Goal: Task Accomplishment & Management: Use online tool/utility

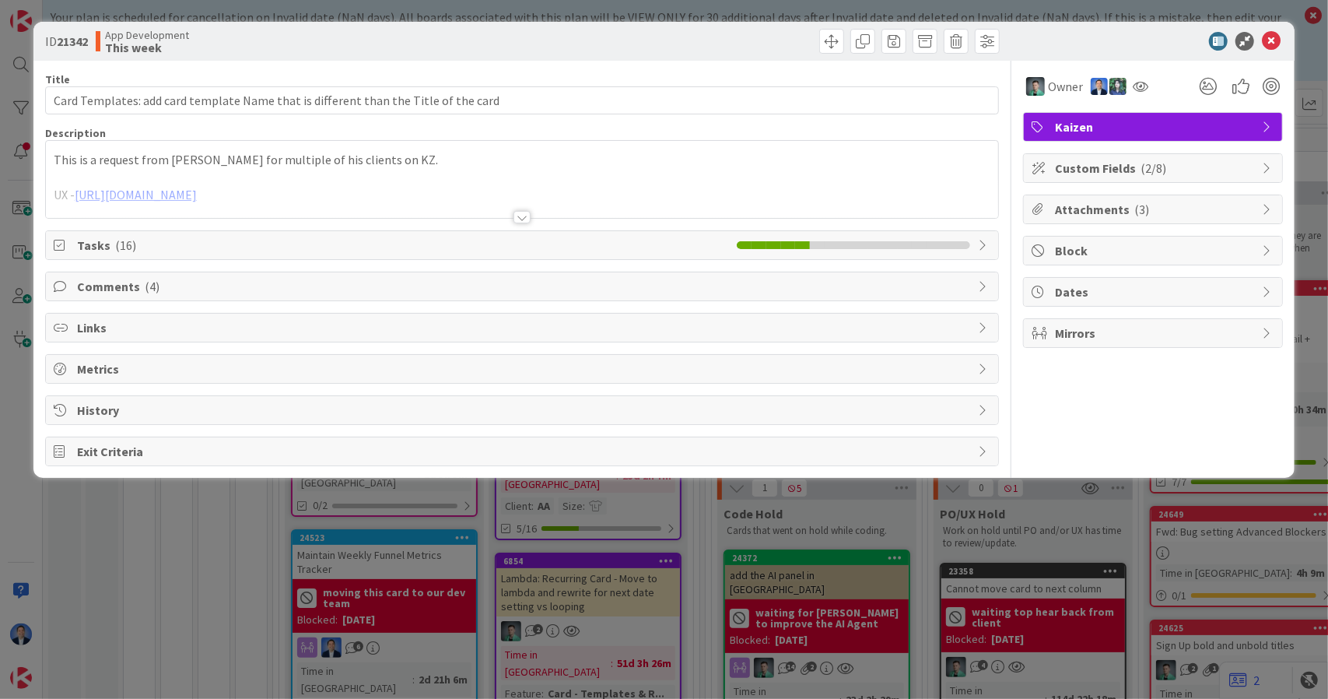
click at [170, 325] on span "Links" at bounding box center [524, 327] width 894 height 19
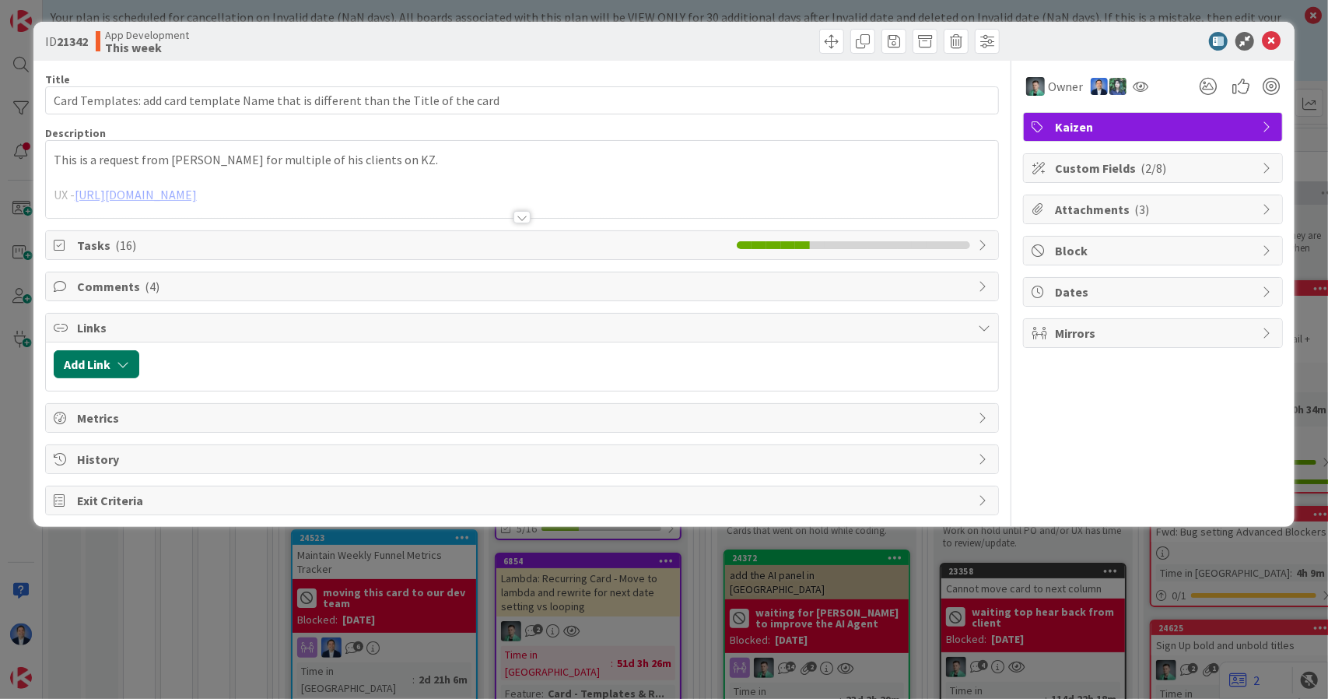
click at [116, 363] on button "Add Link" at bounding box center [97, 364] width 86 height 28
click at [223, 453] on span "Current Board" at bounding box center [157, 460] width 174 height 22
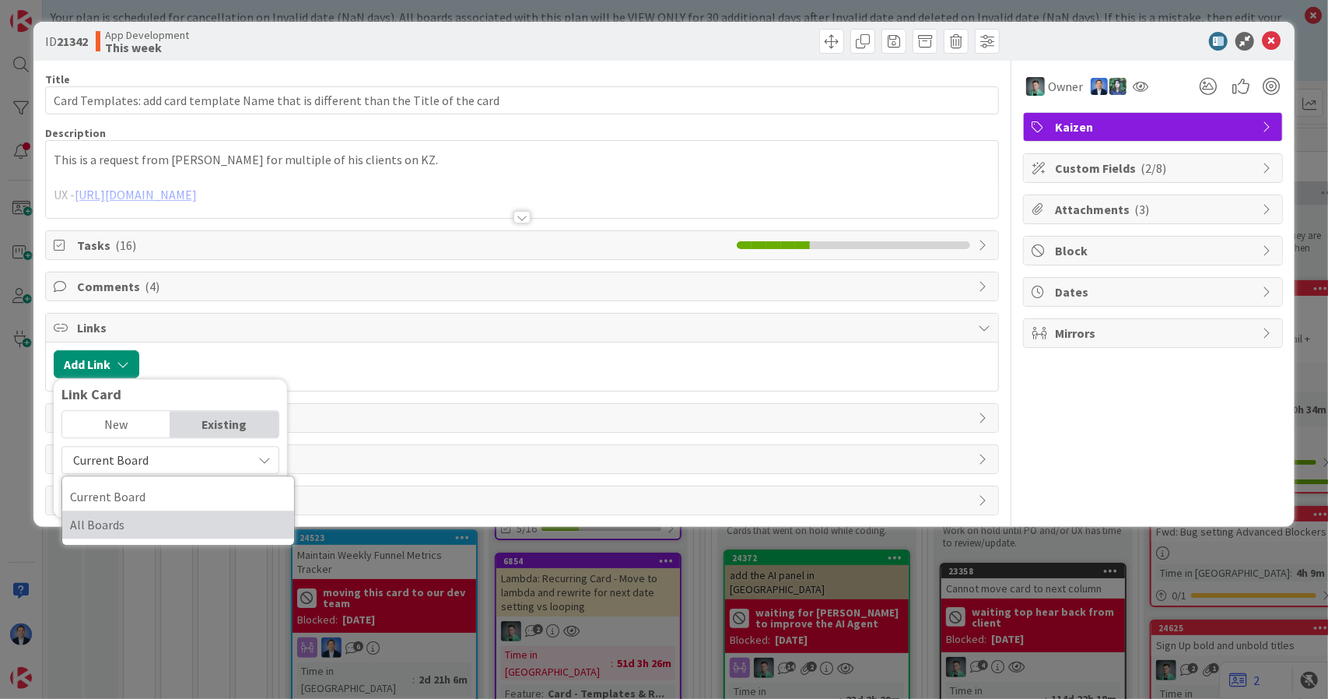
click at [181, 518] on span "All Boards" at bounding box center [178, 524] width 216 height 23
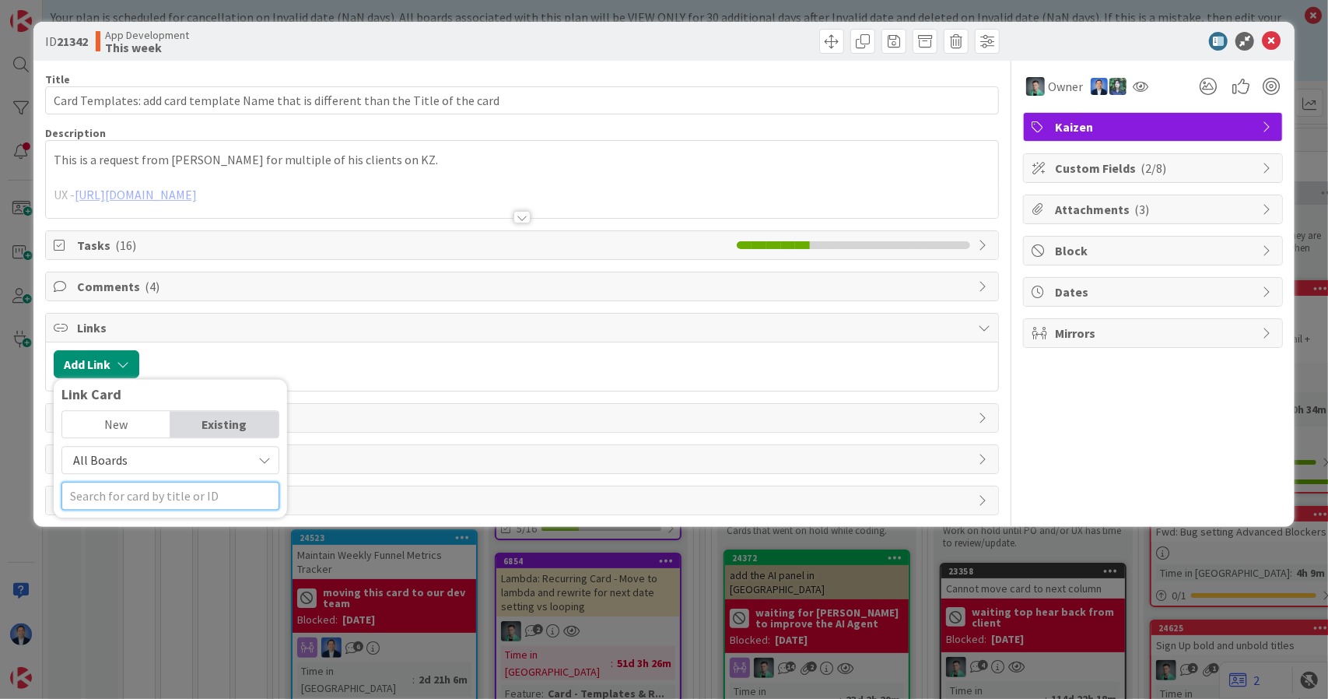
click at [174, 493] on input "text" at bounding box center [170, 496] width 218 height 28
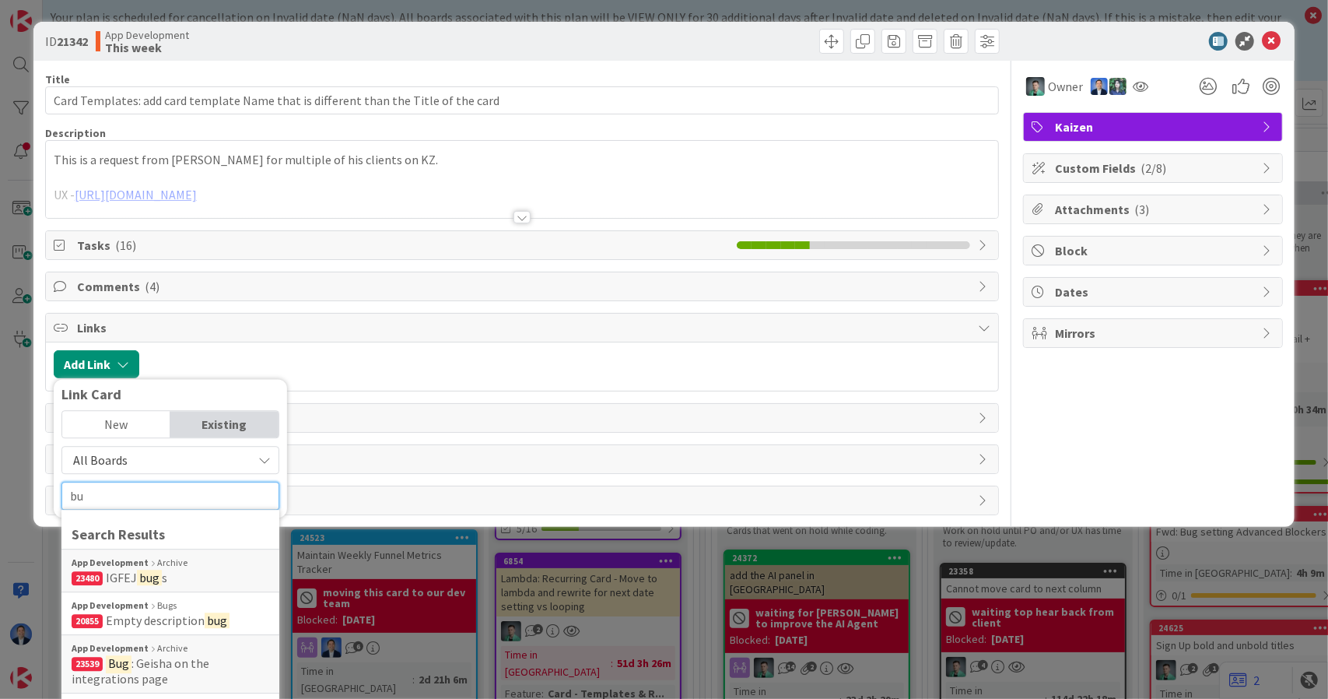
type input "b"
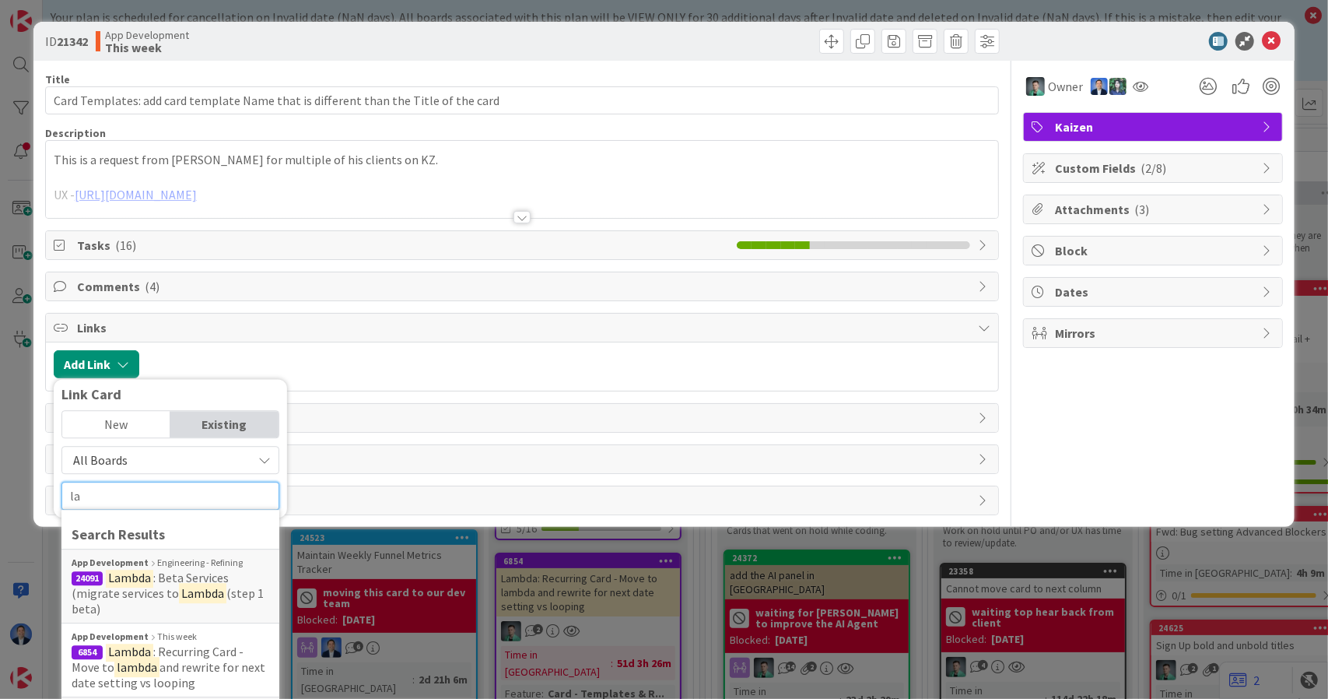
type input "l"
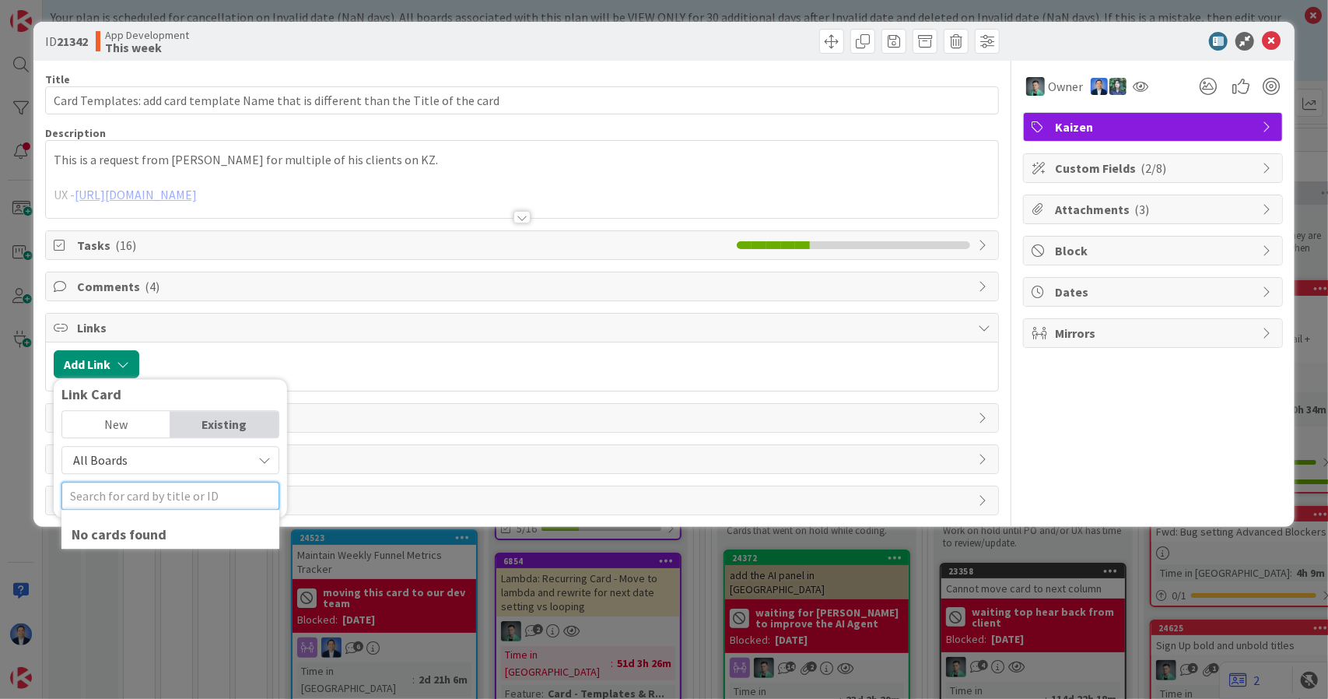
click at [196, 491] on input "text" at bounding box center [170, 496] width 218 height 28
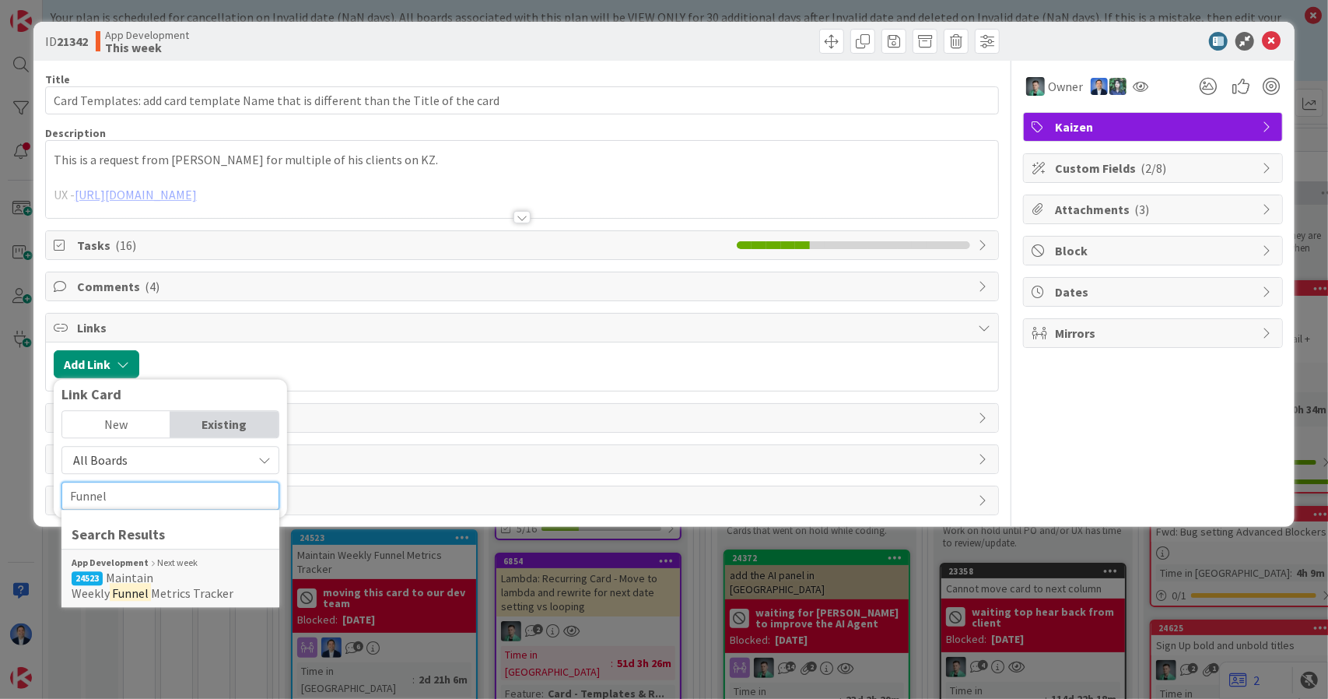
click at [127, 492] on input "Funnel" at bounding box center [170, 496] width 218 height 28
type input "looping"
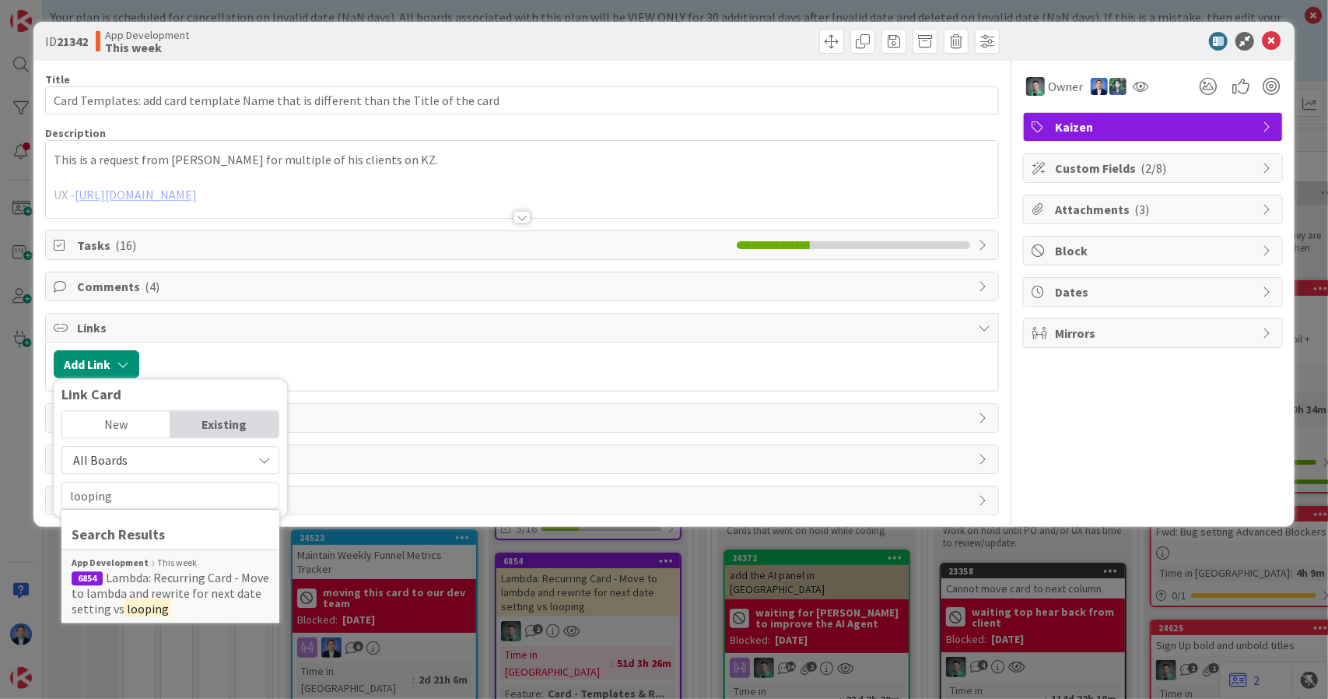
click at [115, 423] on div "New" at bounding box center [116, 424] width 108 height 26
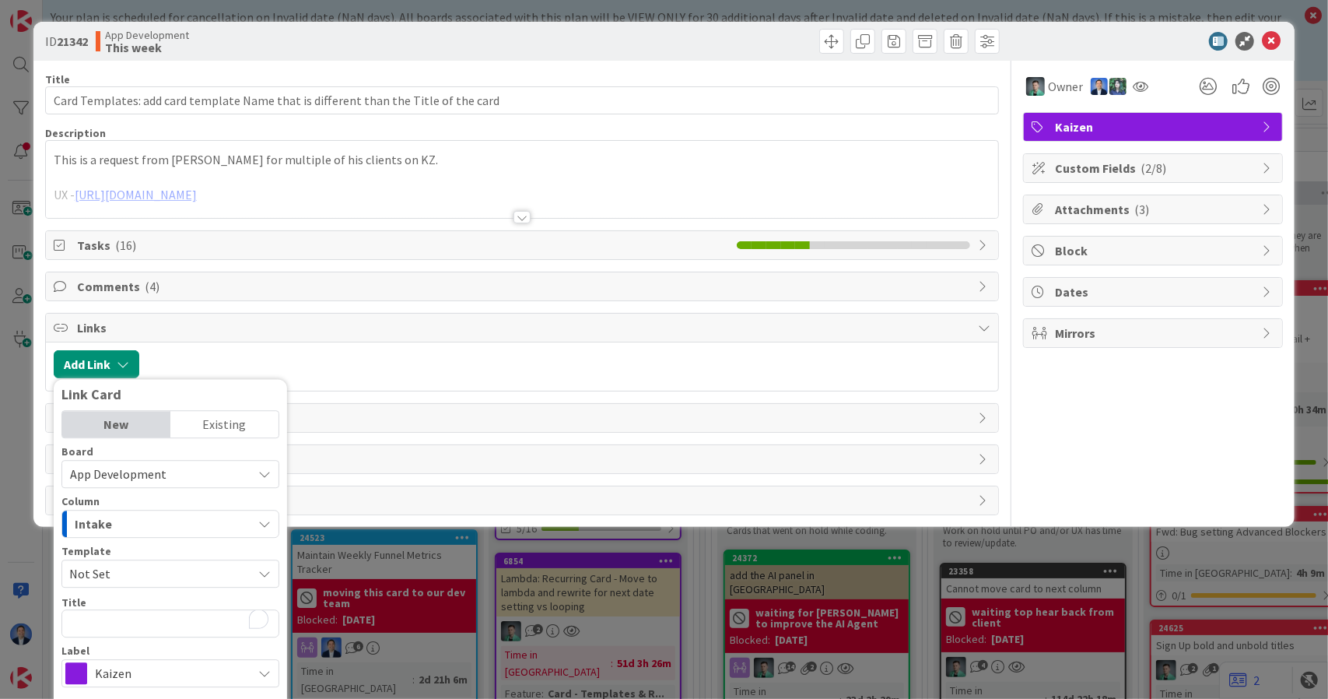
click at [216, 411] on div "Existing" at bounding box center [224, 424] width 108 height 26
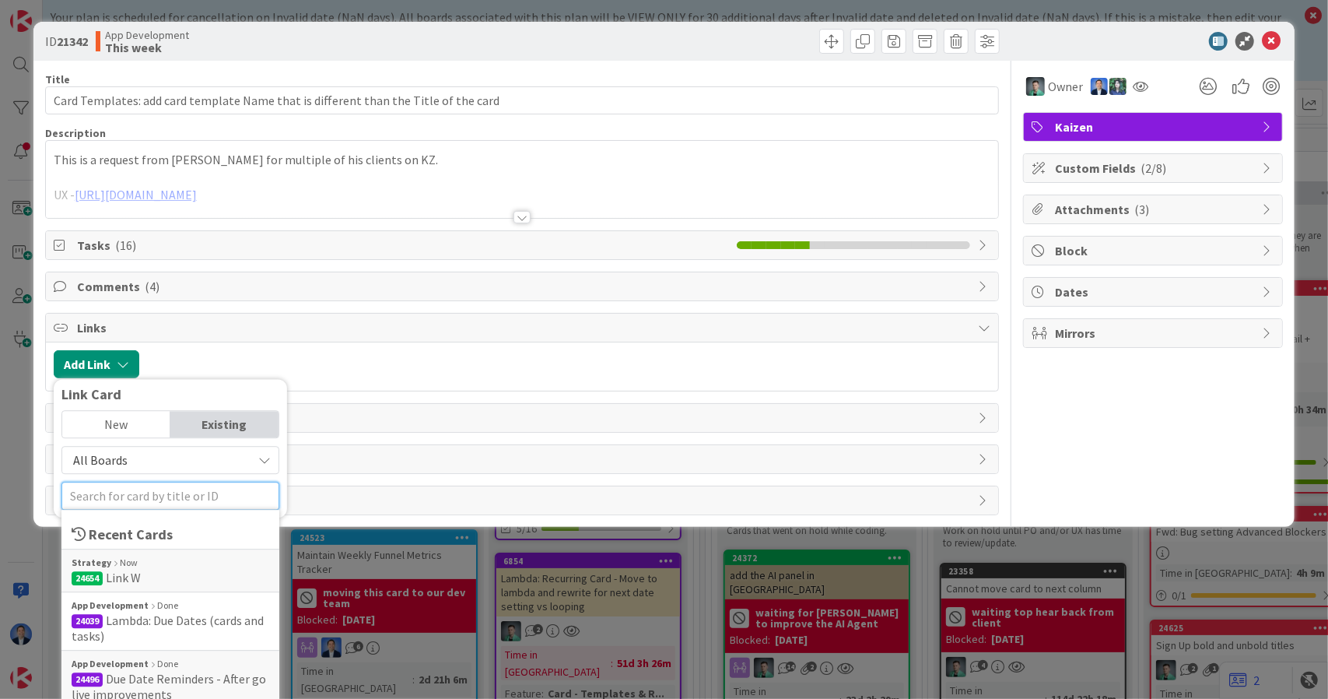
click at [138, 501] on input "text" at bounding box center [170, 496] width 218 height 28
click at [132, 417] on div "New" at bounding box center [116, 424] width 108 height 26
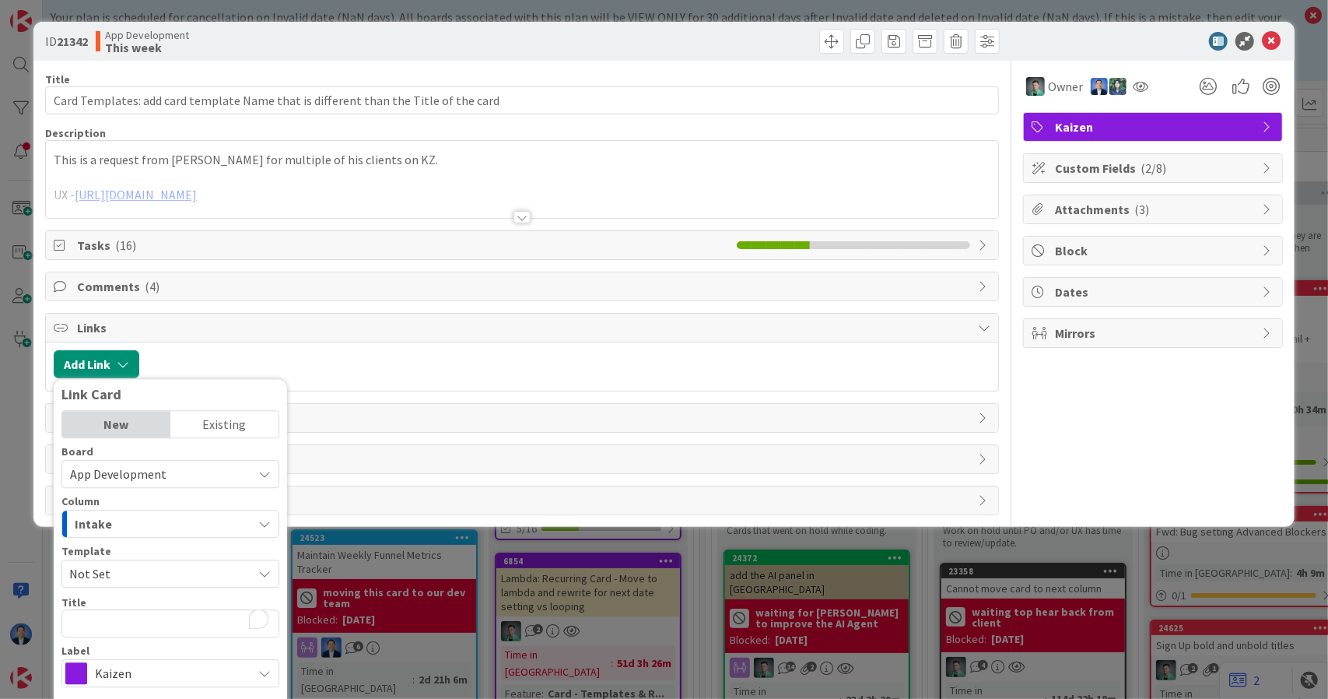
click at [216, 426] on div "Existing" at bounding box center [224, 424] width 108 height 26
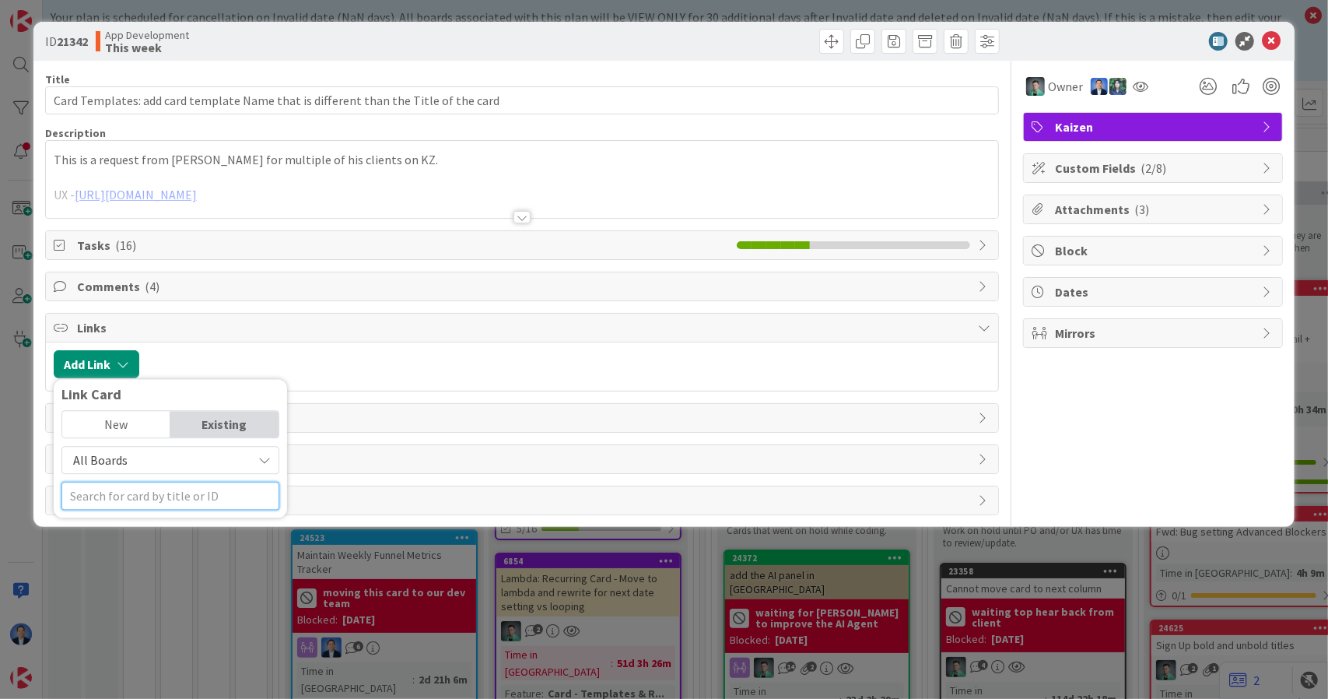
click at [183, 500] on input "text" at bounding box center [170, 496] width 218 height 28
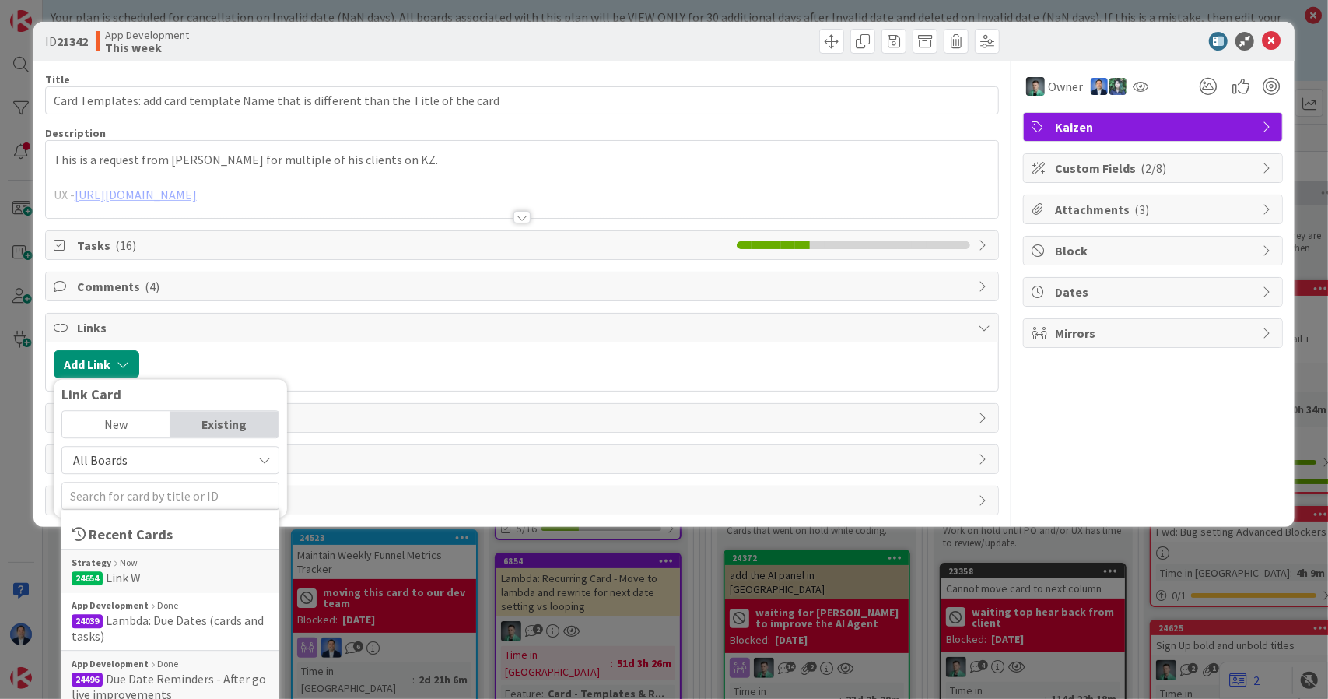
click at [128, 426] on div "New" at bounding box center [116, 424] width 108 height 26
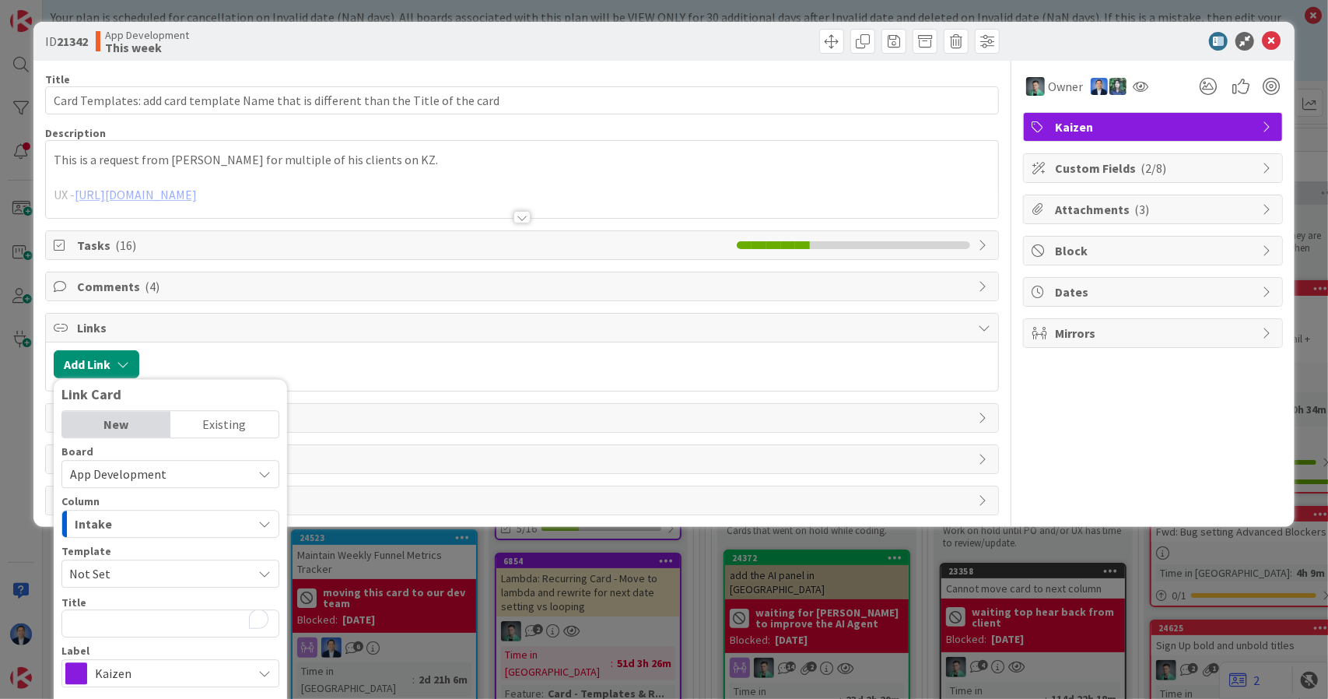
click at [219, 419] on div "Existing" at bounding box center [224, 424] width 108 height 26
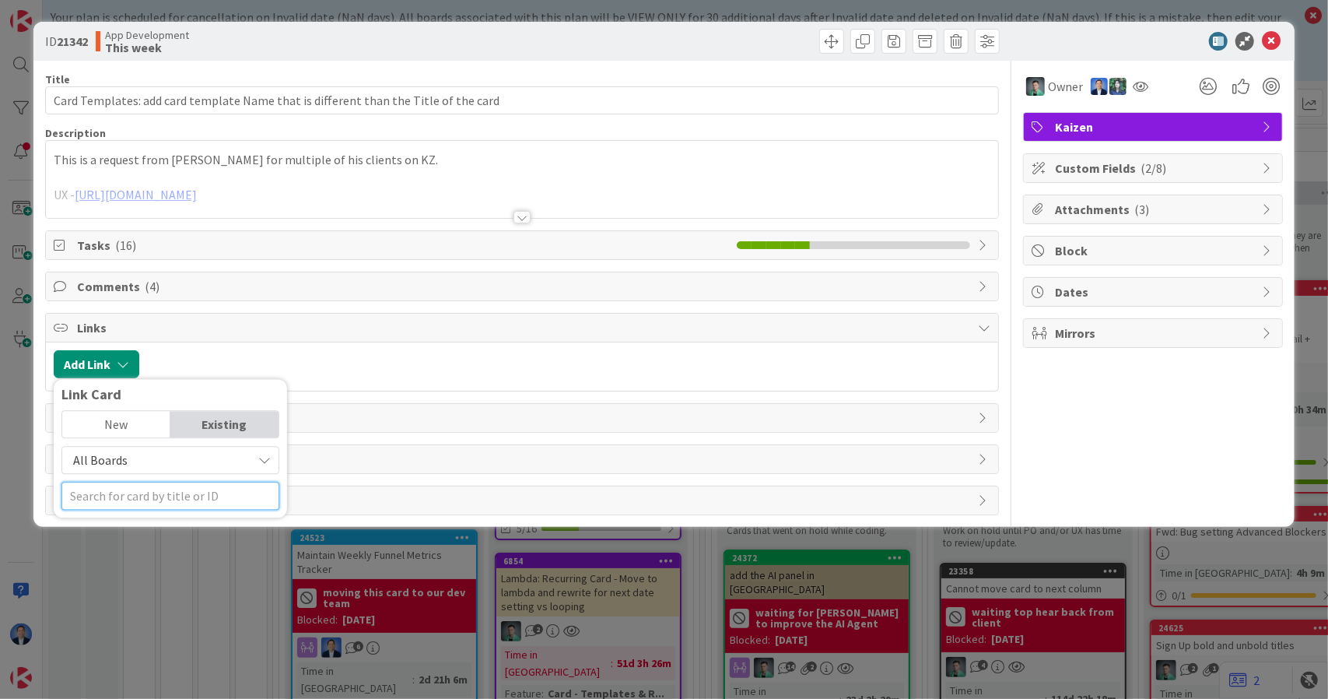
click at [201, 493] on input "text" at bounding box center [170, 496] width 218 height 28
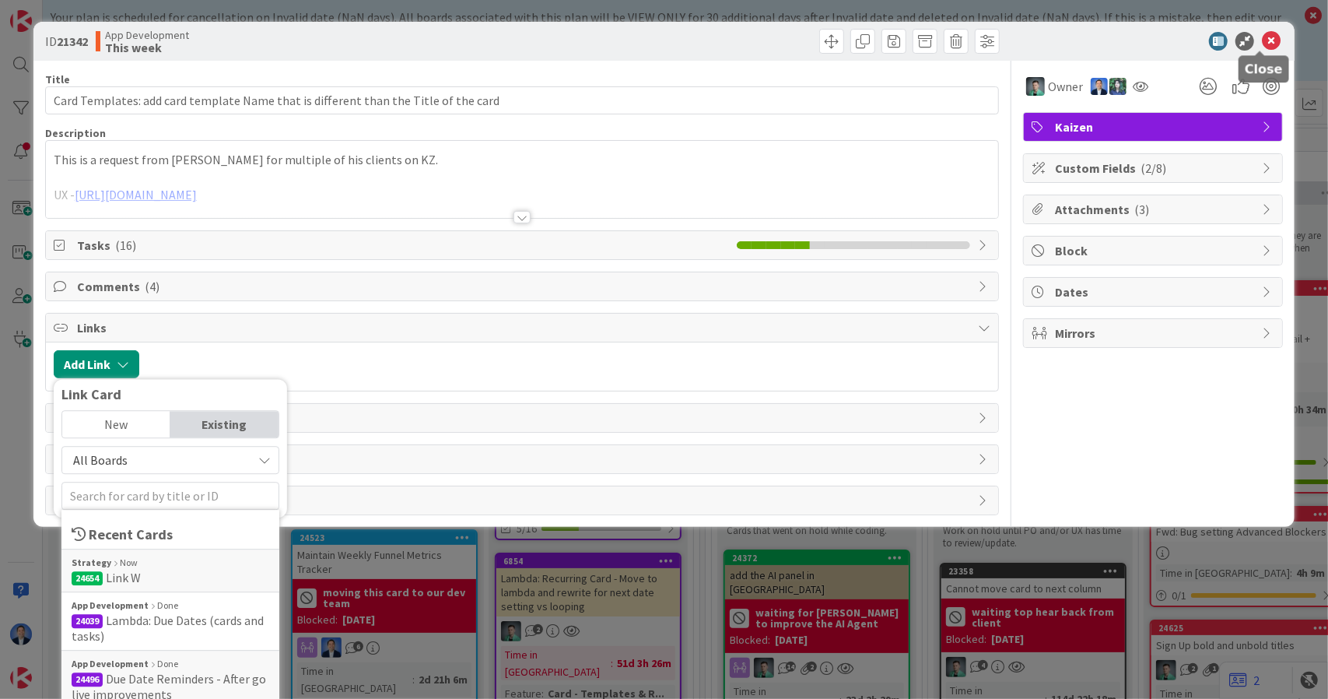
click at [1262, 46] on icon at bounding box center [1271, 41] width 19 height 19
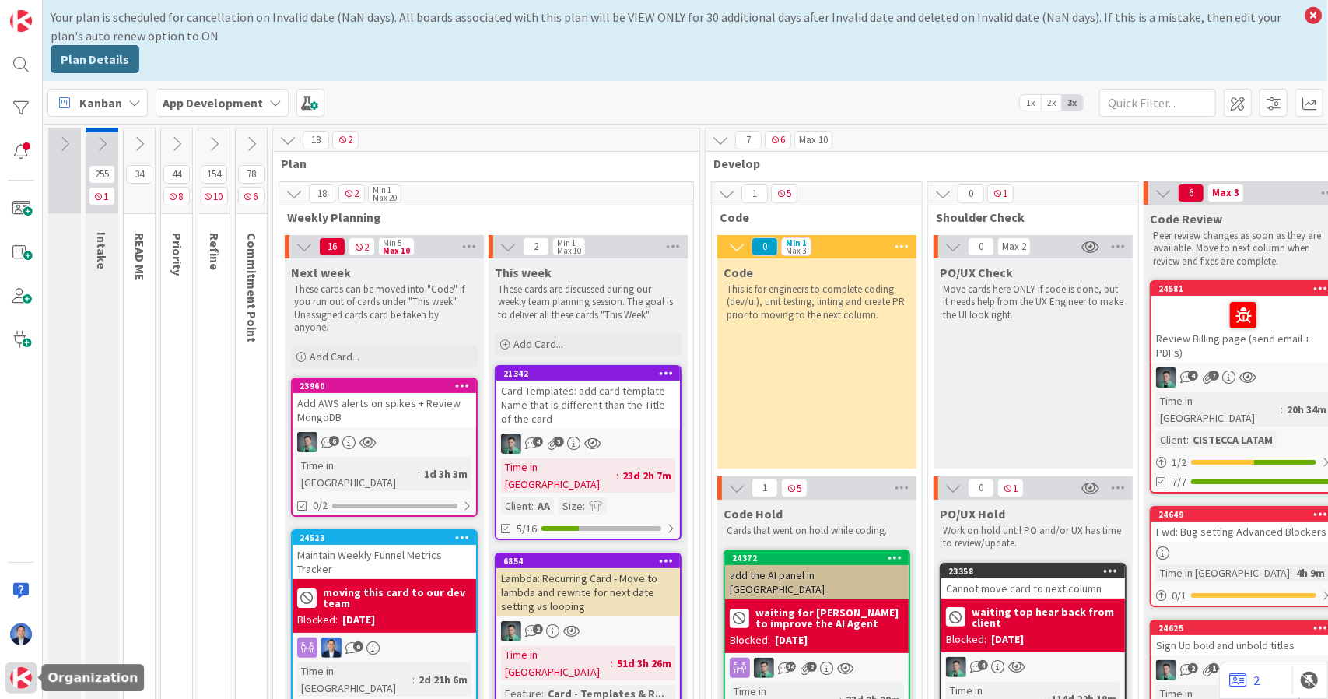
click at [17, 680] on img at bounding box center [21, 678] width 22 height 22
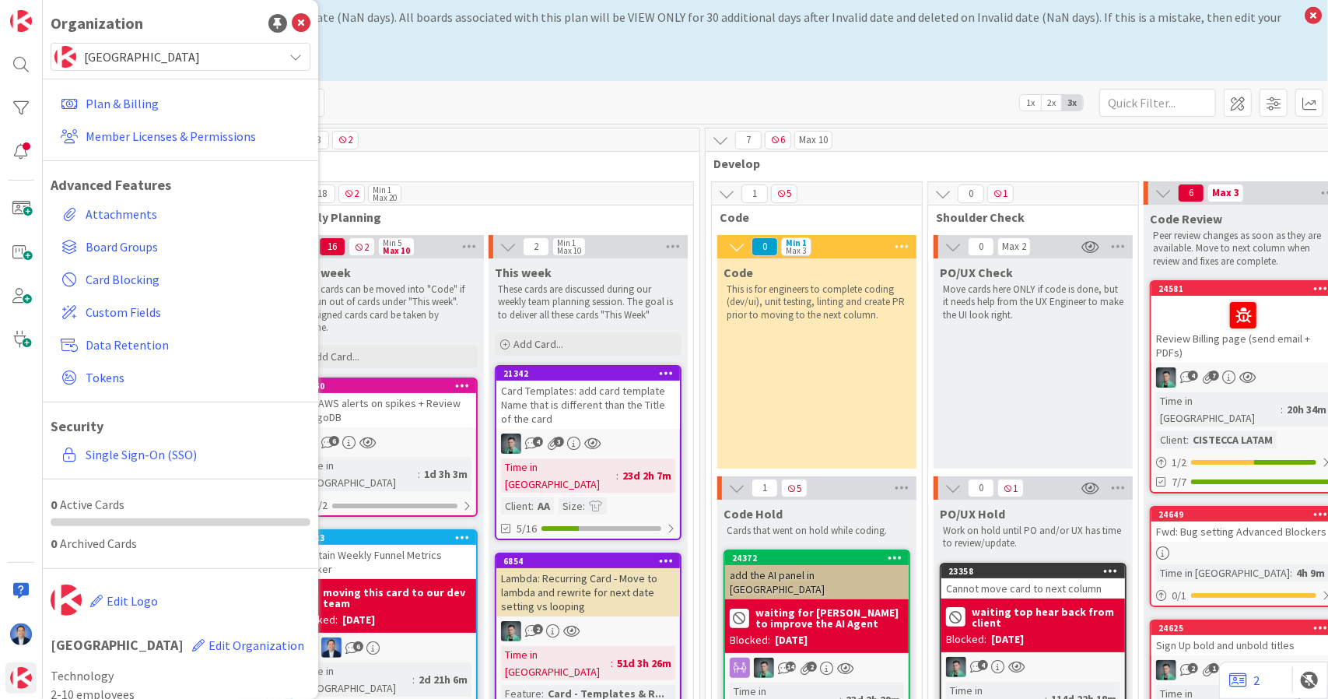
click at [184, 71] on div "Plan & Billing Member Licenses & Permissions Advanced Features Attachments Boar…" at bounding box center [181, 279] width 260 height 416
click at [186, 63] on span "[GEOGRAPHIC_DATA]" at bounding box center [179, 57] width 191 height 22
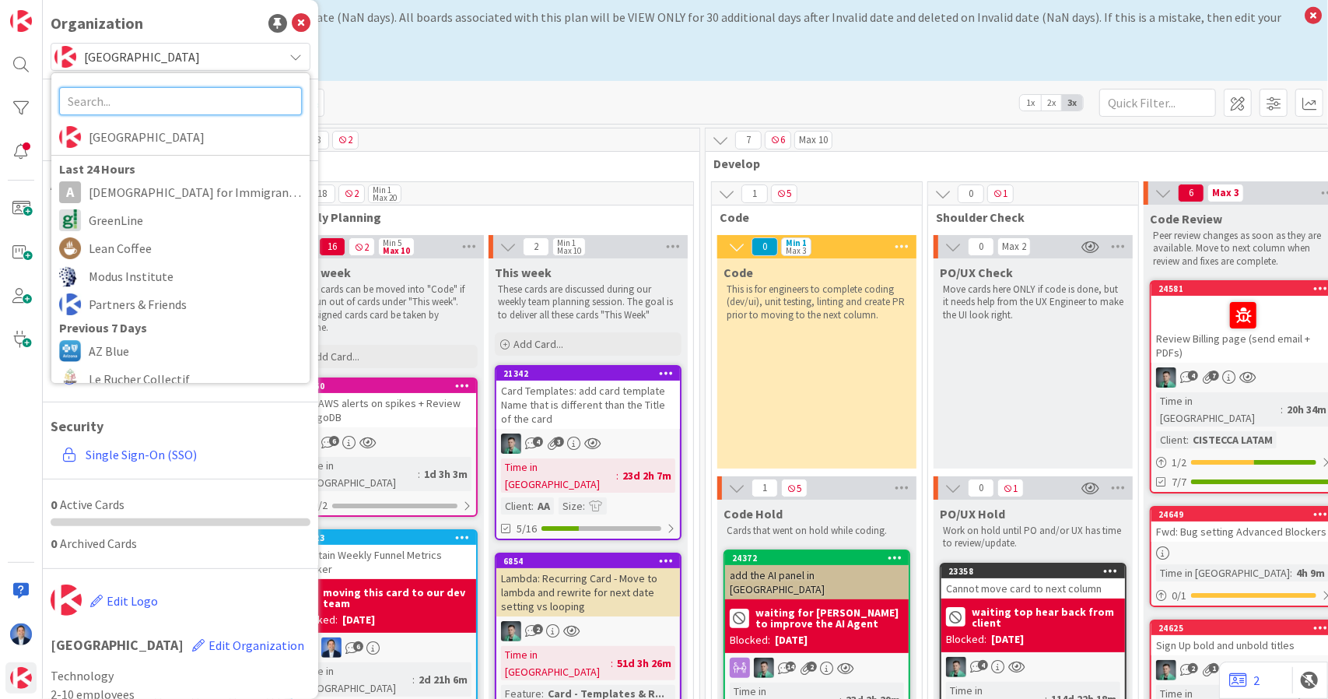
click at [156, 111] on input "text" at bounding box center [180, 101] width 243 height 28
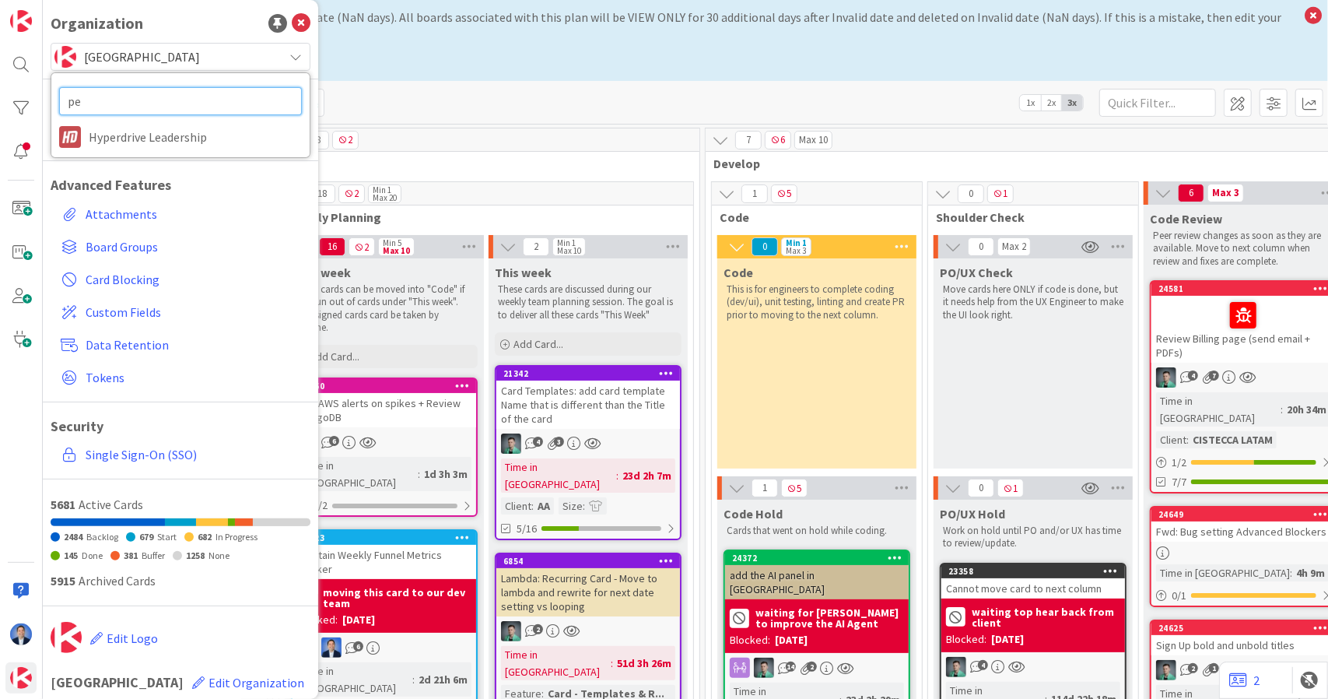
type input "p"
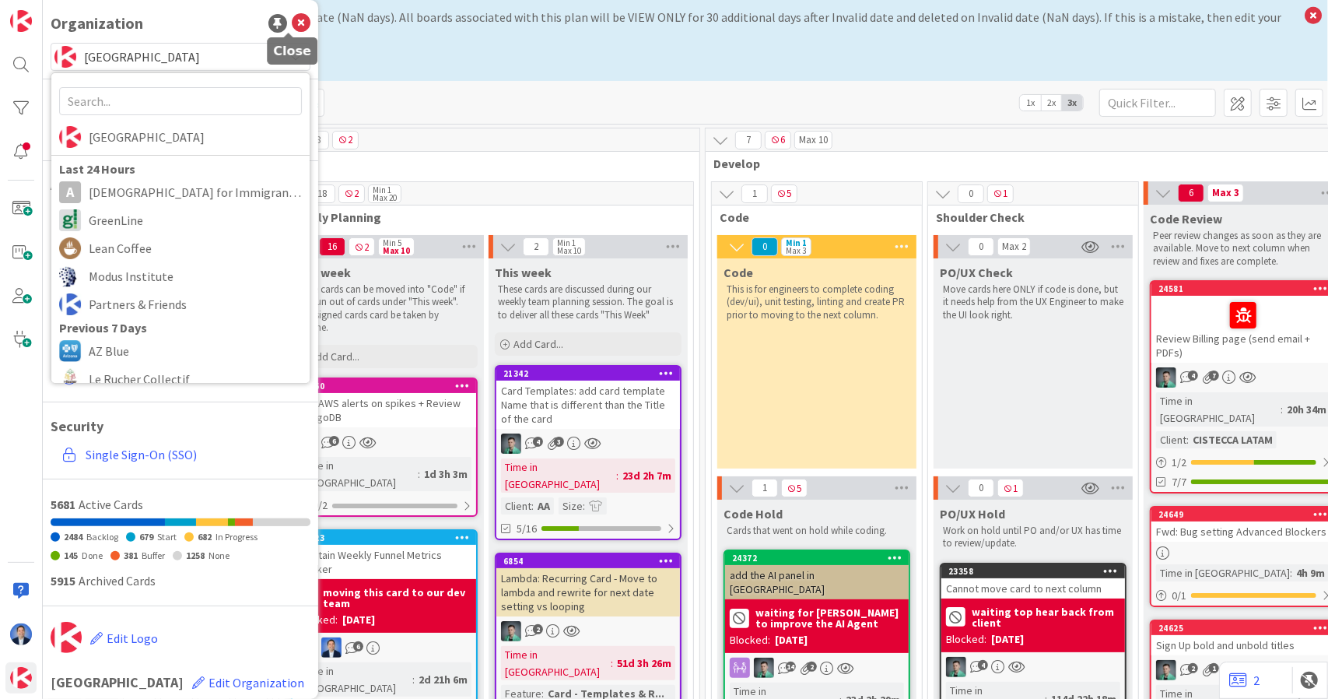
click at [294, 25] on icon at bounding box center [301, 23] width 19 height 19
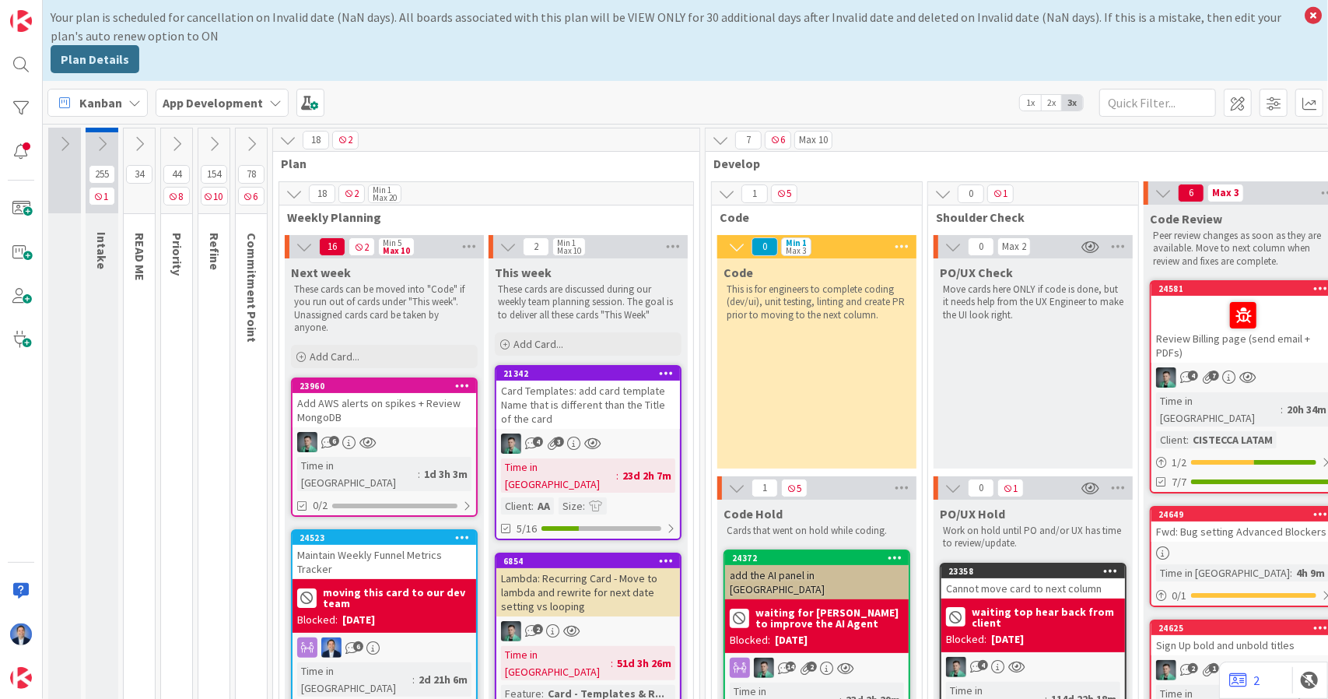
click at [210, 110] on span "App Development" at bounding box center [213, 102] width 100 height 19
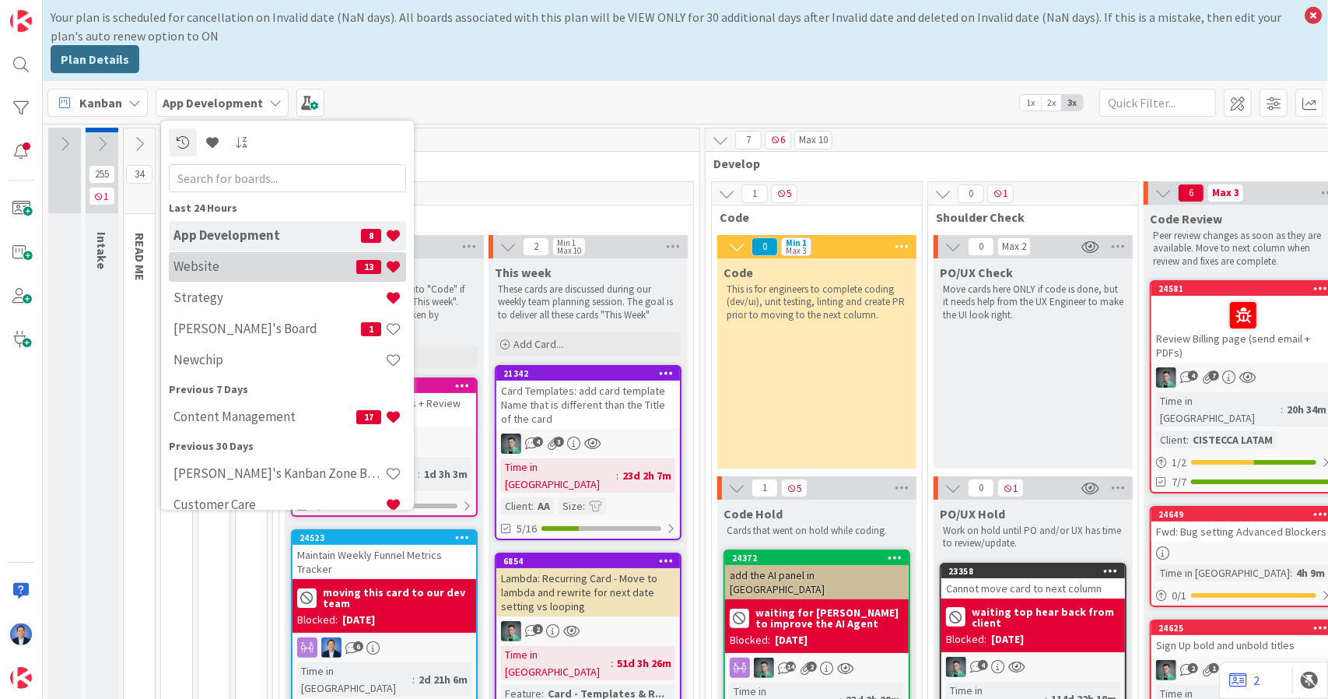
click at [257, 262] on h4 "Website" at bounding box center [265, 266] width 183 height 16
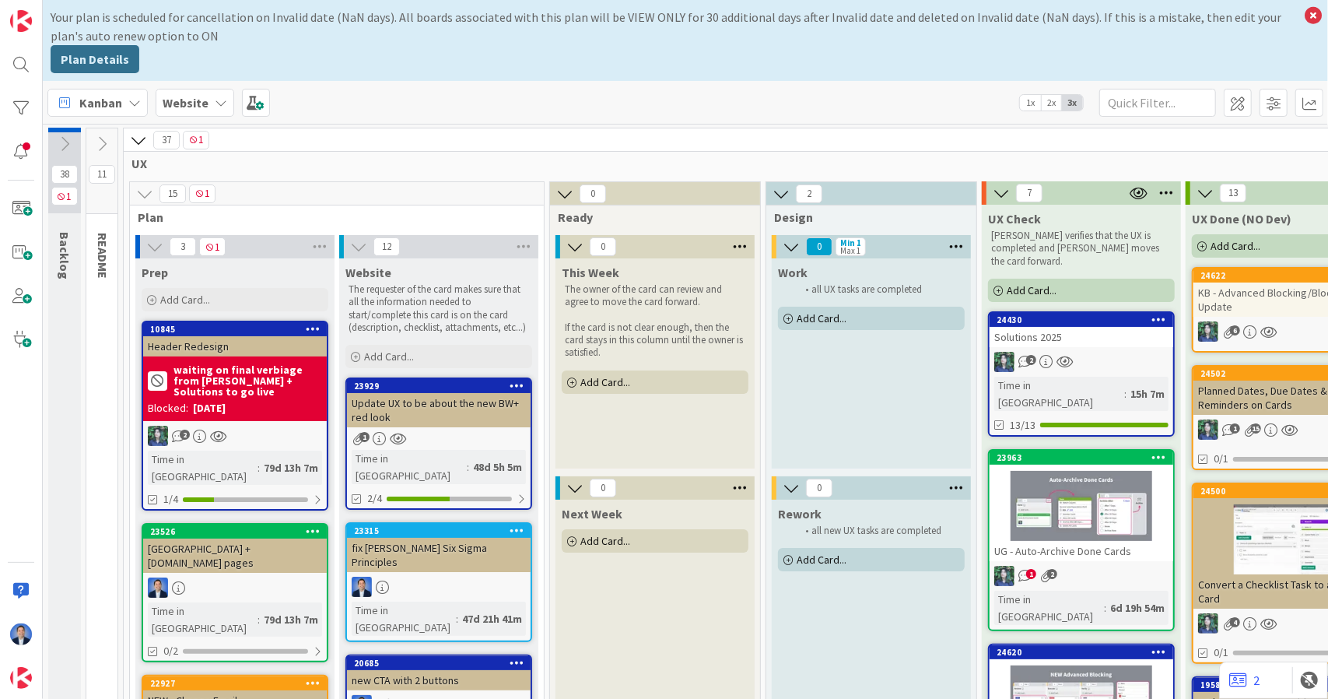
click at [367, 18] on div "Your plan is scheduled for cancellation on Invalid date (NaN days). All boards …" at bounding box center [674, 26] width 1247 height 37
click at [341, 17] on div "Your plan is scheduled for cancellation on Invalid date (NaN days). All boards …" at bounding box center [674, 26] width 1247 height 37
drag, startPoint x: 341, startPoint y: 17, endPoint x: 366, endPoint y: 19, distance: 25.0
click at [366, 19] on div "Your plan is scheduled for cancellation on Invalid date (NaN days). All boards …" at bounding box center [674, 26] width 1247 height 37
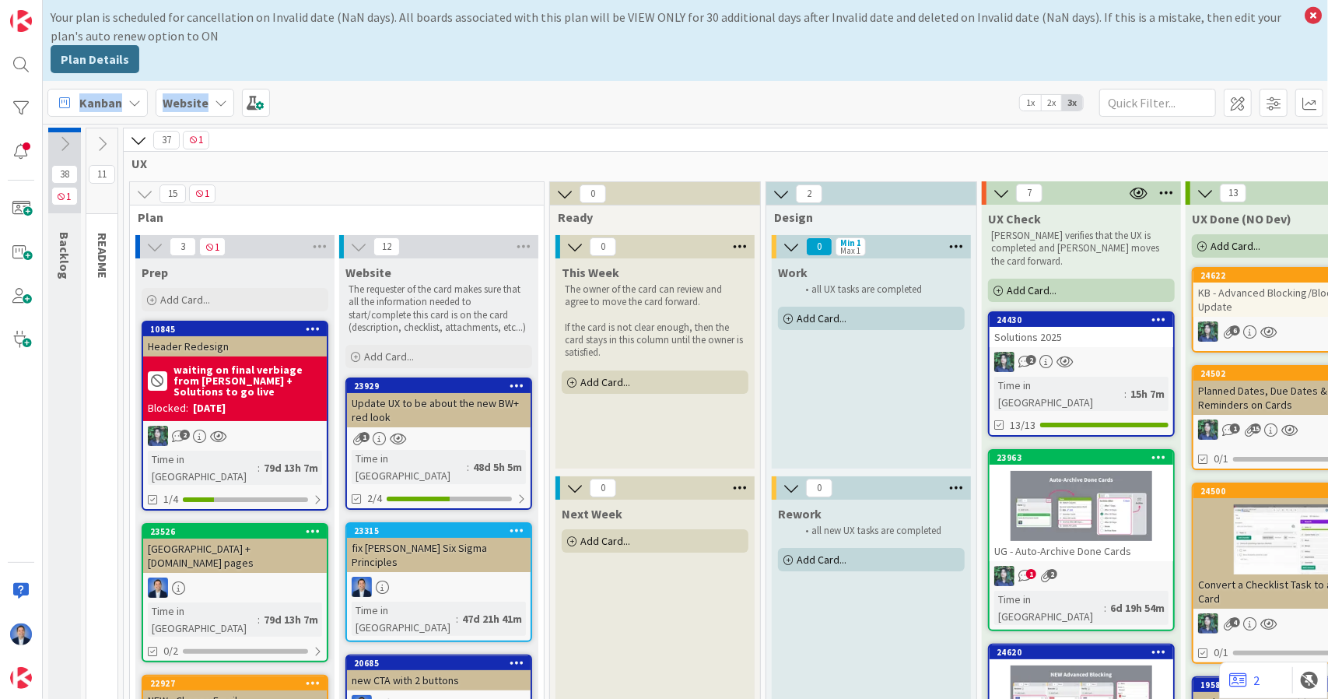
drag, startPoint x: 1308, startPoint y: 19, endPoint x: 1048, endPoint y: 82, distance: 267.5
click at [1048, 82] on div "Your plan is scheduled for cancellation on Invalid date (NaN days). All boards …" at bounding box center [686, 349] width 1286 height 699
click at [1307, 16] on icon at bounding box center [1314, 16] width 20 height 22
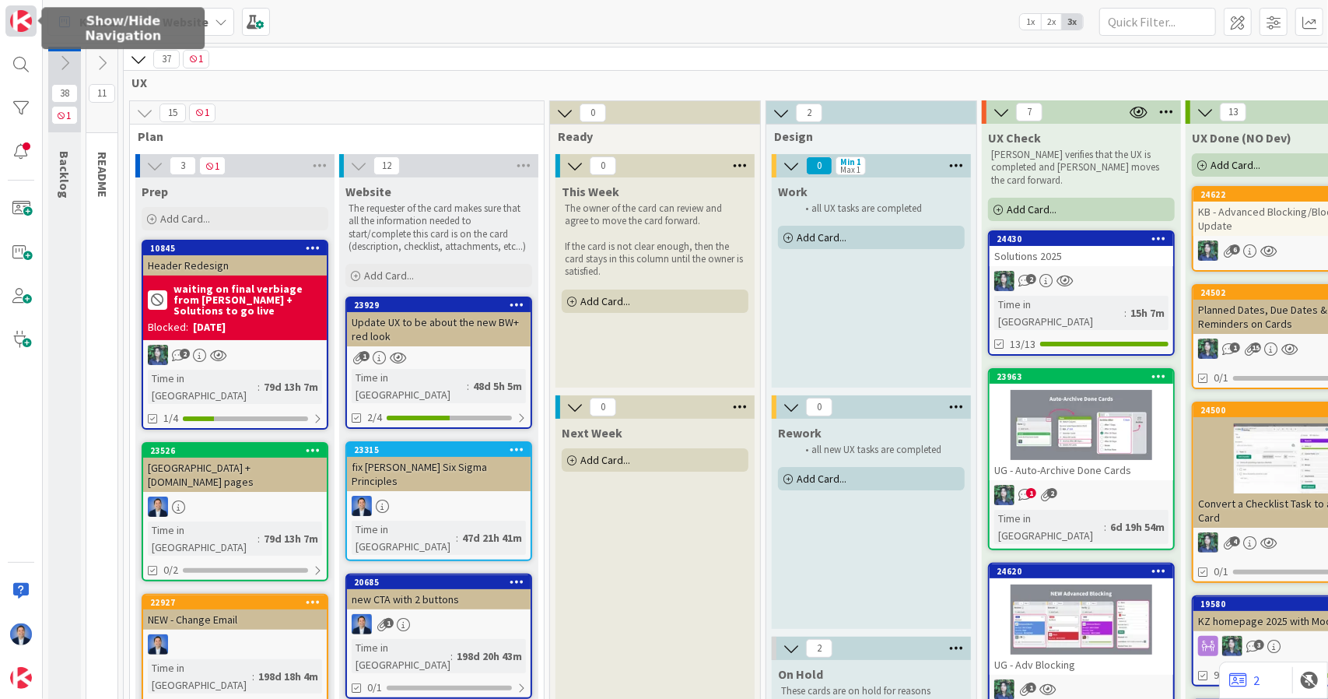
click at [27, 28] on img at bounding box center [21, 21] width 22 height 22
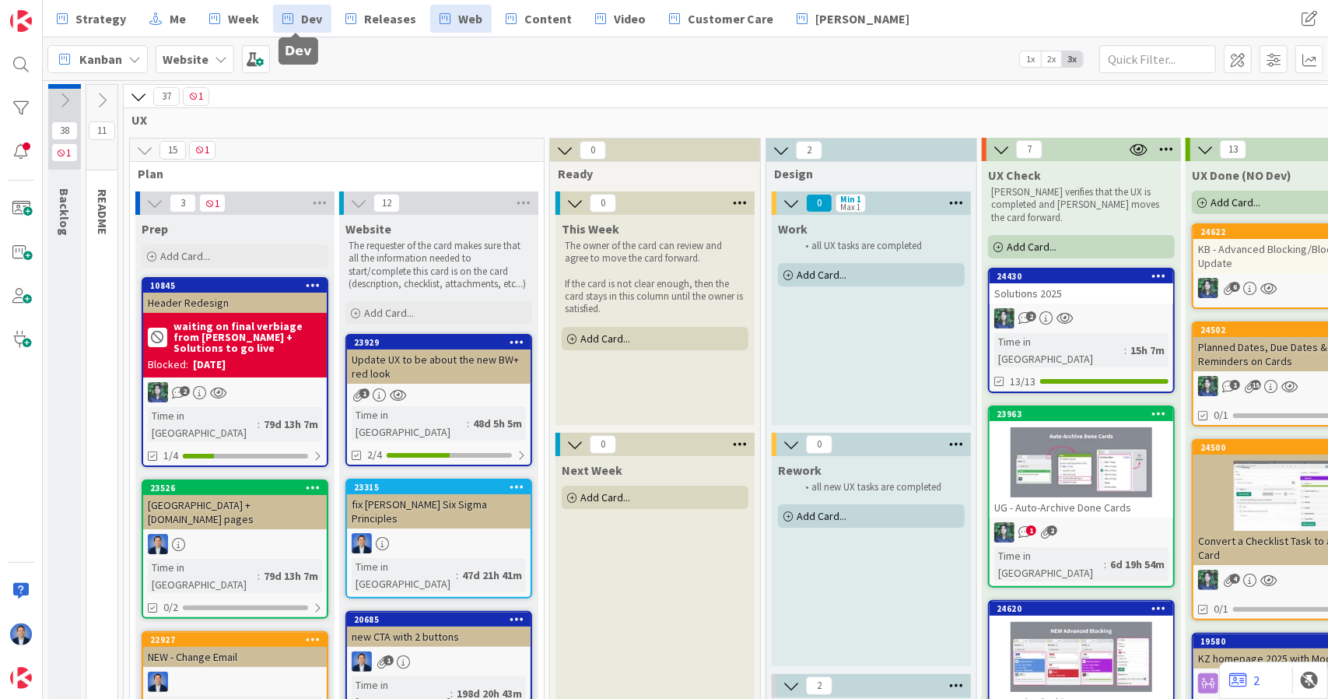
click at [305, 18] on span "Dev" at bounding box center [311, 18] width 21 height 19
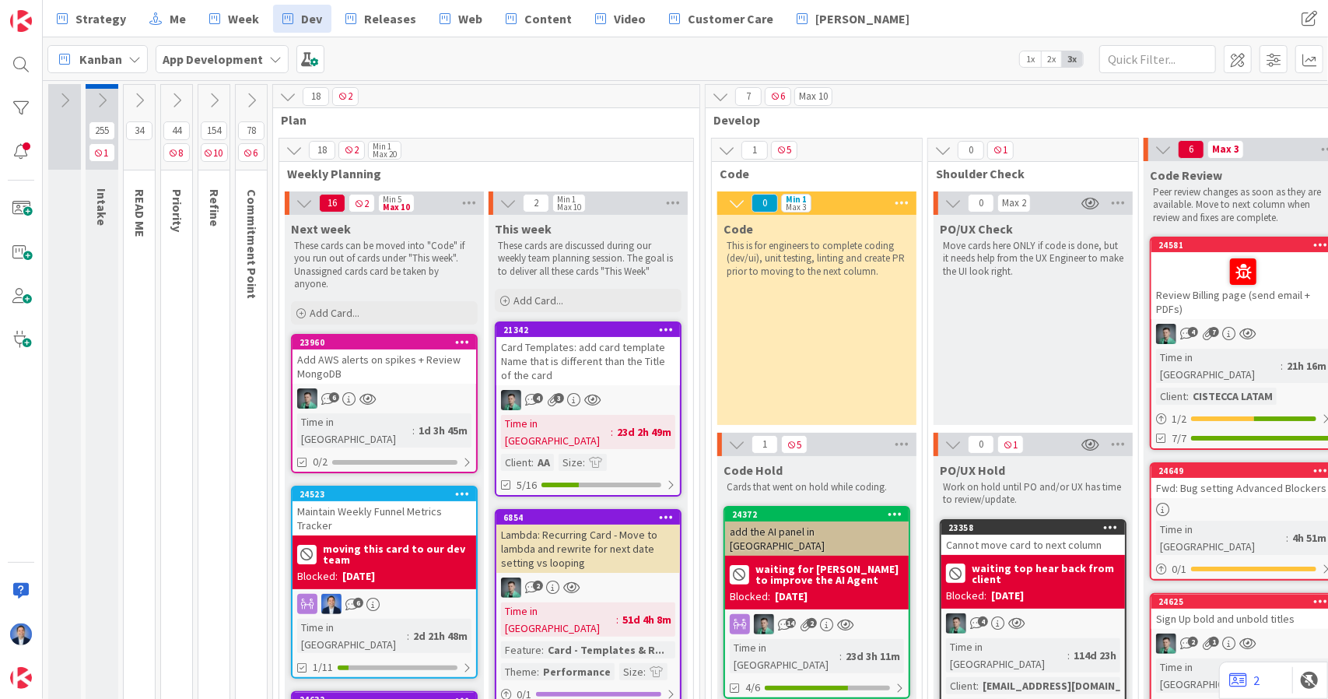
click at [606, 357] on div "Card Templates: add card template Name that is different than the Title of the …" at bounding box center [589, 361] width 184 height 48
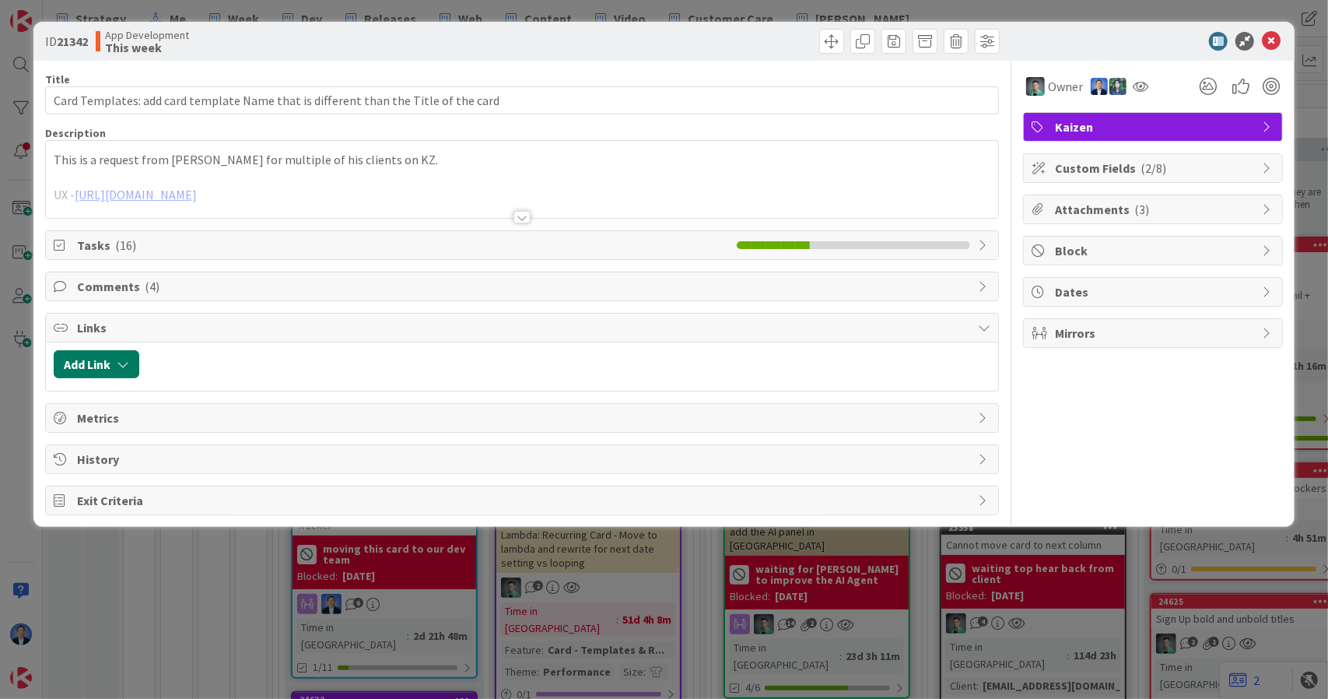
click at [123, 360] on icon "button" at bounding box center [123, 364] width 12 height 12
click at [145, 455] on span "Current Board" at bounding box center [110, 460] width 75 height 16
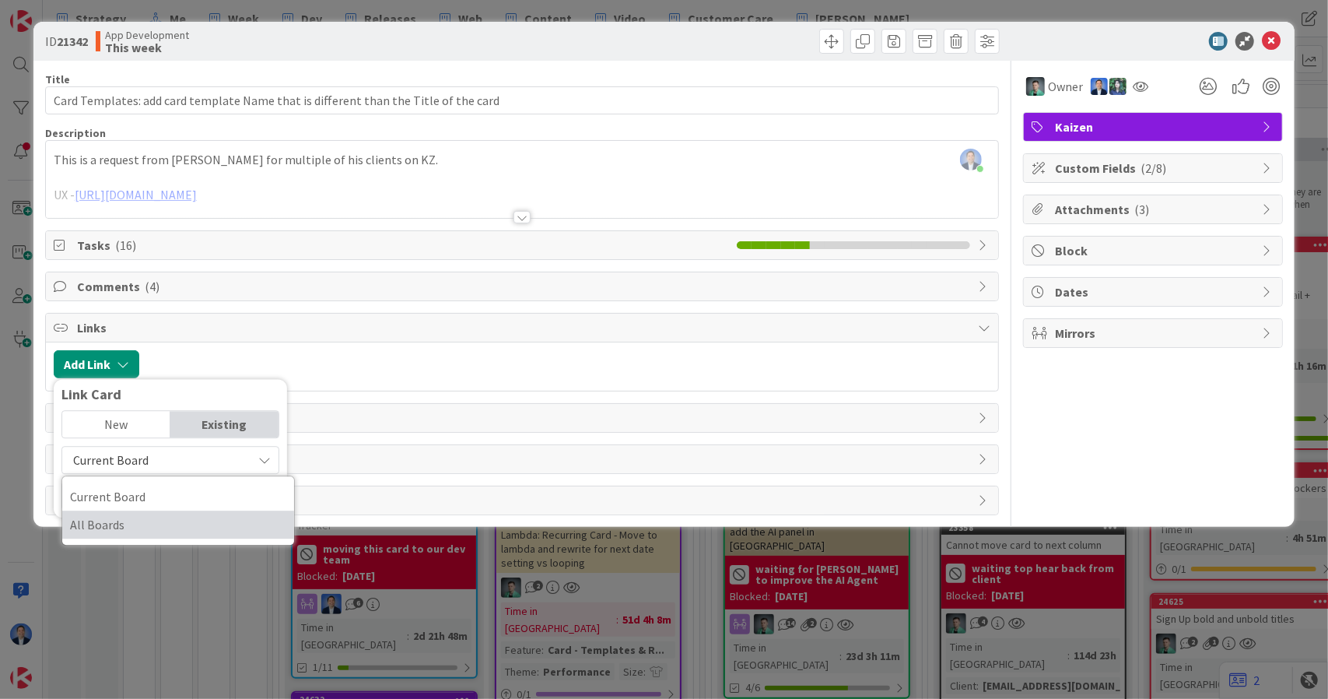
click at [143, 519] on span "All Boards" at bounding box center [178, 524] width 216 height 23
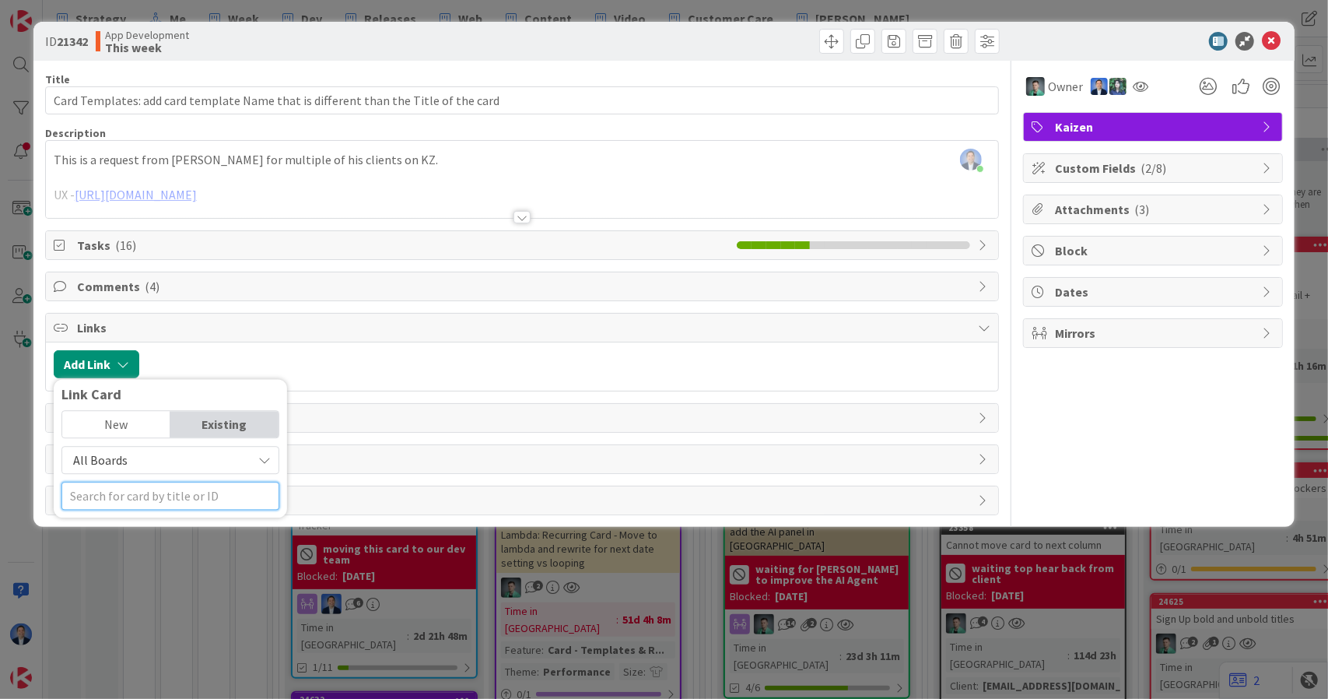
click at [163, 499] on input "text" at bounding box center [170, 496] width 218 height 28
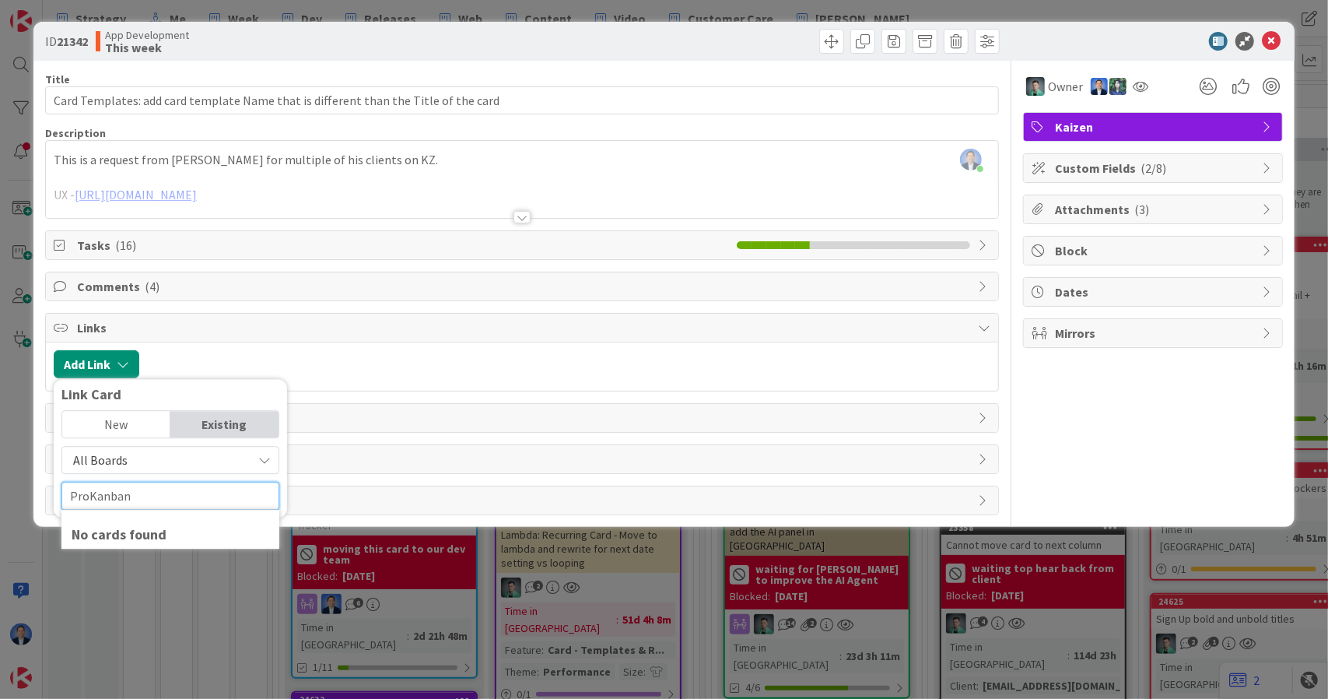
type input "ProKanban"
click at [132, 426] on div "New" at bounding box center [116, 424] width 108 height 26
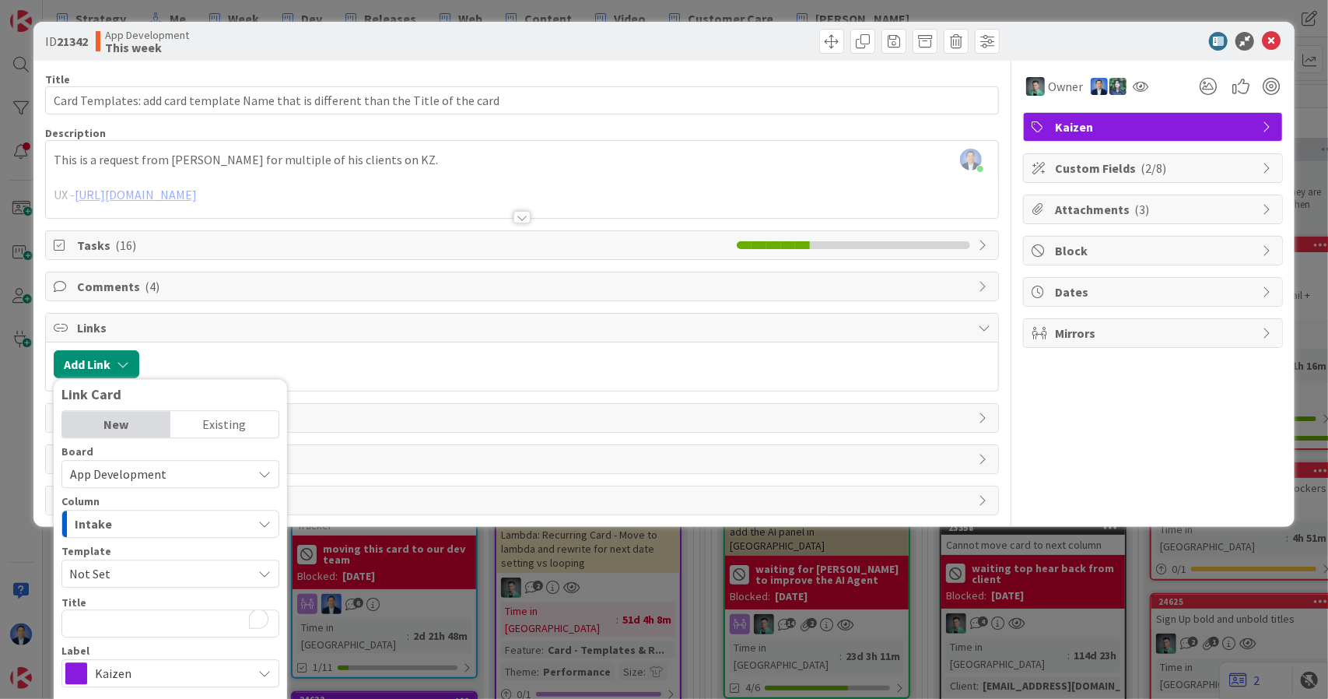
click at [211, 420] on div "Existing" at bounding box center [224, 424] width 108 height 26
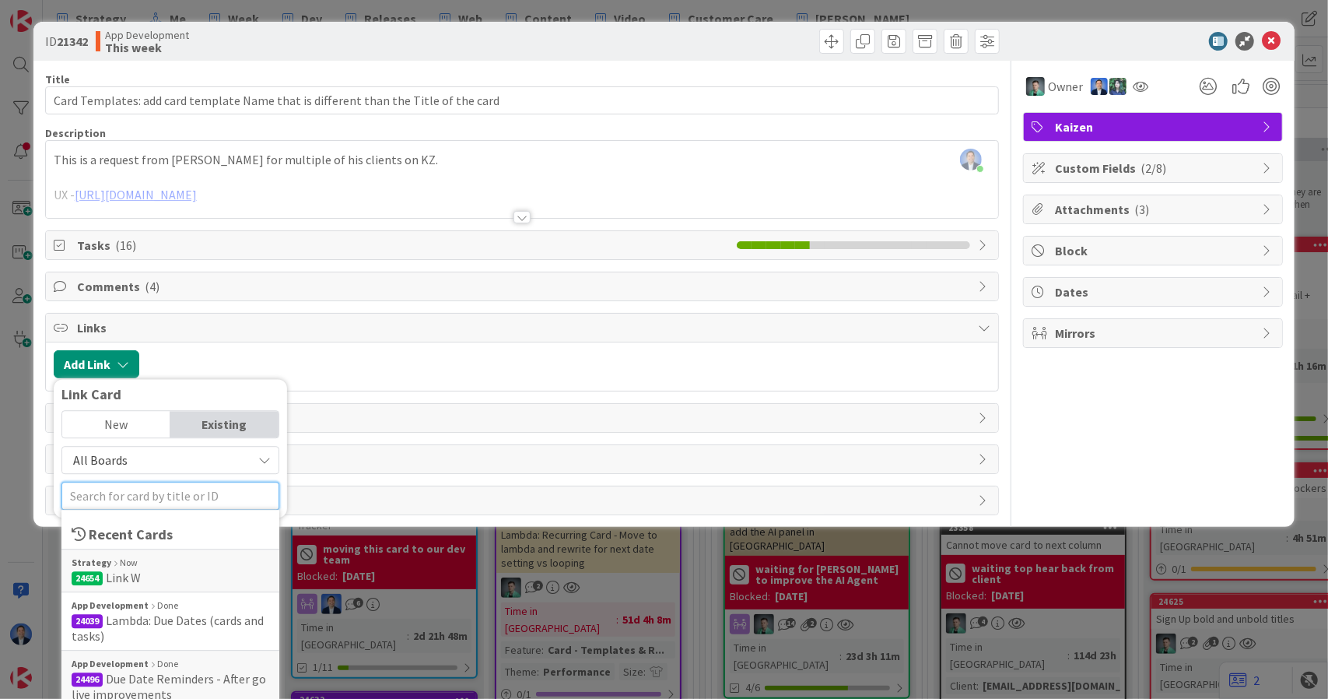
click at [174, 498] on input "text" at bounding box center [170, 496] width 218 height 28
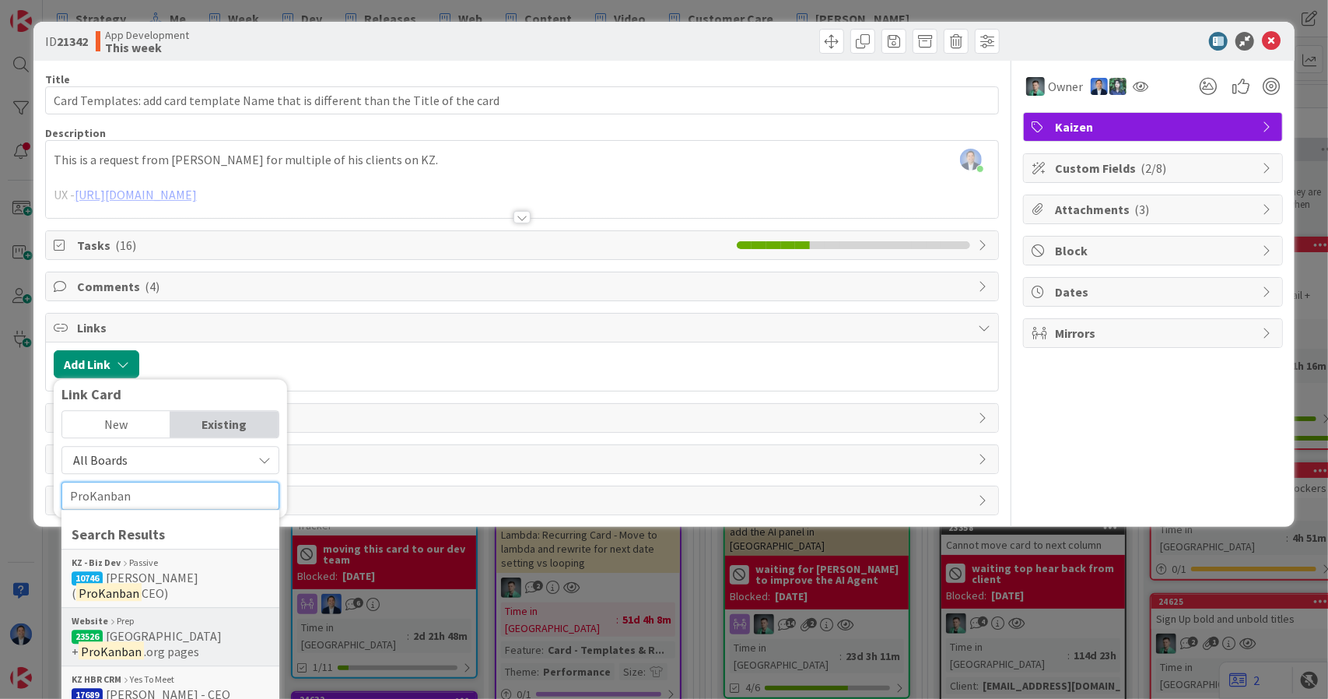
scroll to position [53, 0]
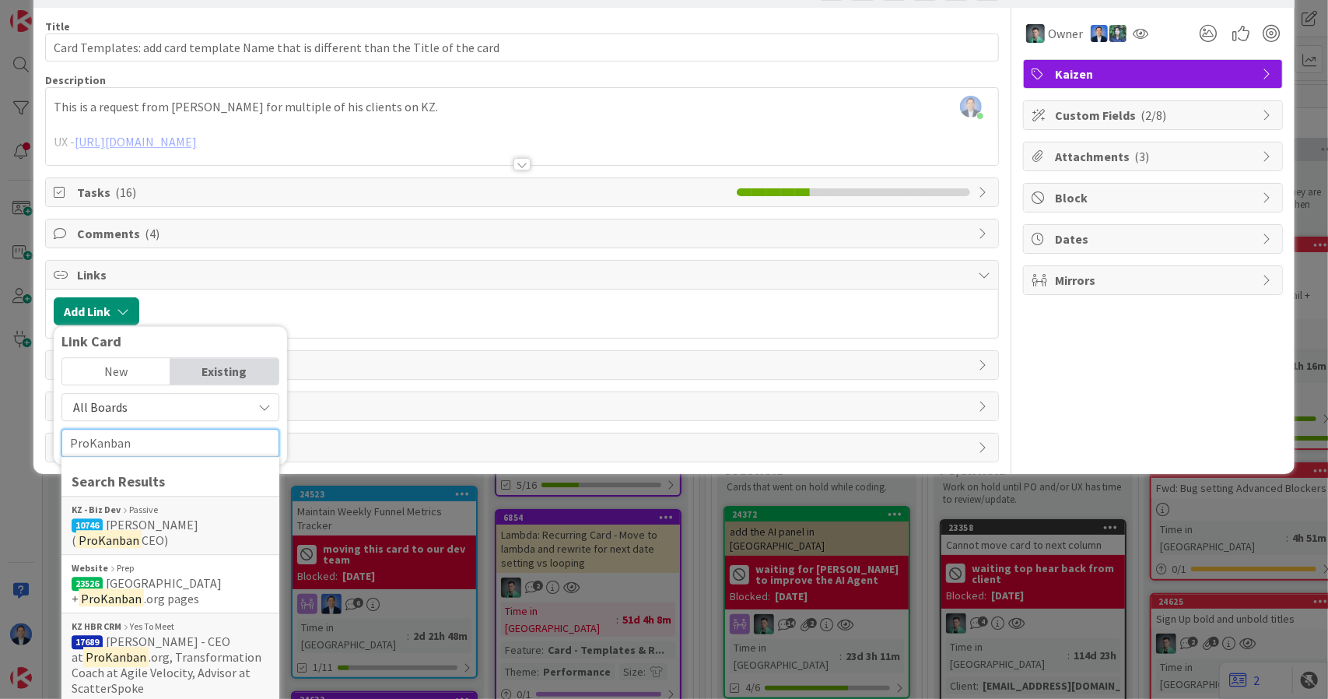
click at [164, 438] on input "ProKanban" at bounding box center [170, 443] width 218 height 28
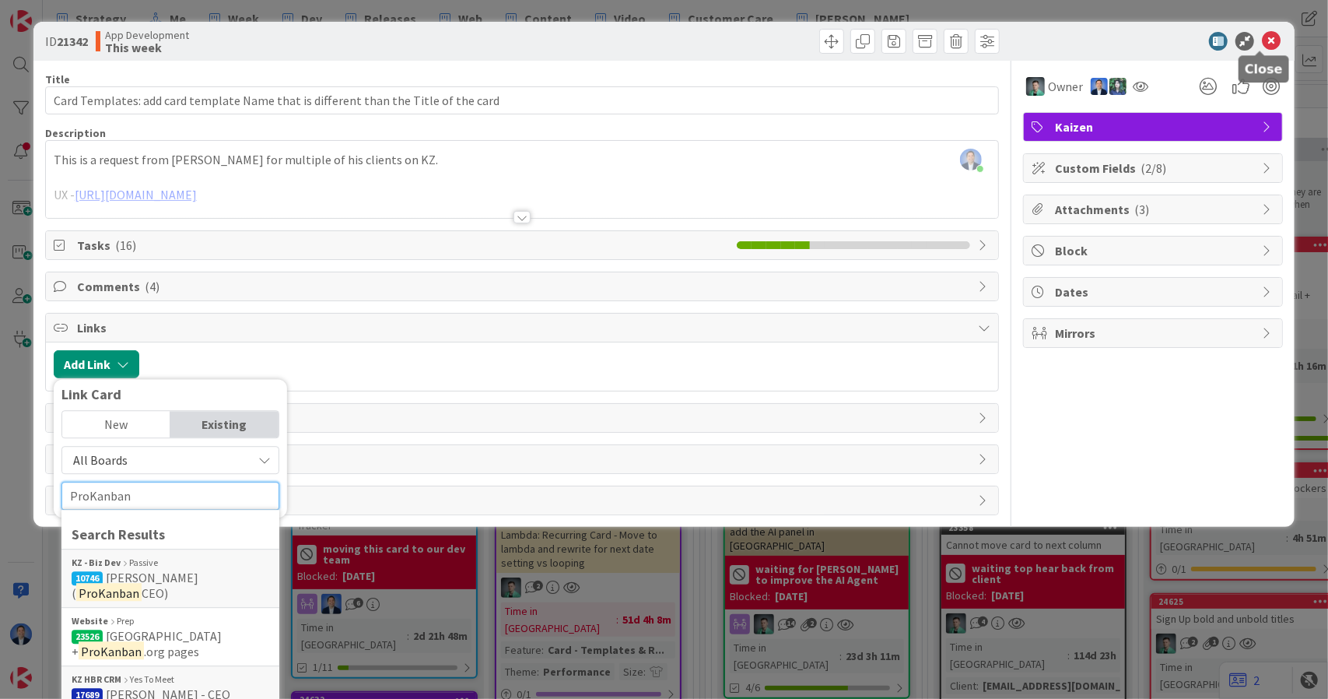
type input "ProKanban"
click at [1262, 39] on icon at bounding box center [1271, 41] width 19 height 19
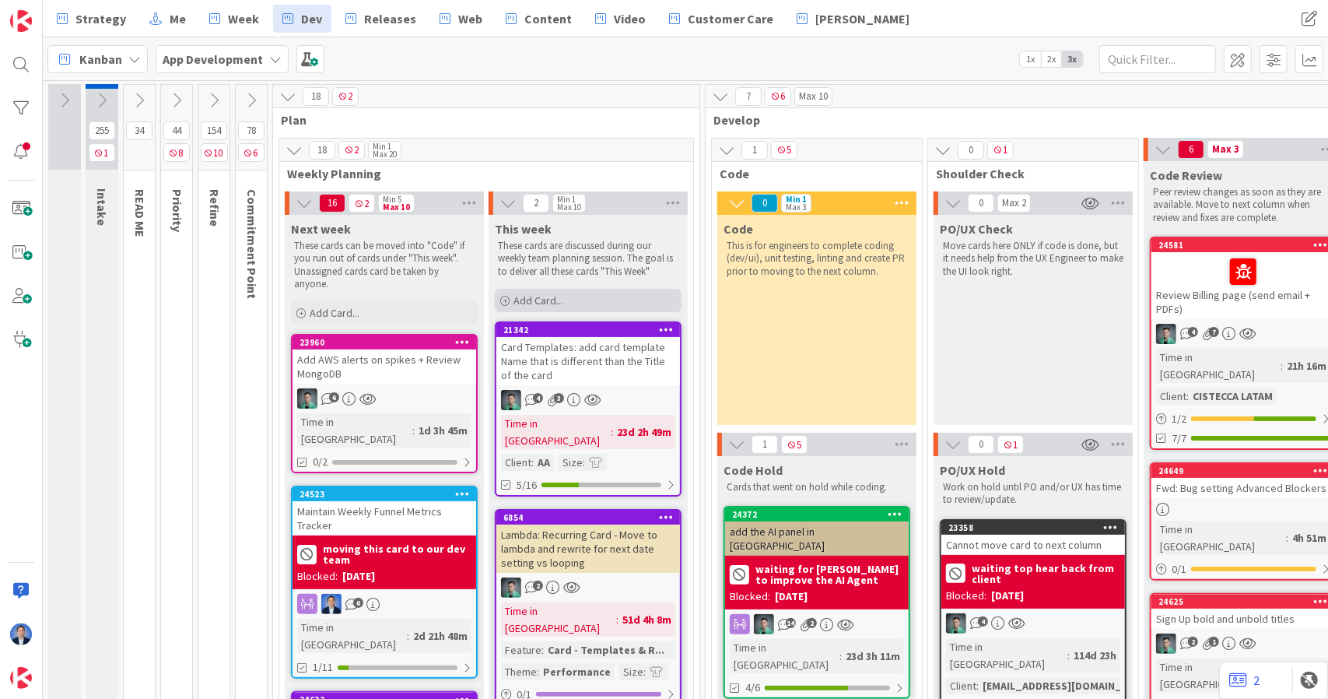
click at [542, 308] on div "Add Card..." at bounding box center [588, 300] width 187 height 23
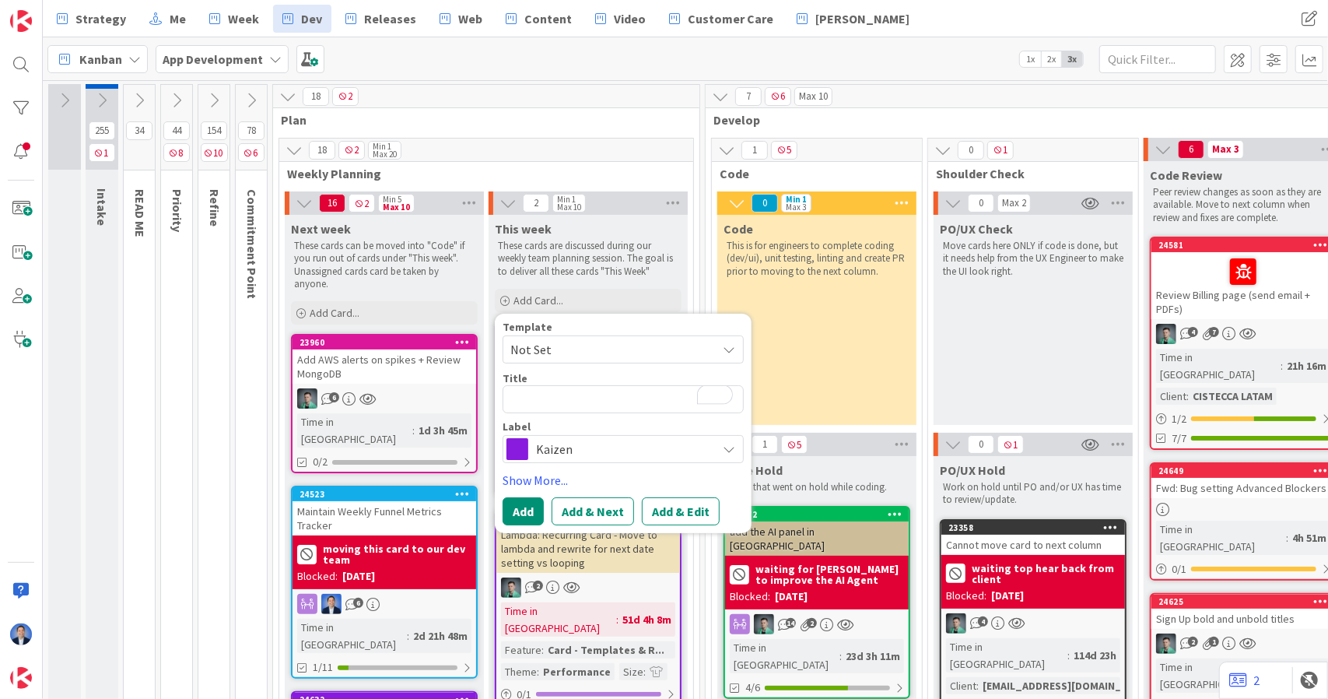
click at [584, 444] on span "Kaizen" at bounding box center [622, 449] width 173 height 22
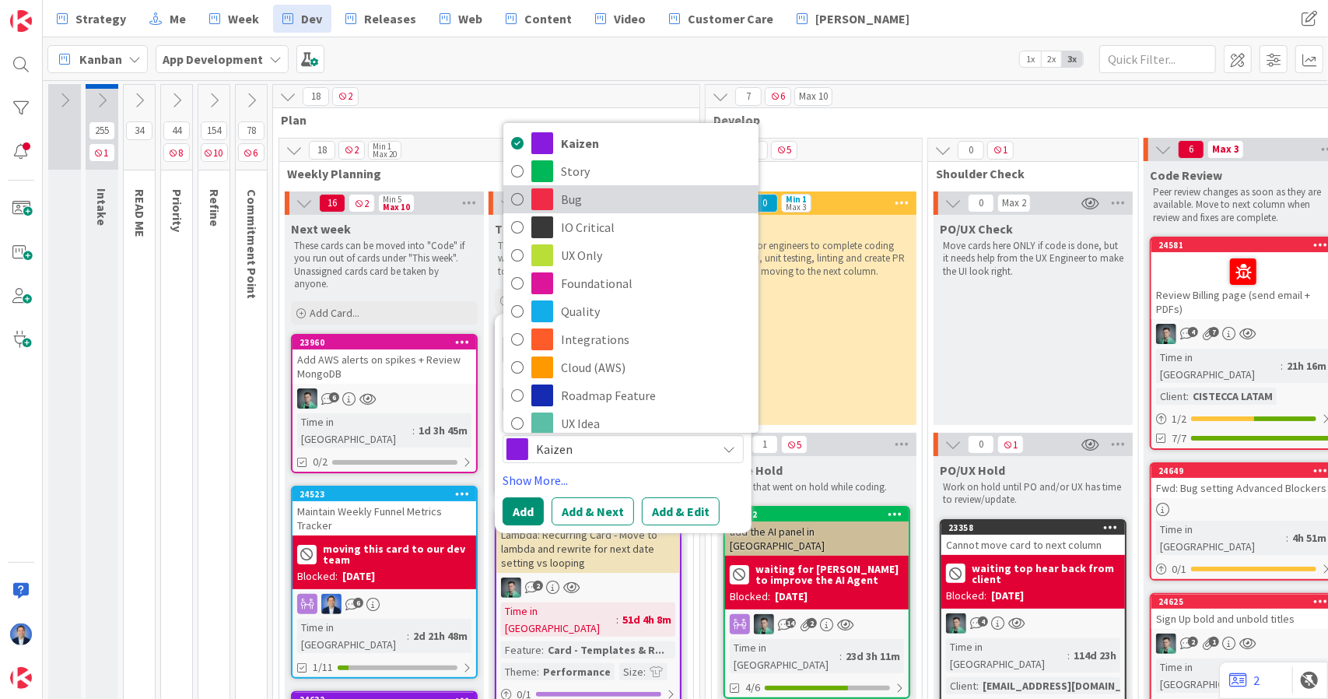
click at [616, 194] on span "Bug" at bounding box center [656, 199] width 190 height 23
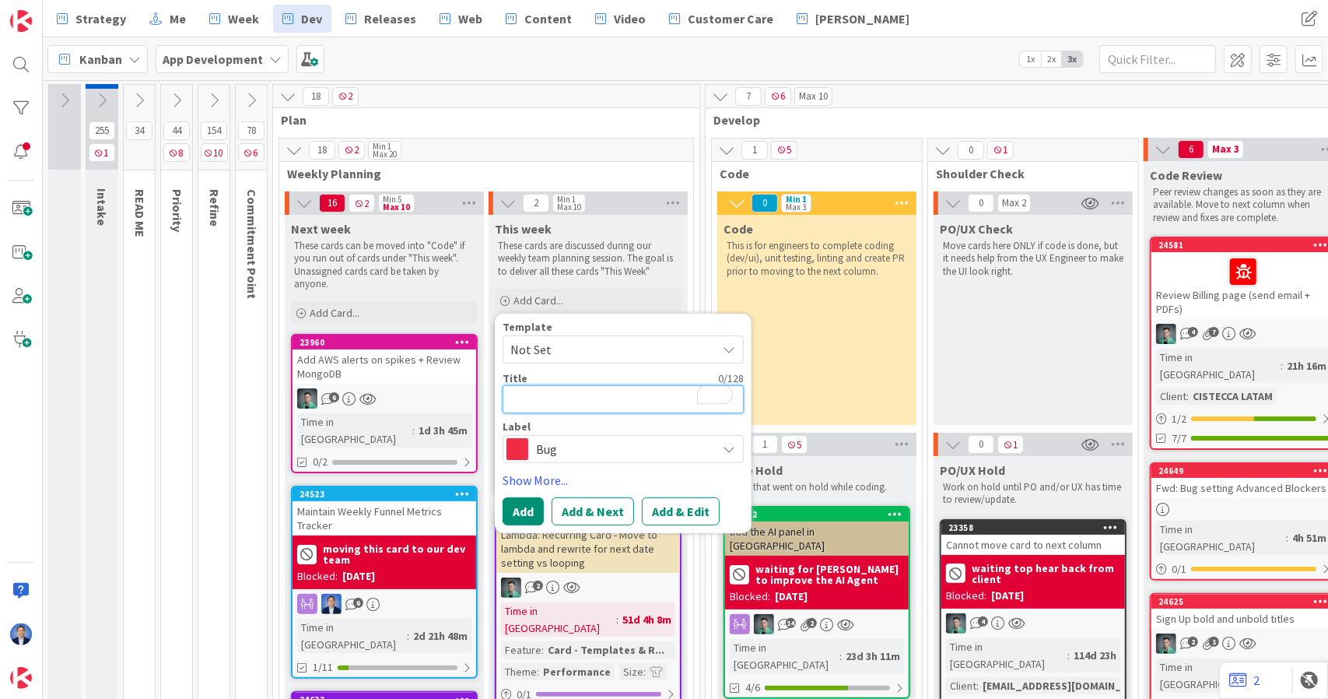
click at [543, 391] on textarea "To enrich screen reader interactions, please activate Accessibility in Grammarl…" at bounding box center [623, 399] width 241 height 28
type textarea "x"
type textarea "L"
type textarea "x"
type textarea "Li"
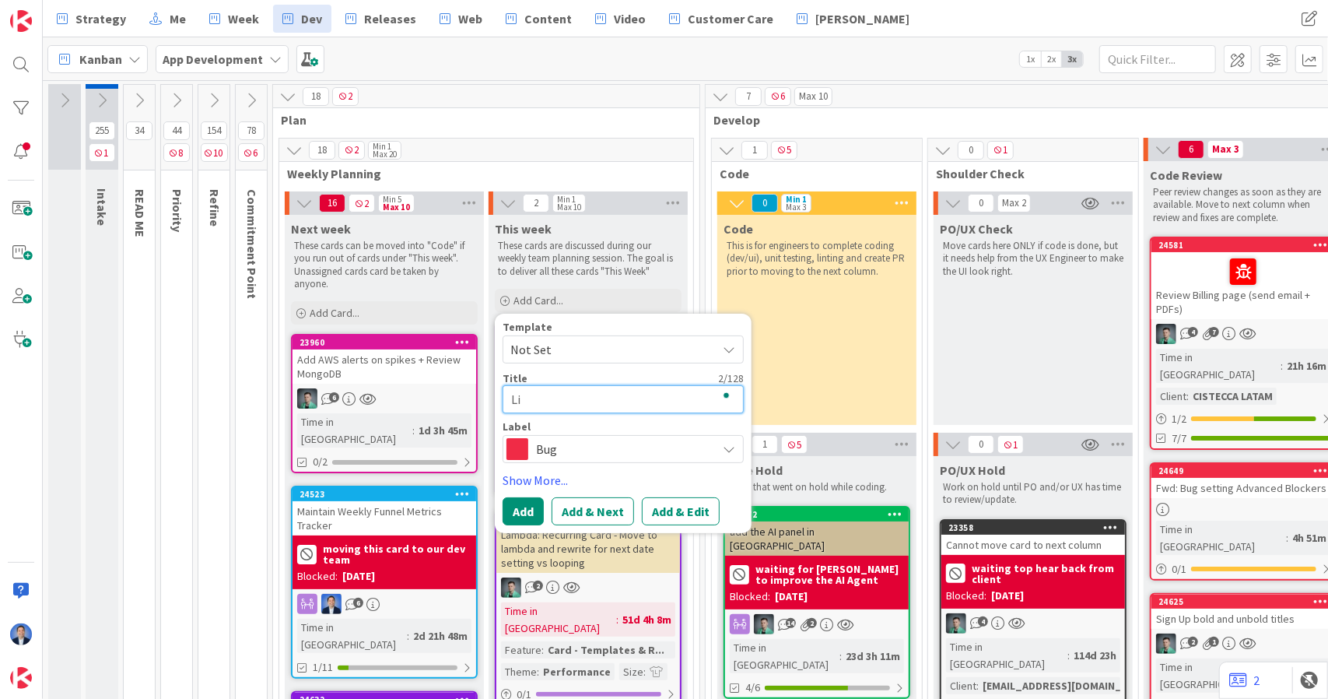
type textarea "x"
type textarea "Lin"
type textarea "x"
type textarea "Link"
type textarea "x"
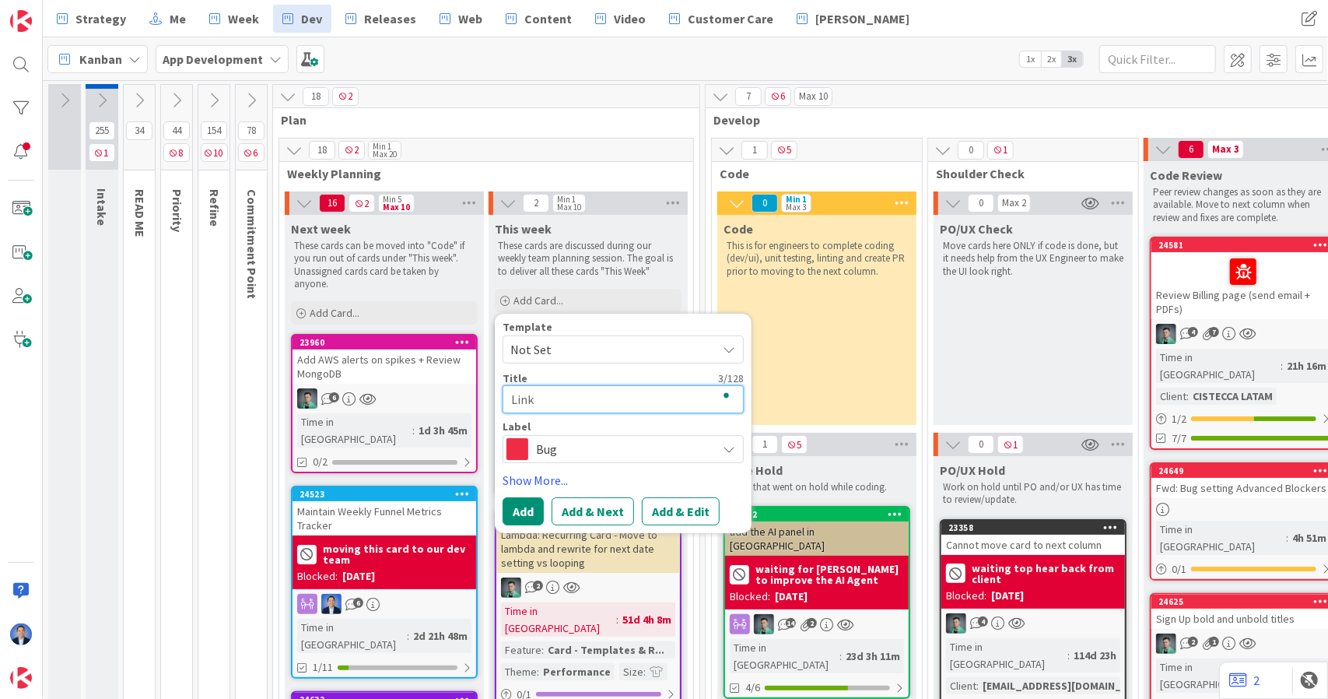
type textarea "Link"
type textarea "x"
type textarea "Link i"
type textarea "x"
type textarea "Link is"
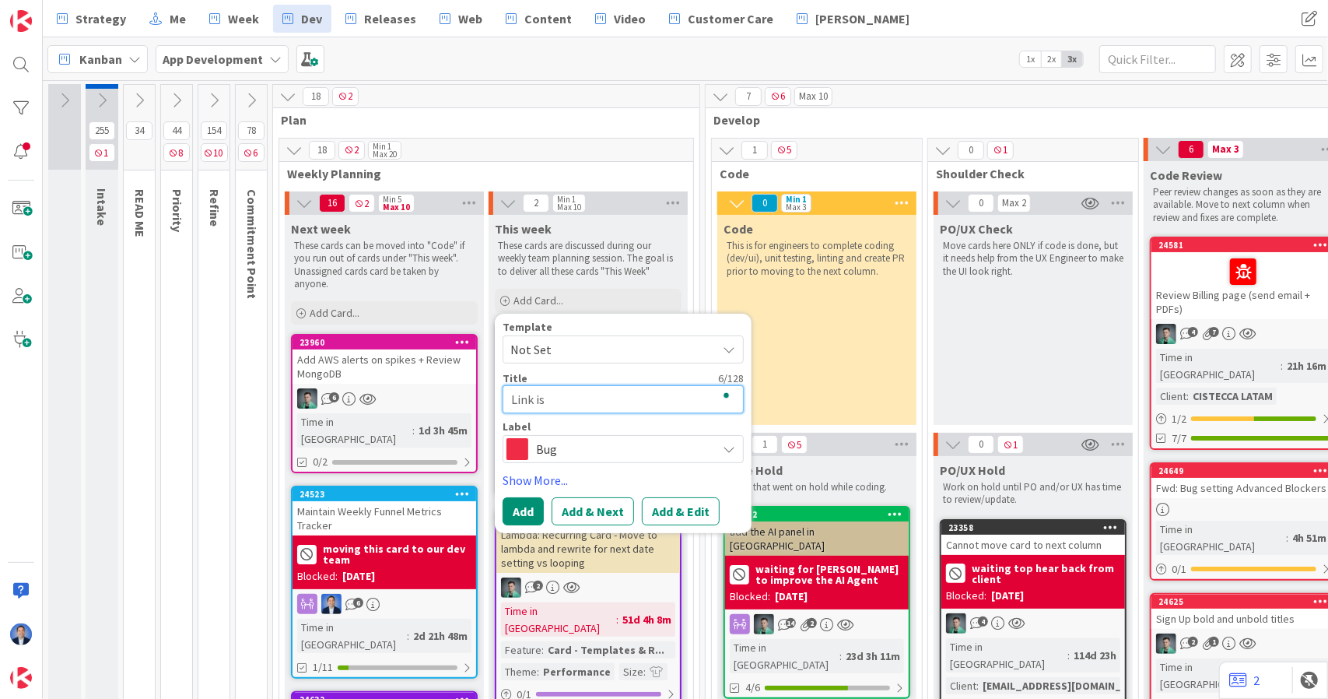
type textarea "x"
type textarea "Link issu"
type textarea "x"
type textarea "Link issue"
type textarea "x"
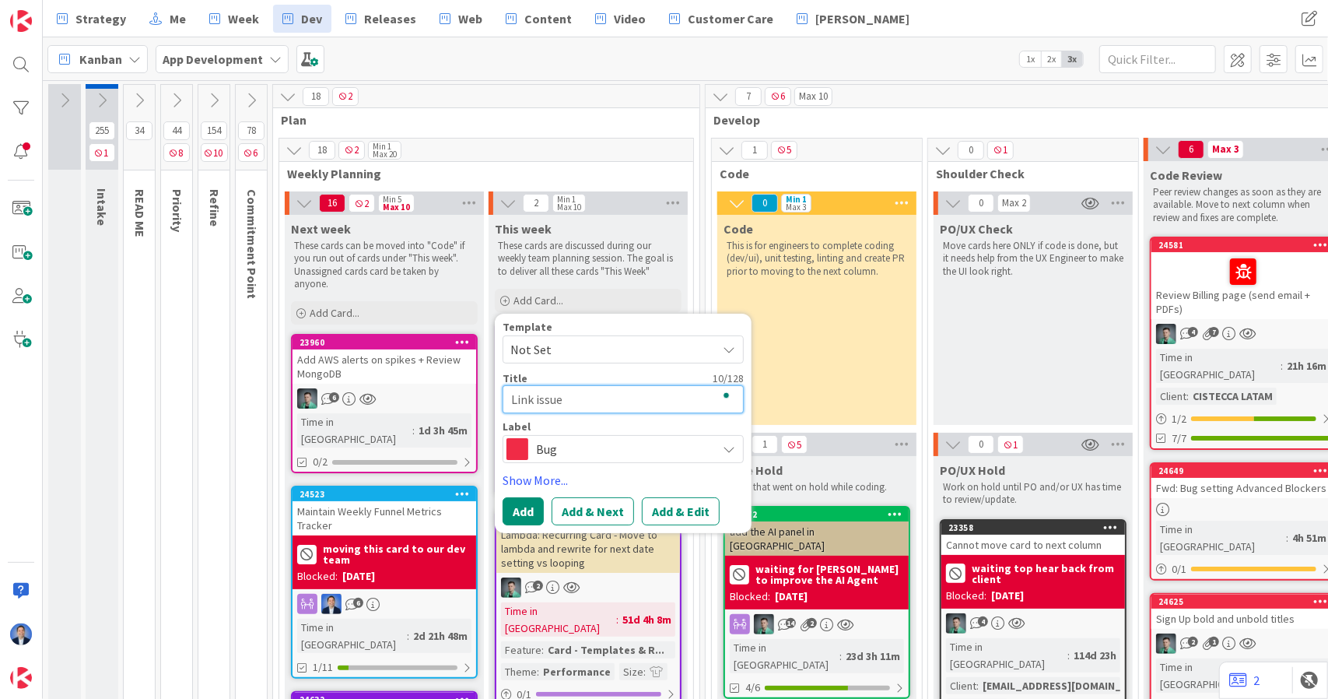
type textarea "Link issue"
paste textarea "ProKanban"
type textarea "x"
type textarea "Link issue ProKanban"
click at [678, 510] on button "Add & Edit" at bounding box center [681, 511] width 78 height 28
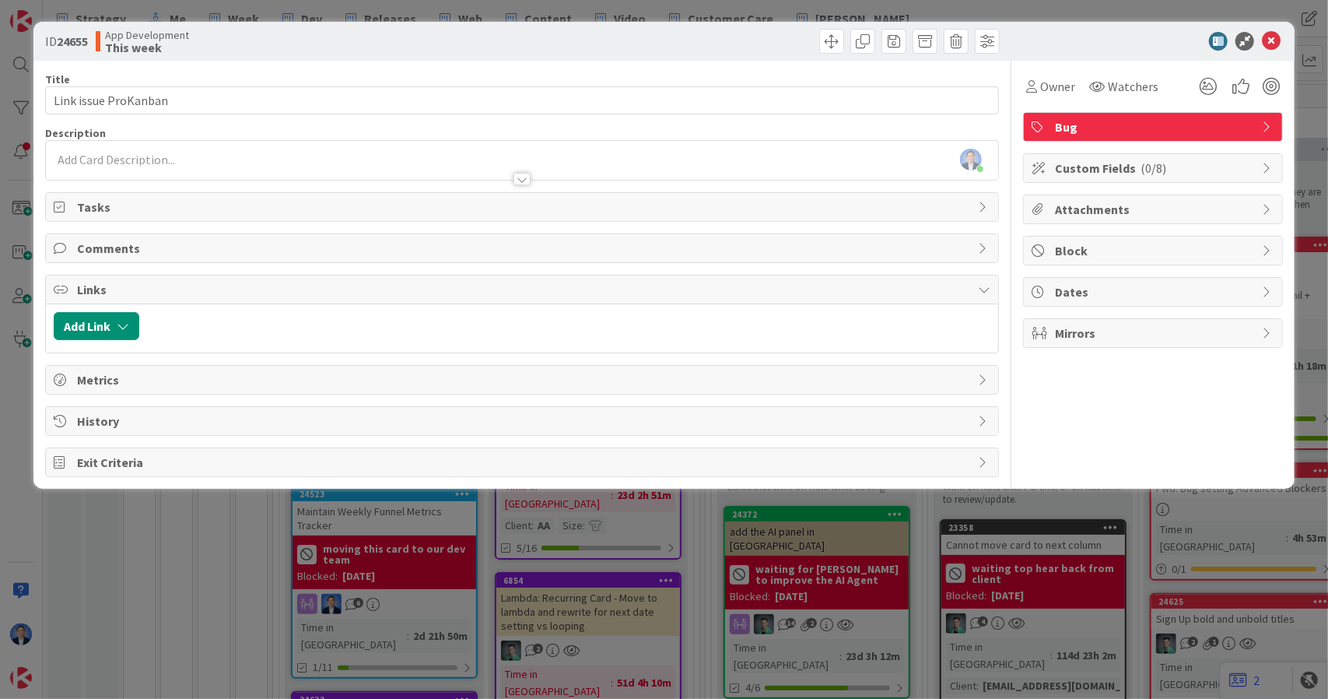
click at [234, 146] on div "Dimitri Ponomareff just joined" at bounding box center [522, 160] width 953 height 39
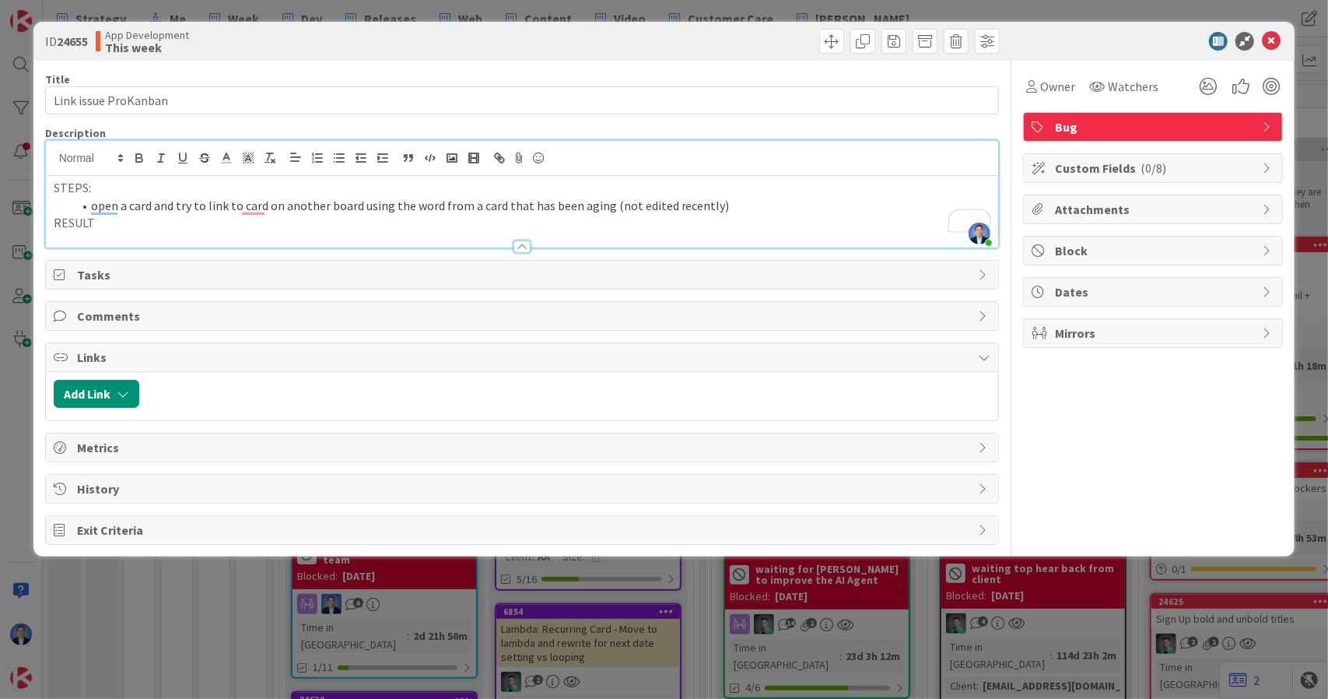
click at [740, 204] on li "open a card and try to link to card on another board using the word from a card…" at bounding box center [531, 206] width 919 height 18
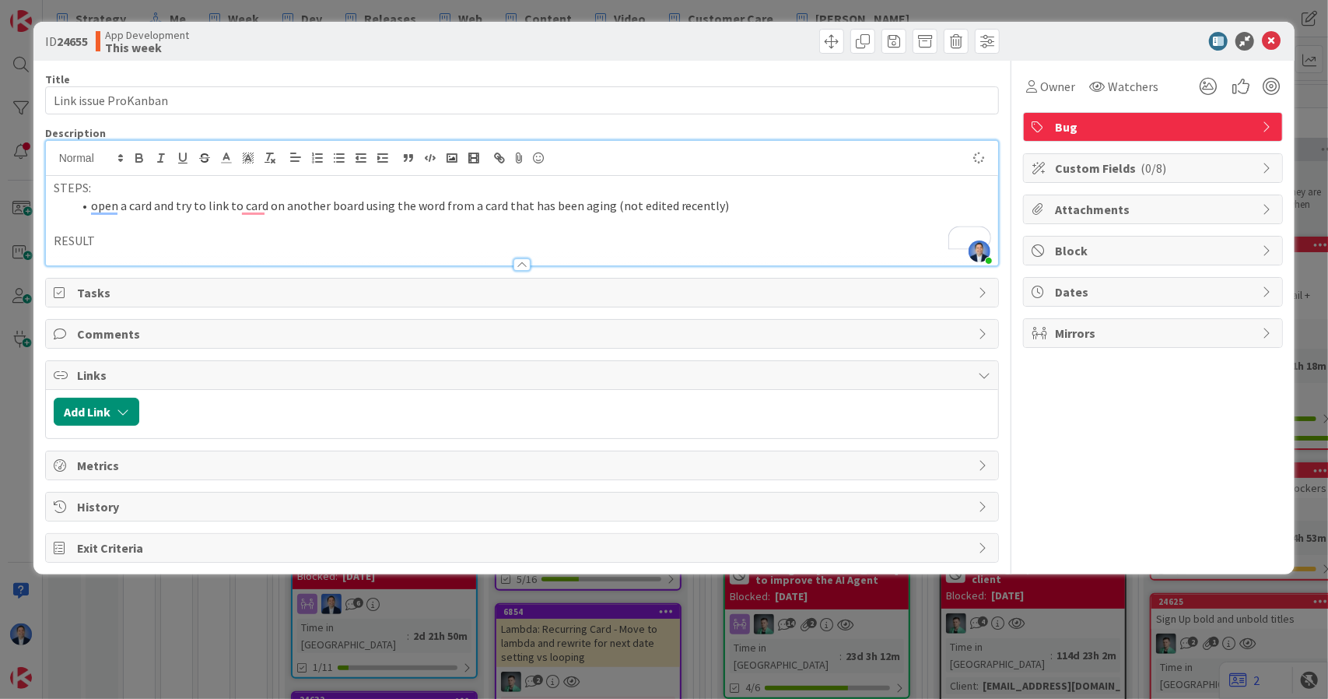
click at [198, 254] on div at bounding box center [522, 257] width 953 height 16
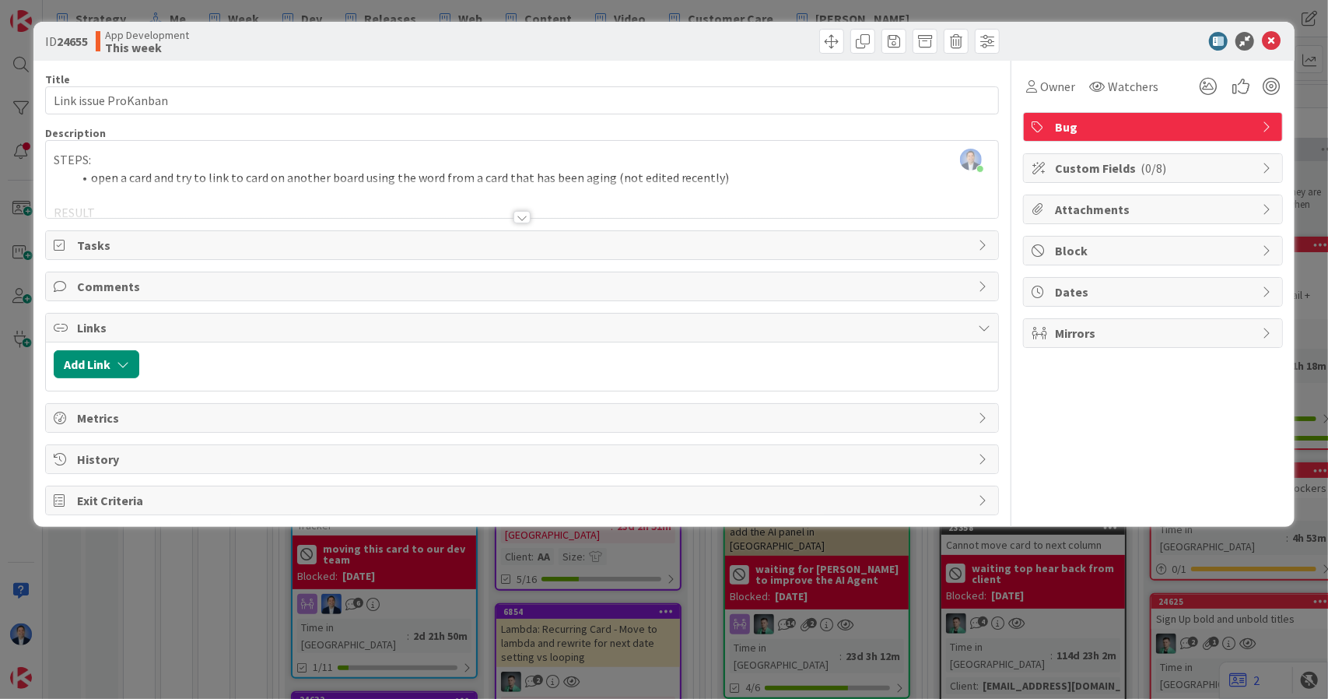
click at [190, 195] on div at bounding box center [522, 198] width 953 height 40
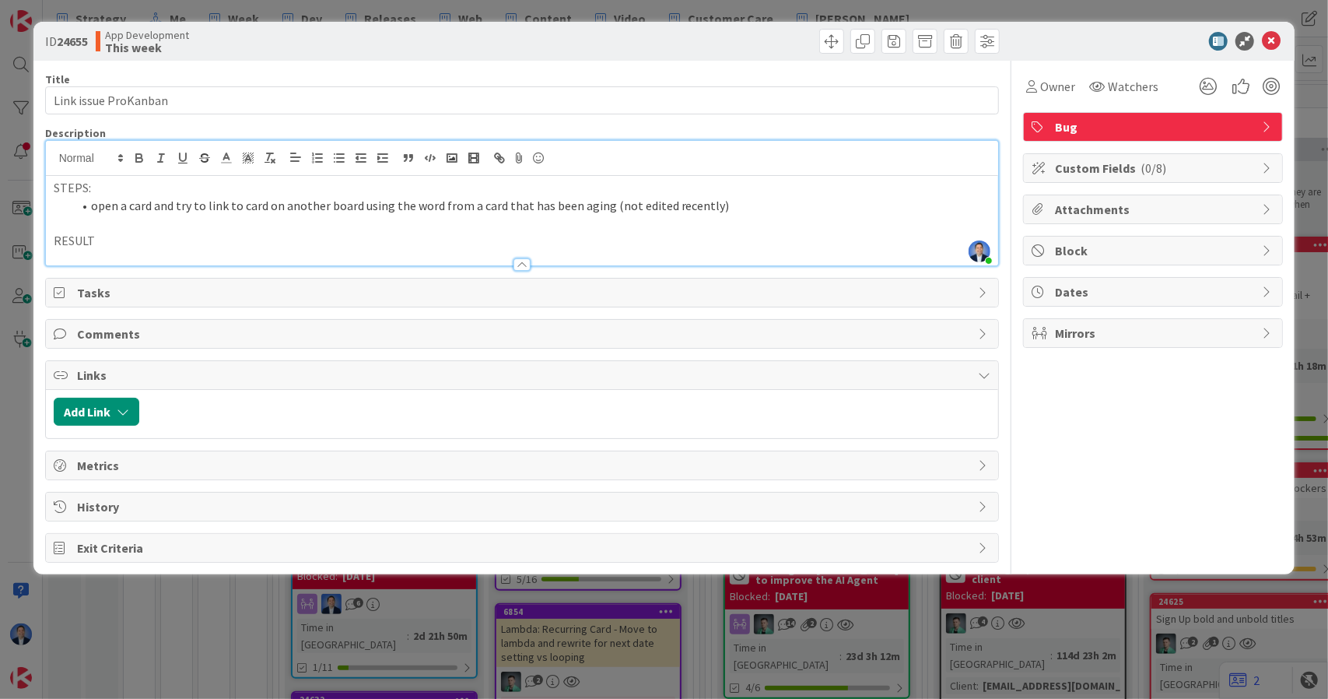
click at [143, 239] on p "RESULT" at bounding box center [523, 241] width 938 height 18
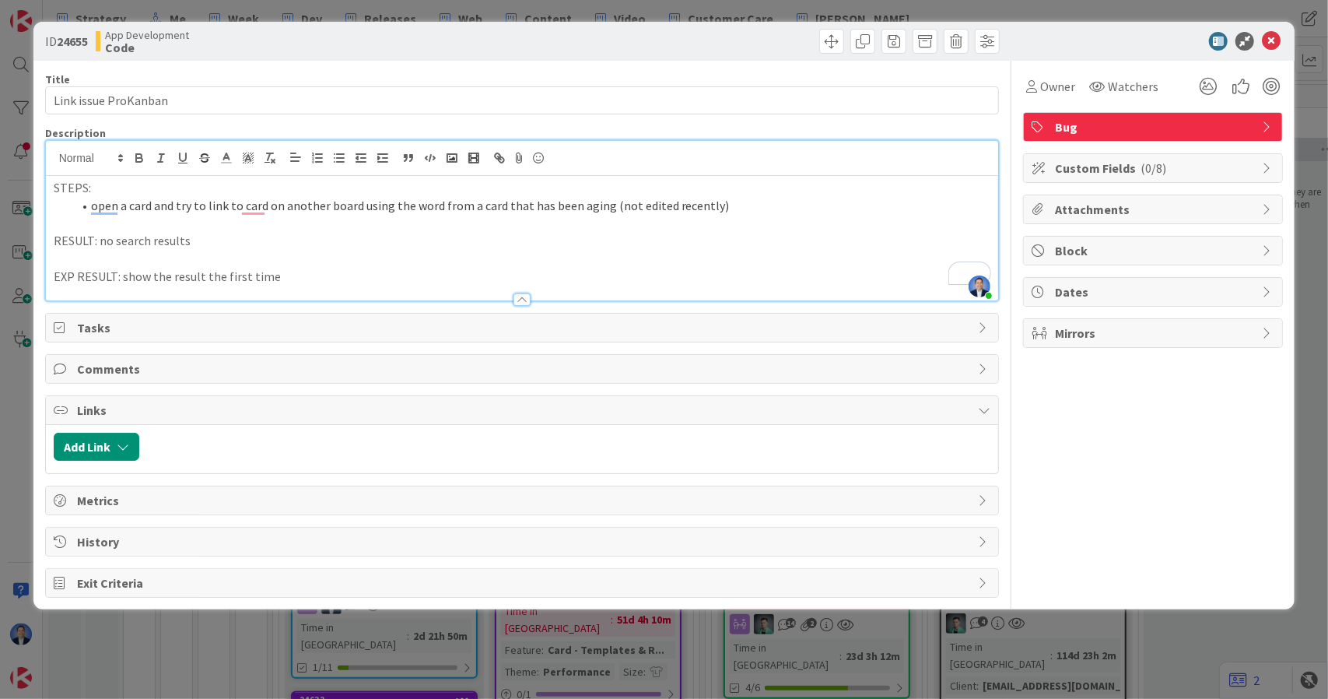
click at [722, 203] on li "open a card and try to link to card on another board using the word from a card…" at bounding box center [531, 206] width 919 height 18
click at [1030, 88] on icon at bounding box center [1032, 86] width 11 height 12
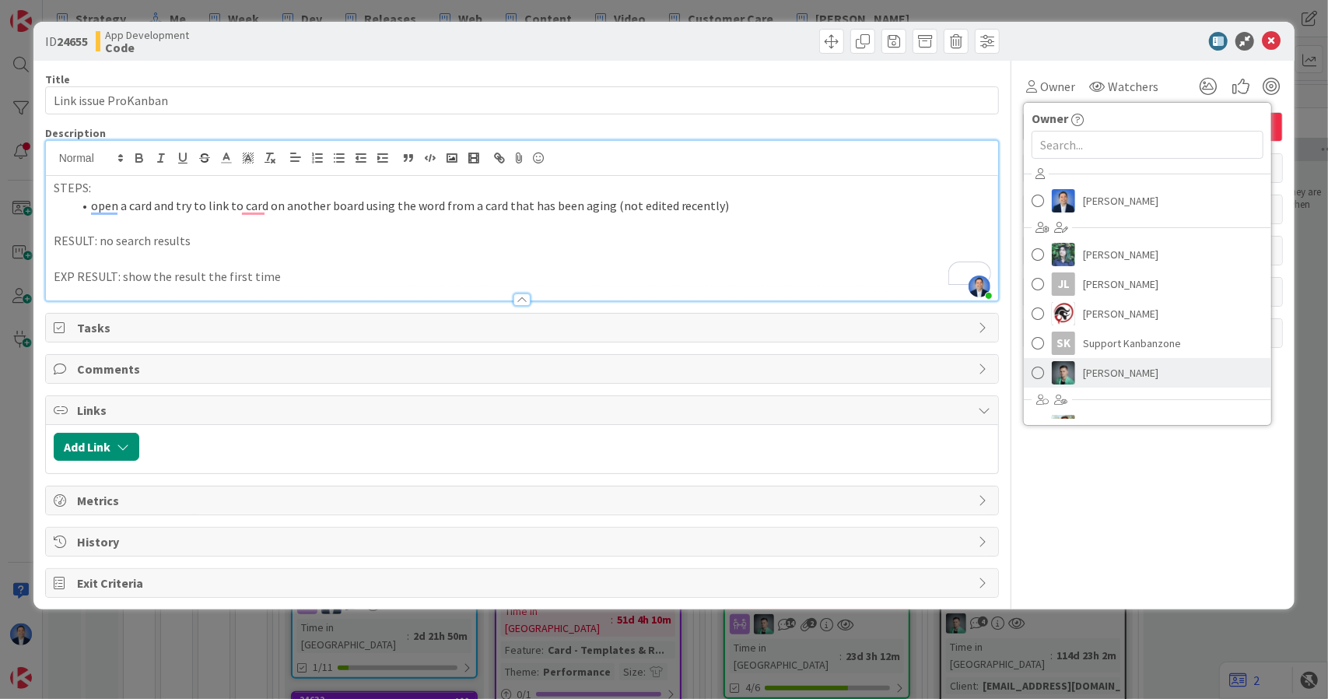
click at [1108, 361] on span "Vladislav Pavlov" at bounding box center [1120, 372] width 75 height 23
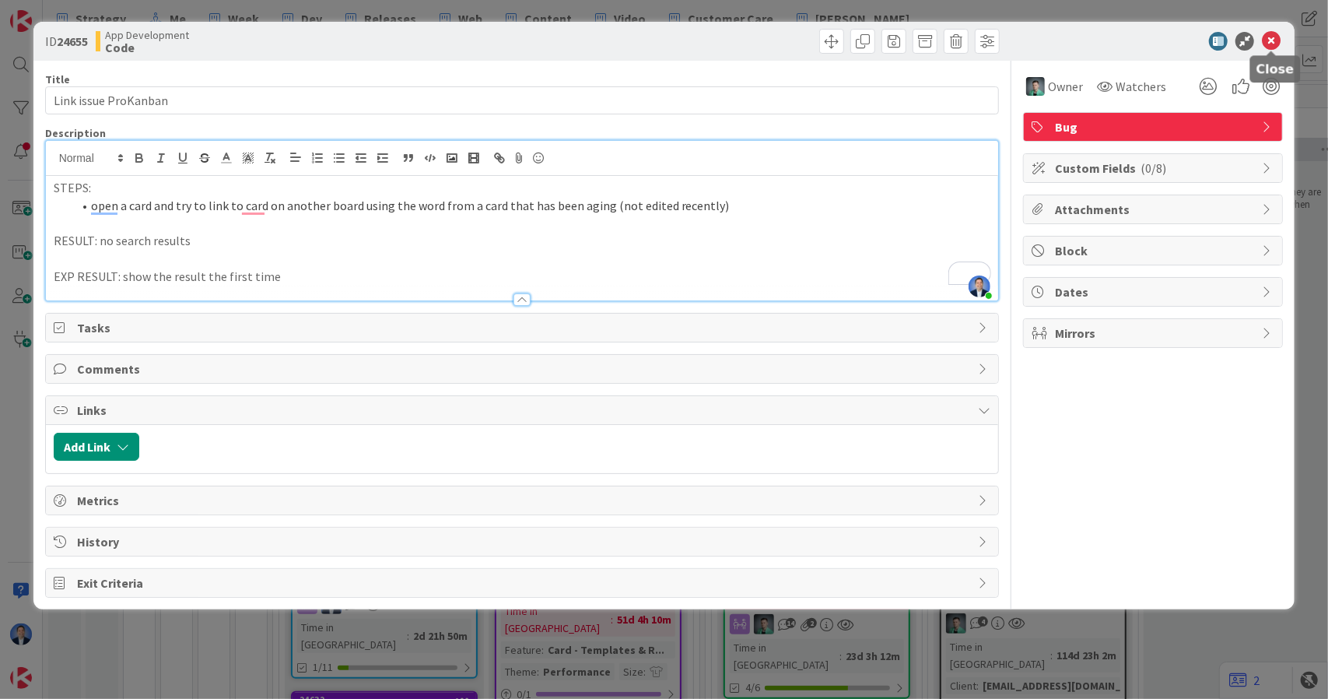
click at [1272, 38] on icon at bounding box center [1271, 41] width 19 height 19
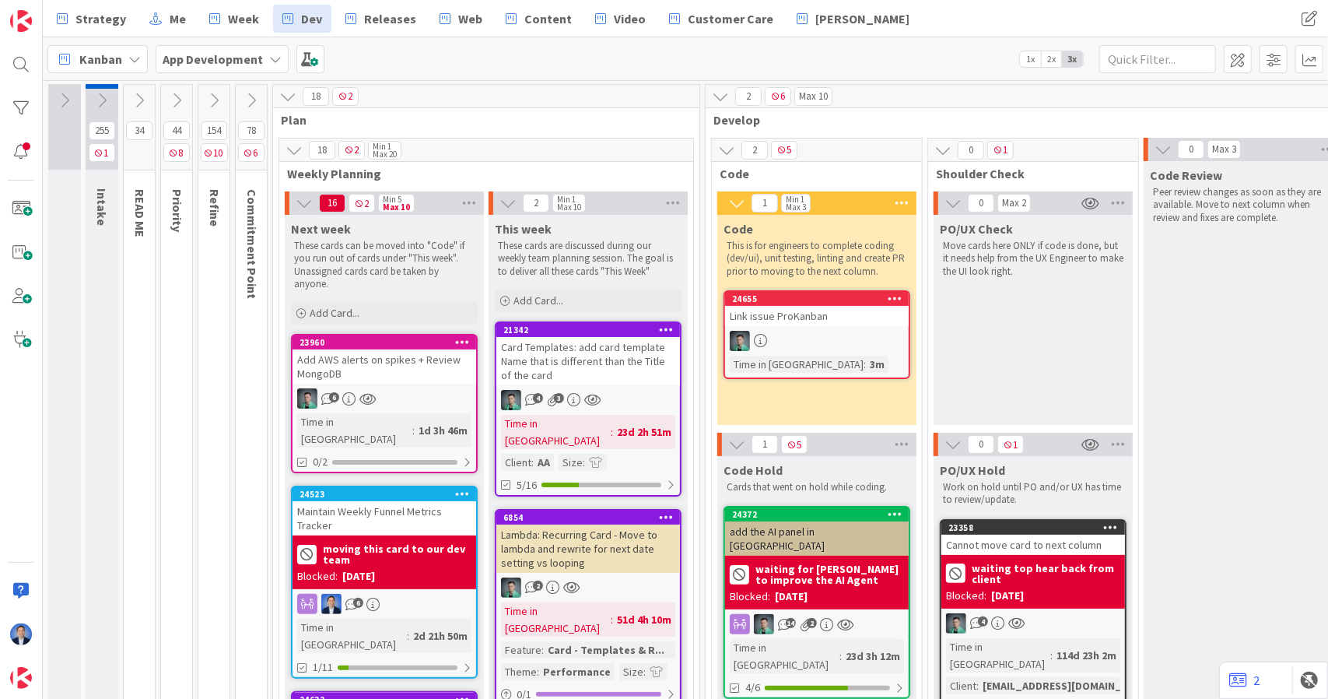
click at [826, 325] on div "Link issue ProKanban" at bounding box center [817, 316] width 184 height 20
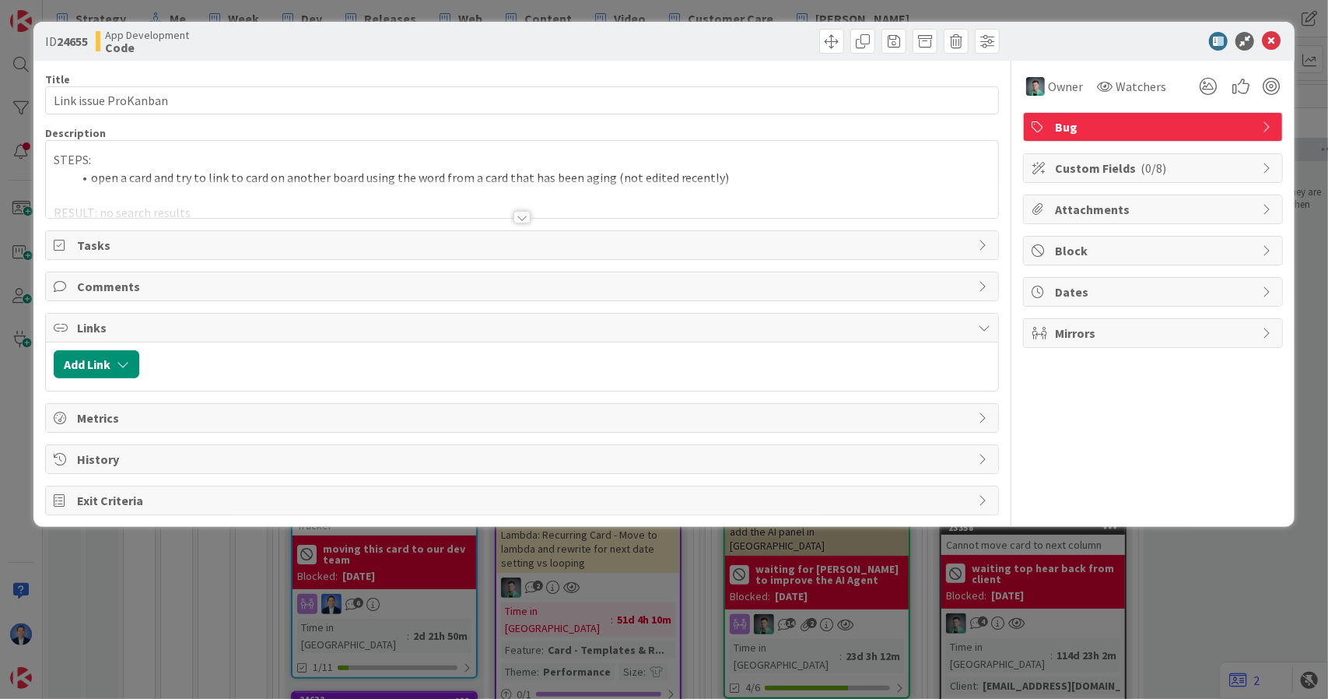
click at [709, 167] on div "STEPS: open a card and try to link to card on another board using the word from…" at bounding box center [522, 179] width 953 height 77
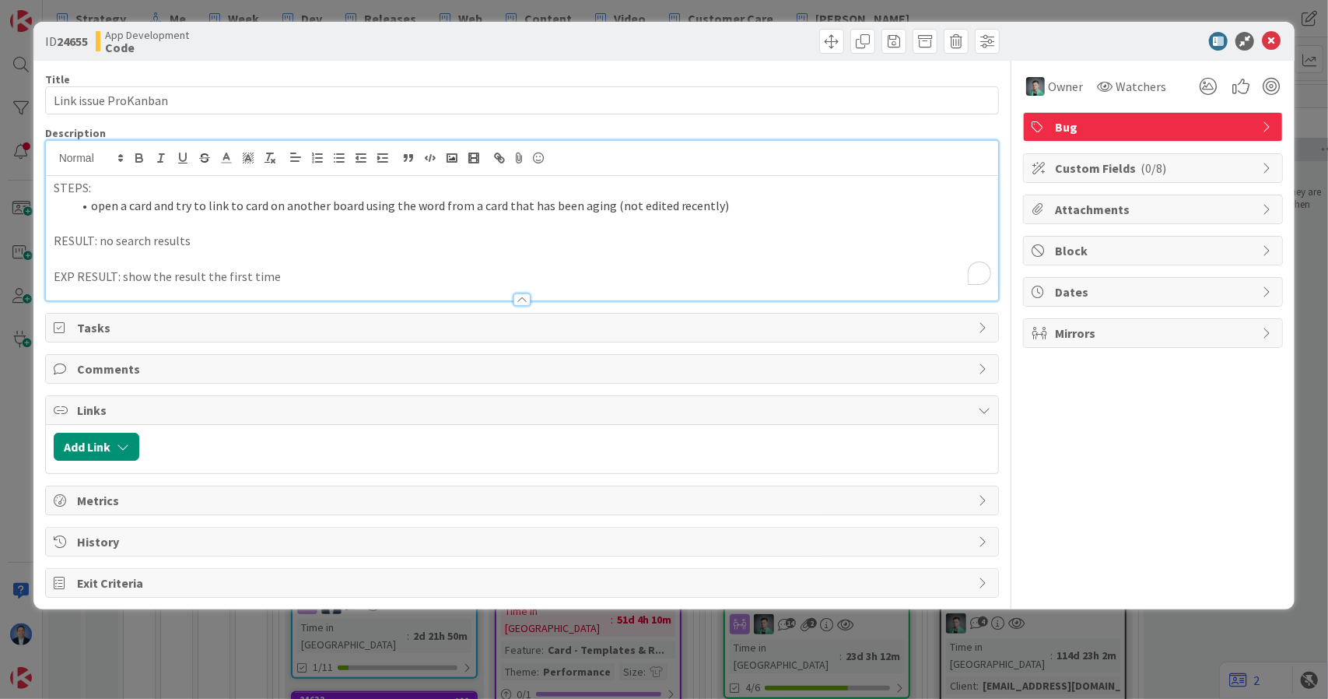
click at [773, 203] on li "open a card and try to link to card on another board using the word from a card…" at bounding box center [531, 206] width 919 height 18
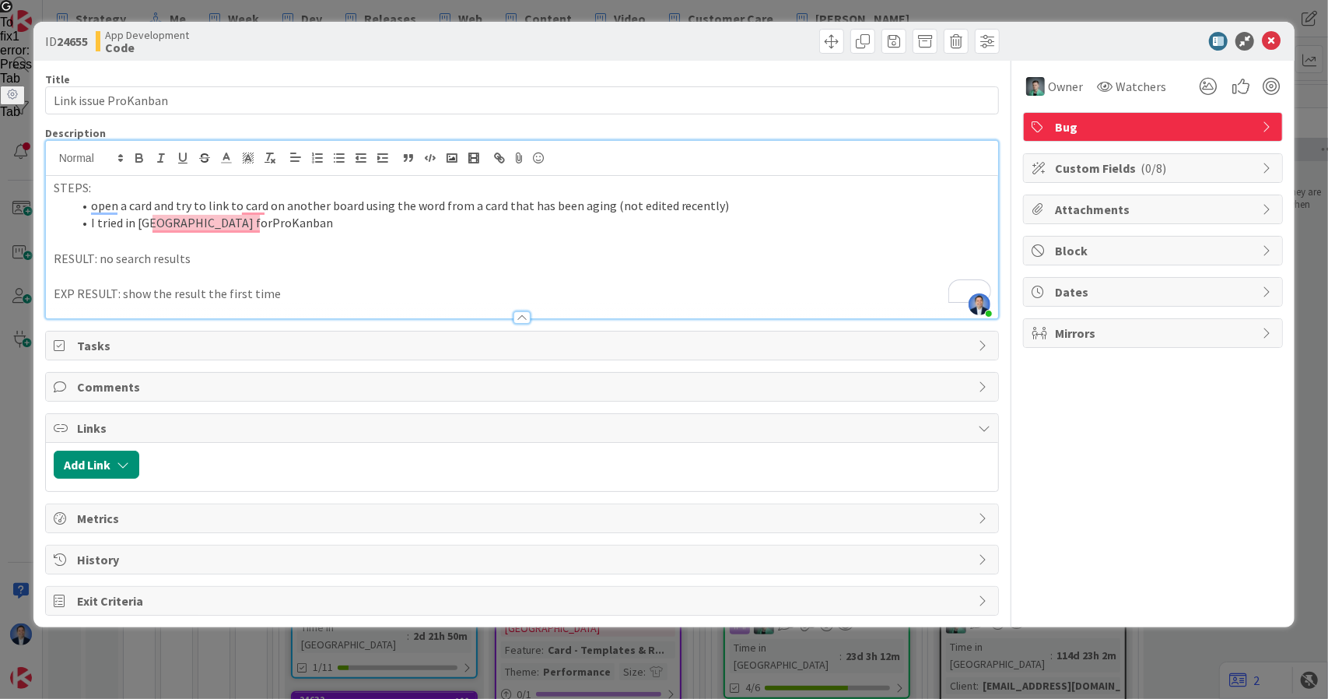
click at [245, 257] on p "RESULT: no search results" at bounding box center [523, 259] width 938 height 18
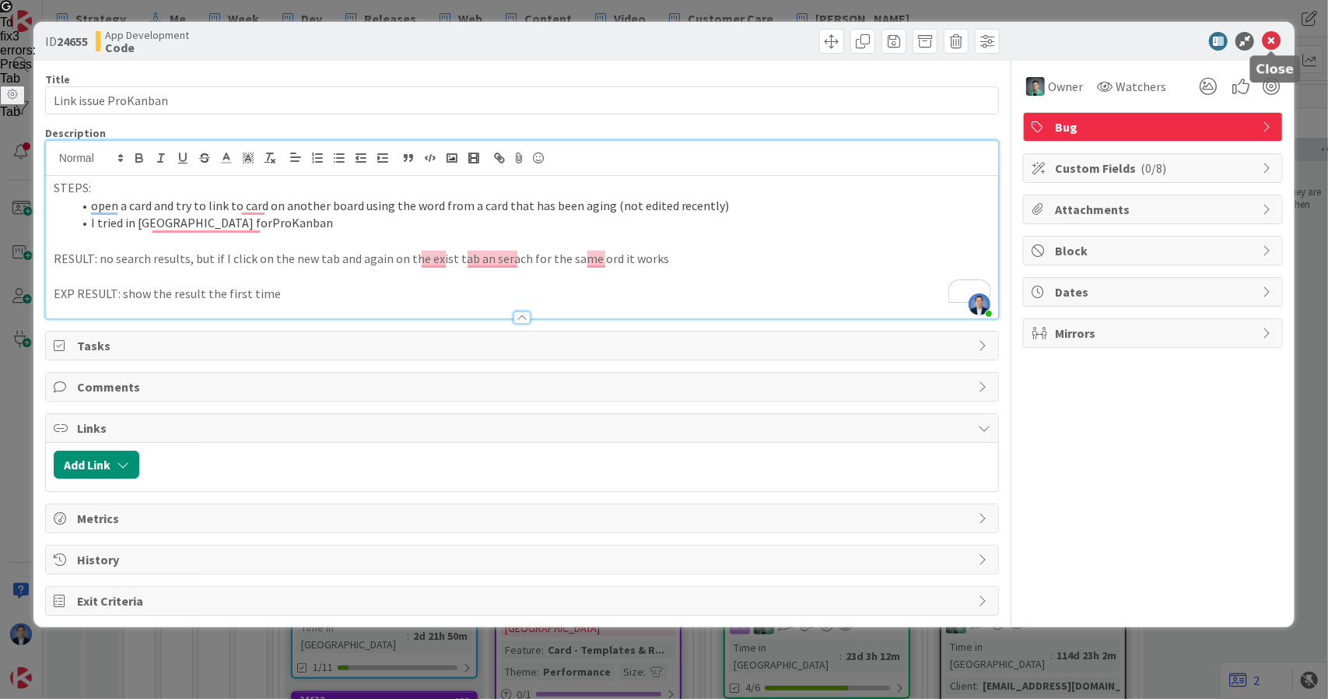
click at [1269, 45] on icon at bounding box center [1271, 41] width 19 height 19
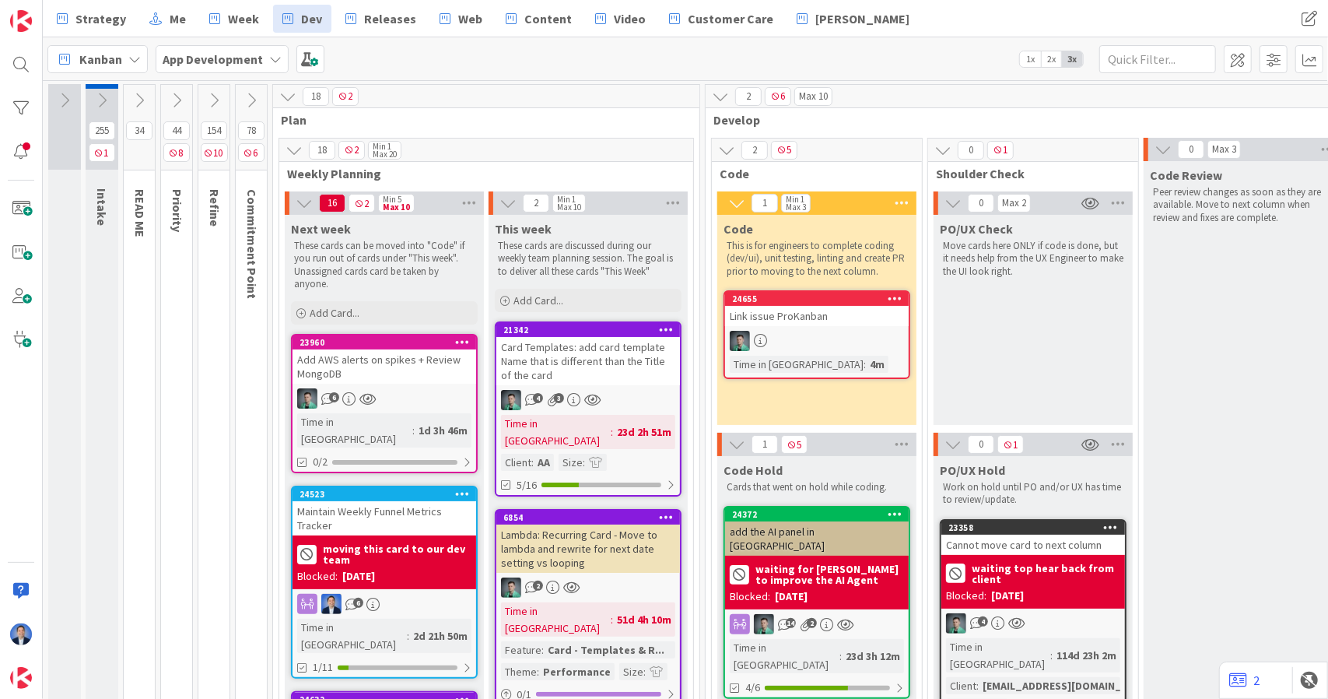
click at [108, 57] on span "Kanban" at bounding box center [100, 59] width 43 height 19
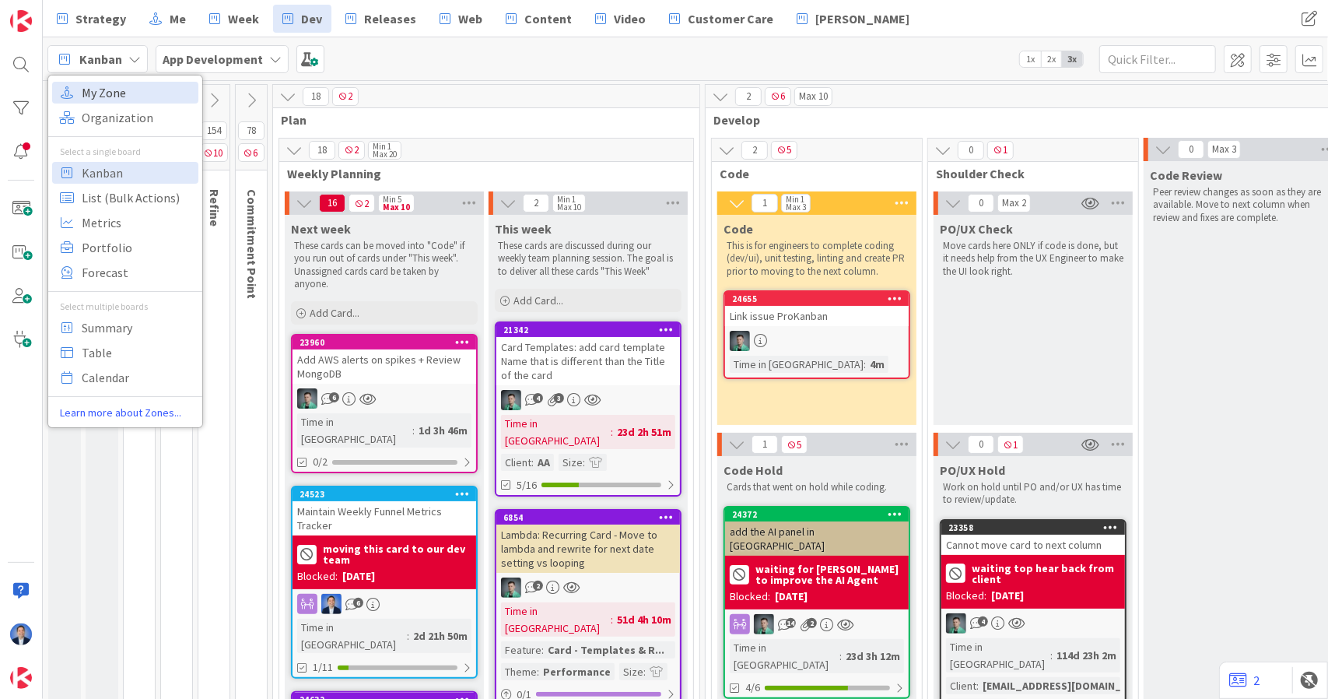
click at [132, 94] on span "My Zone" at bounding box center [138, 92] width 112 height 23
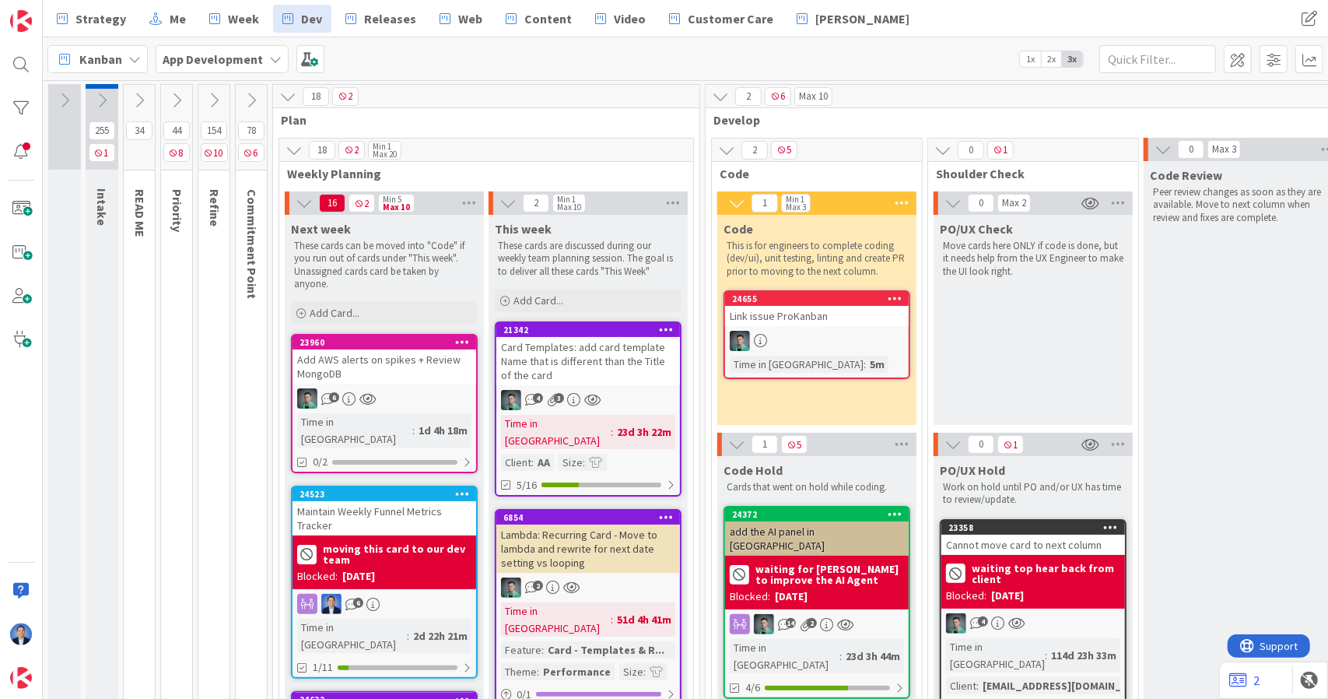
click at [128, 58] on icon at bounding box center [134, 59] width 12 height 12
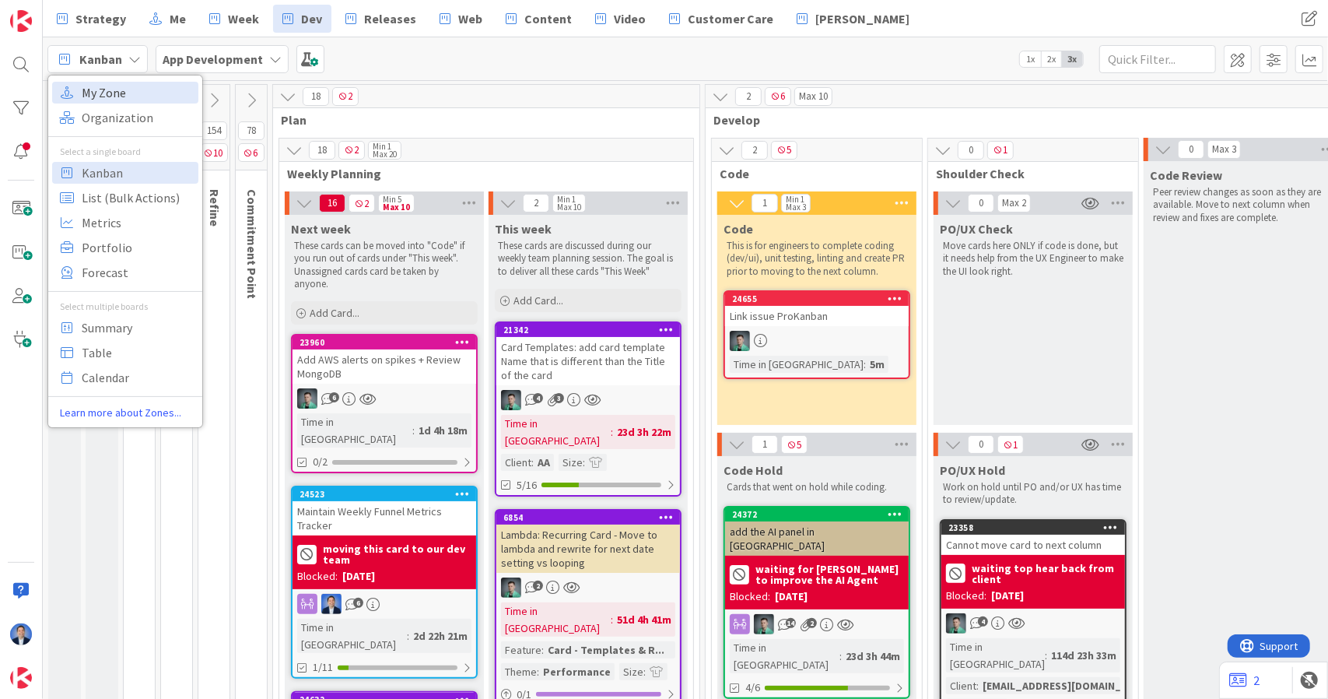
click at [138, 99] on span "My Zone" at bounding box center [138, 92] width 112 height 23
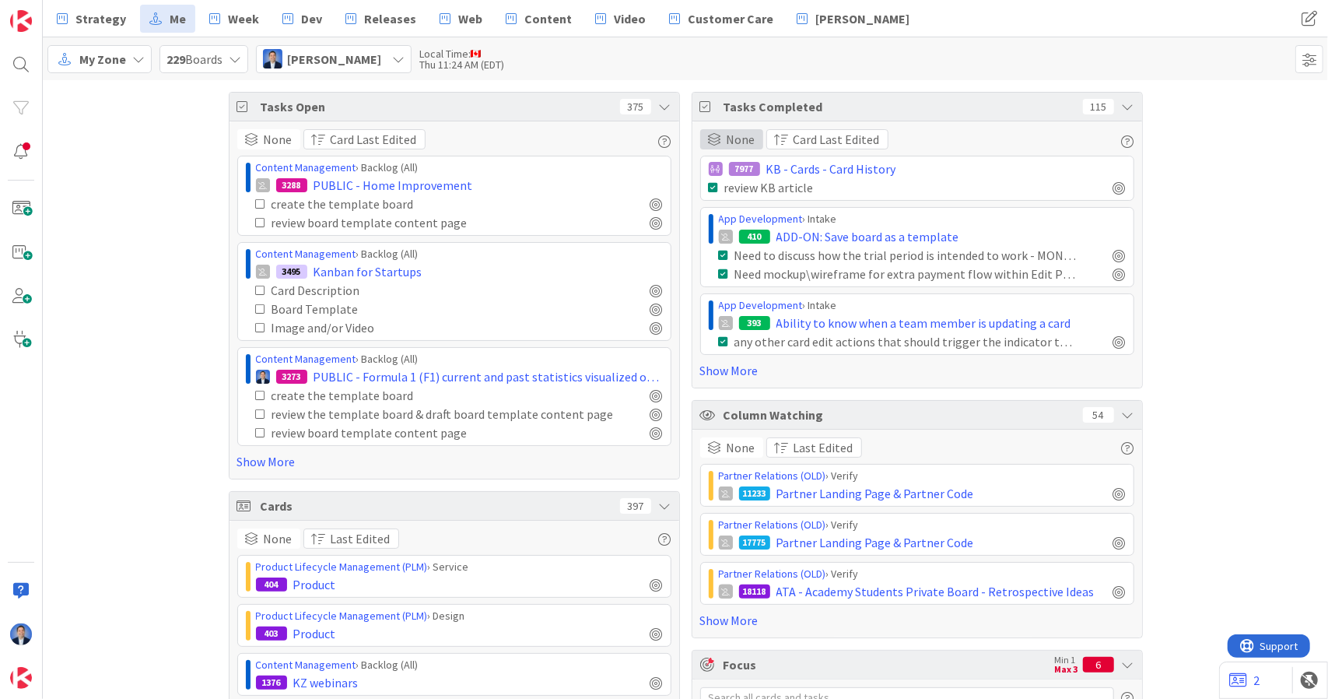
click at [727, 139] on span "None" at bounding box center [741, 139] width 29 height 19
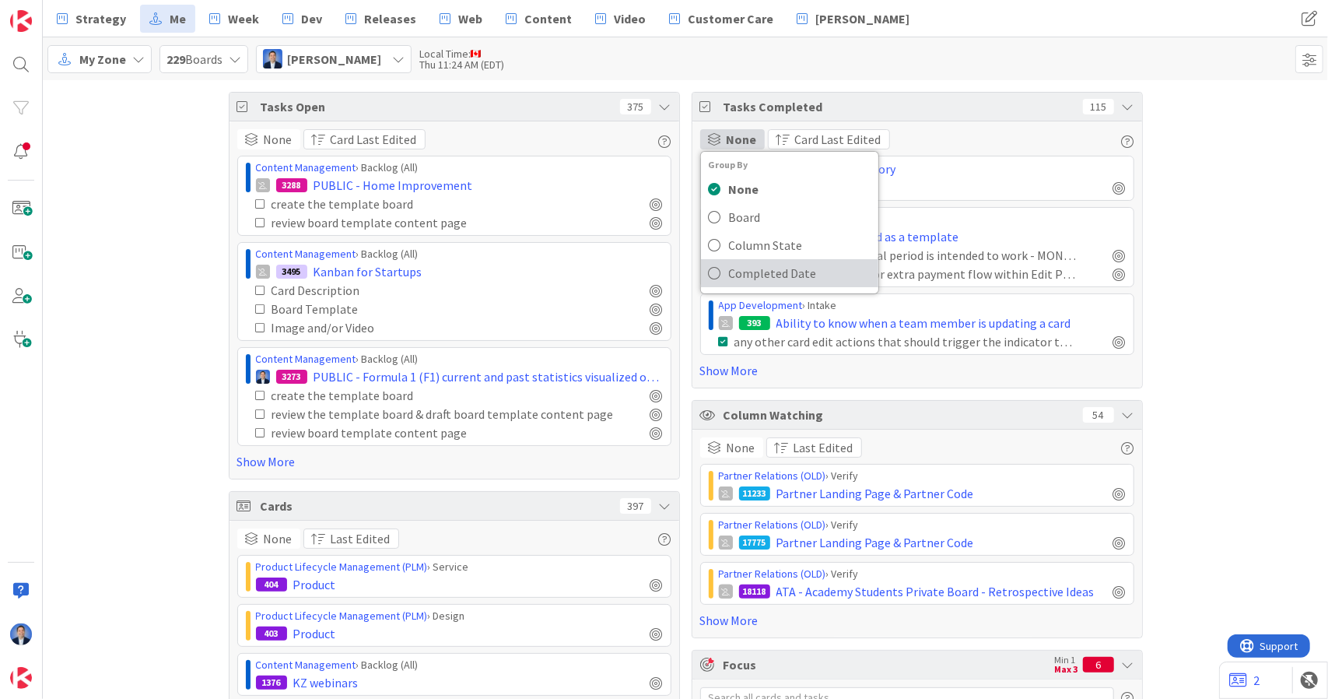
click at [778, 265] on span "Completed Date" at bounding box center [800, 272] width 142 height 23
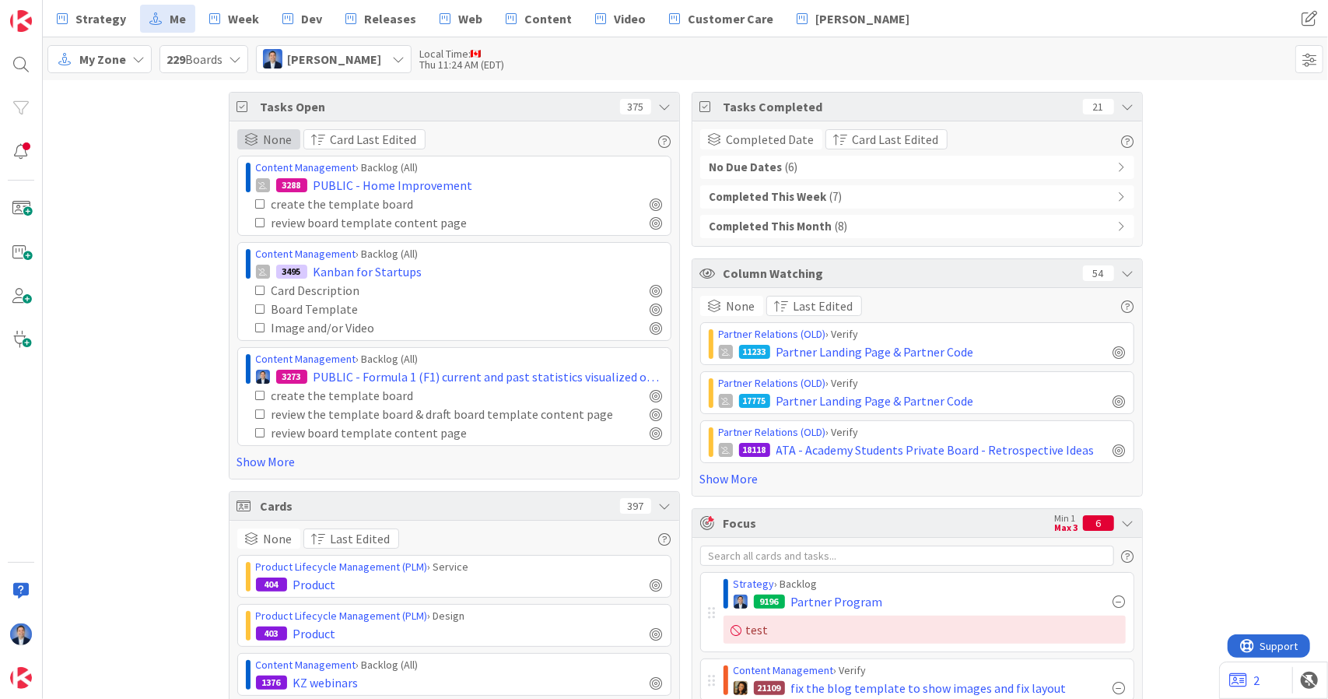
click at [264, 145] on span "None" at bounding box center [278, 139] width 29 height 19
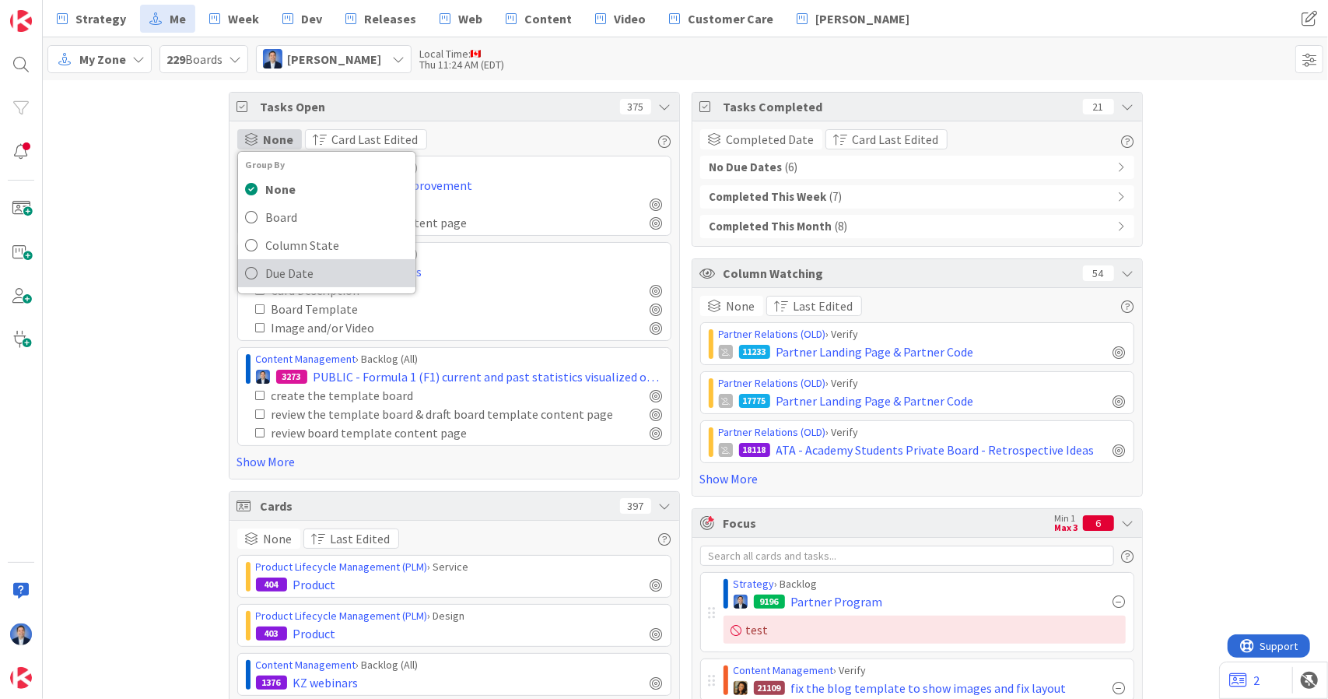
click at [304, 265] on span "Due Date" at bounding box center [337, 272] width 142 height 23
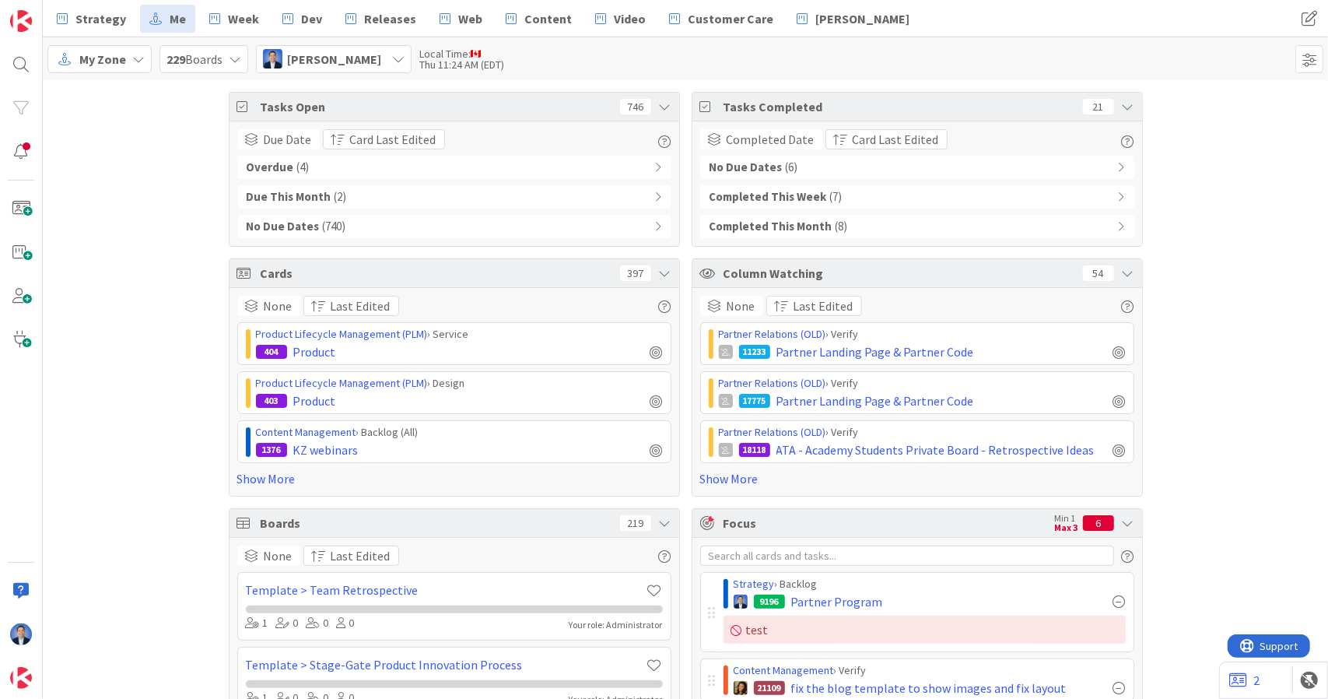
click at [836, 218] on span "( 8 )" at bounding box center [842, 227] width 12 height 18
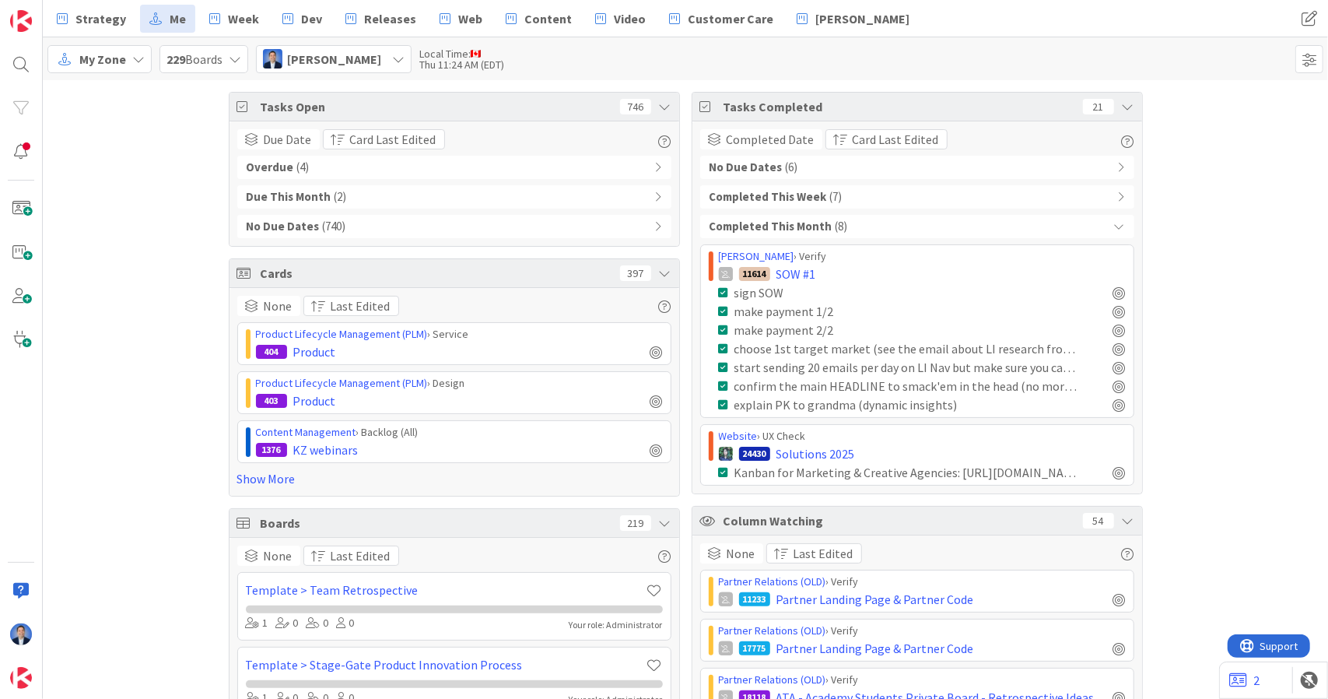
drag, startPoint x: 825, startPoint y: 217, endPoint x: 781, endPoint y: 228, distance: 45.7
click at [781, 228] on b "Completed This Month" at bounding box center [771, 227] width 123 height 18
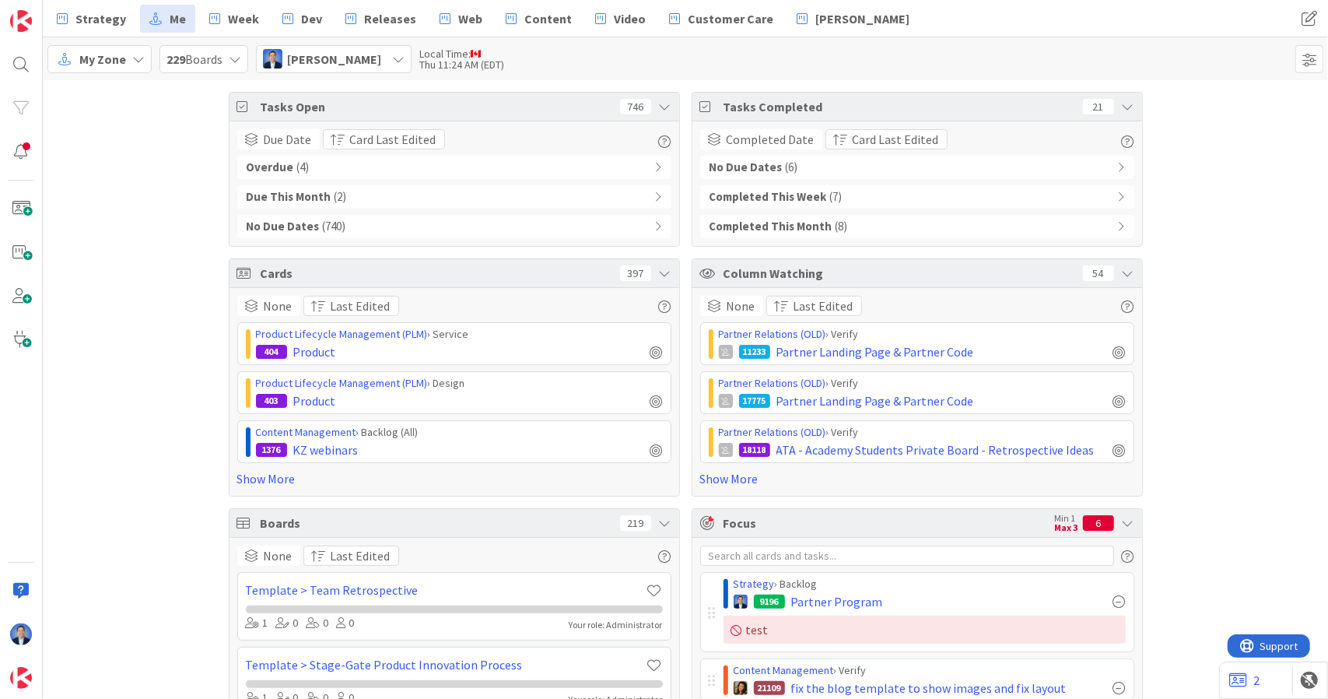
click at [851, 200] on div "Completed This Week ( 7 )" at bounding box center [917, 196] width 434 height 23
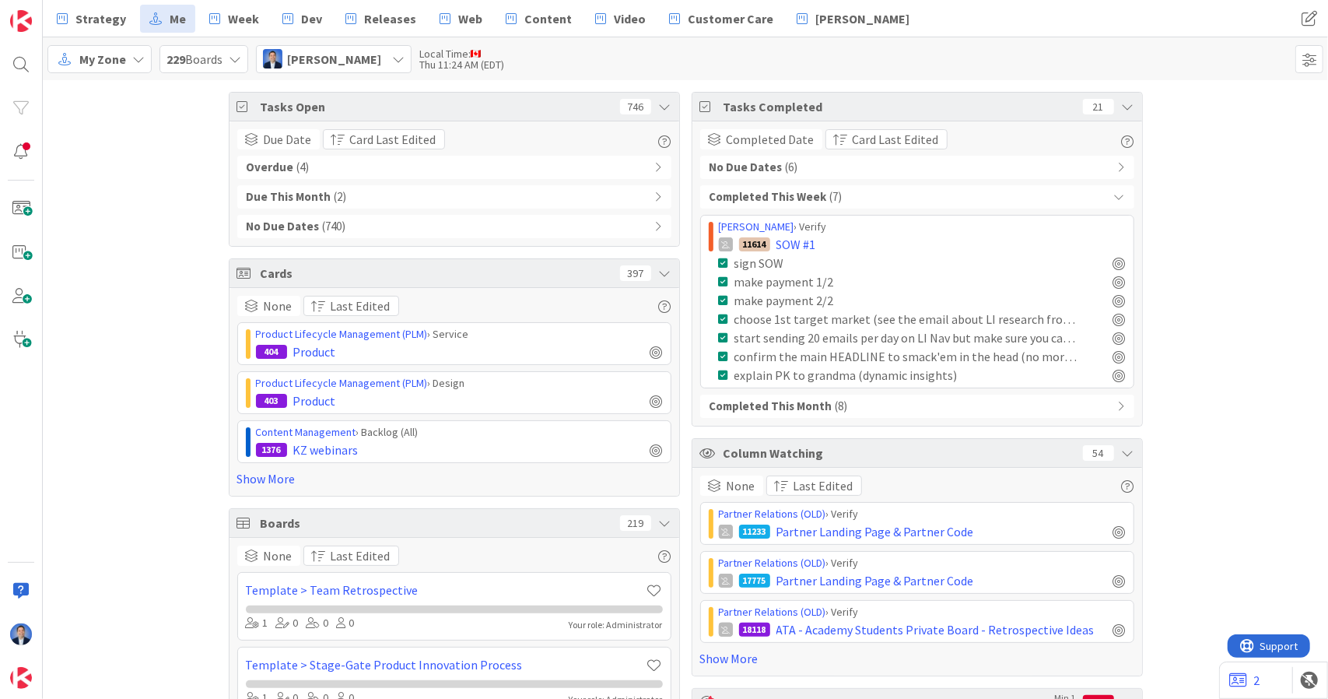
drag, startPoint x: 851, startPoint y: 200, endPoint x: 760, endPoint y: 194, distance: 91.3
click at [760, 194] on b "Completed This Week" at bounding box center [769, 197] width 118 height 18
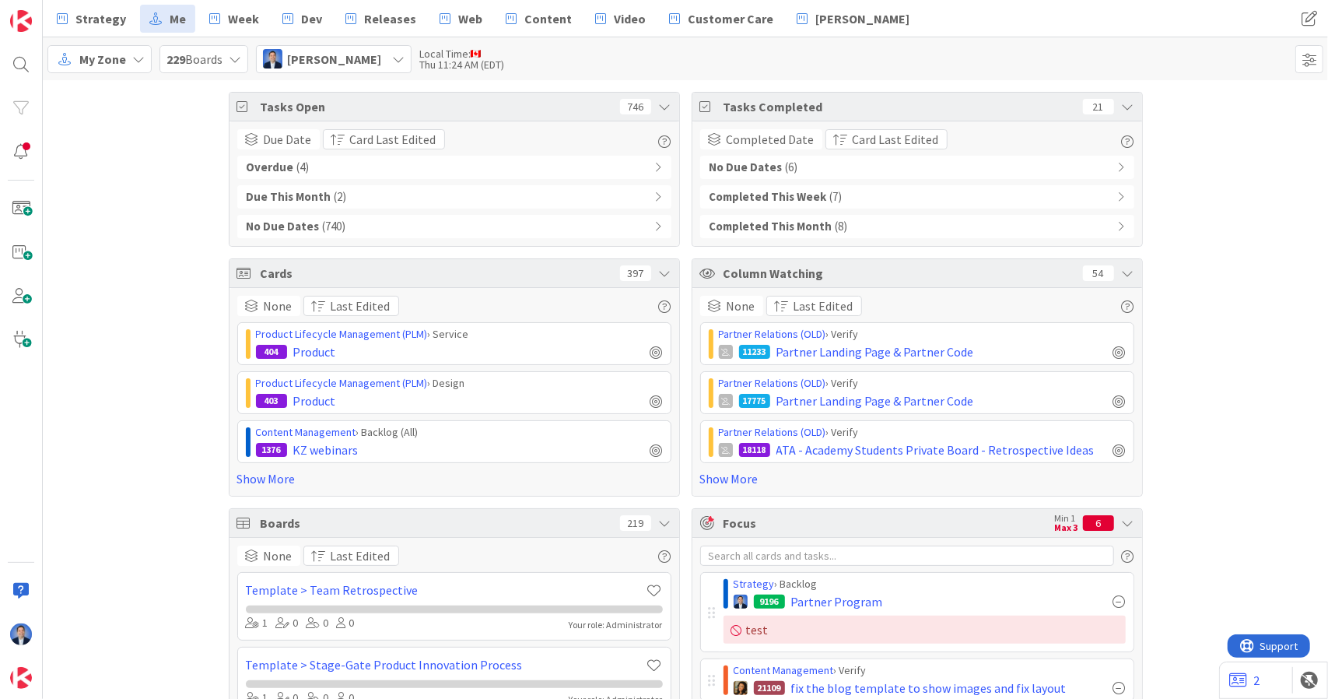
click at [808, 167] on div "No Due Dates ( 6 )" at bounding box center [917, 167] width 434 height 23
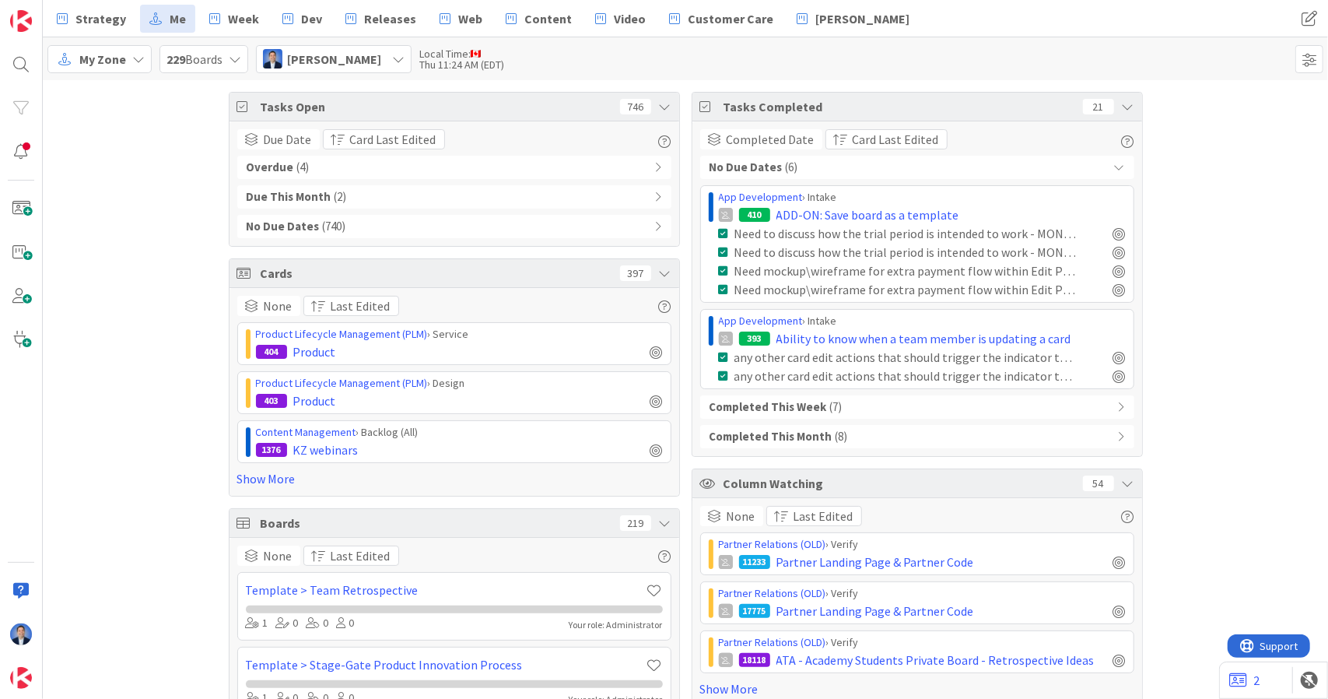
drag, startPoint x: 808, startPoint y: 167, endPoint x: 779, endPoint y: 163, distance: 29.1
click at [779, 163] on div "No Due Dates ( 6 )" at bounding box center [917, 167] width 434 height 23
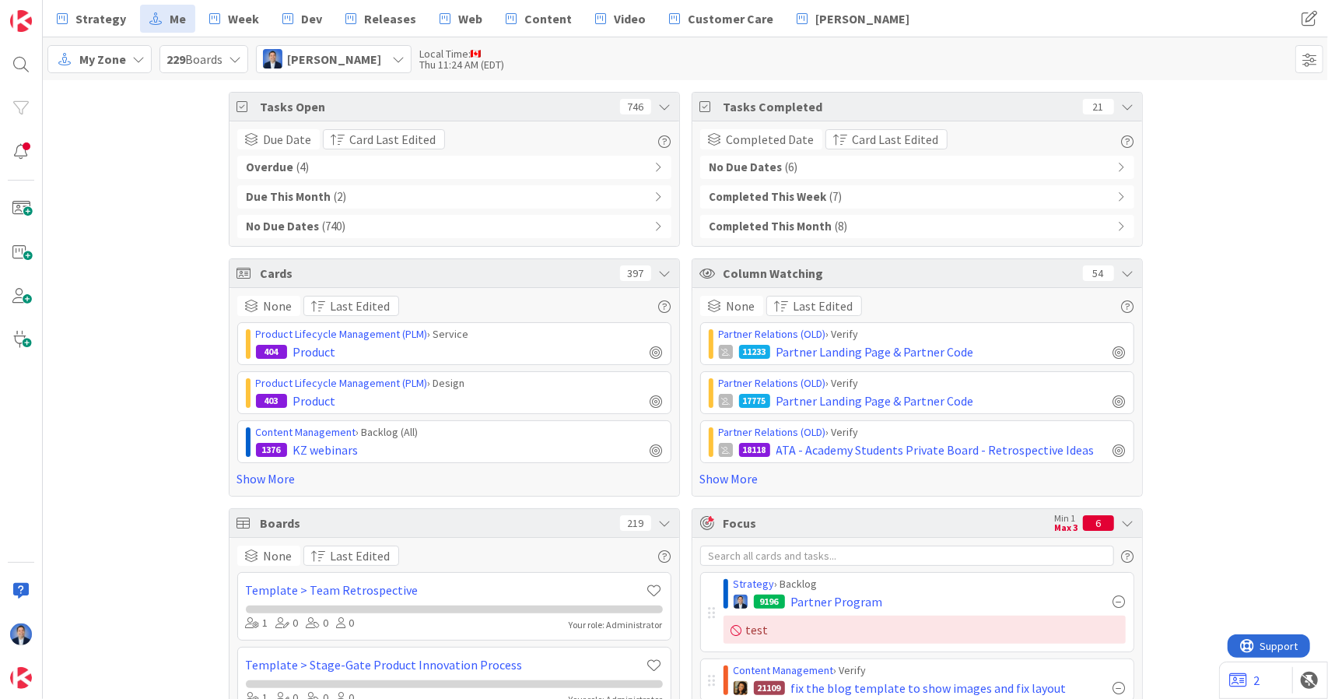
click at [1096, 170] on div "No Due Dates ( 6 )" at bounding box center [917, 167] width 434 height 23
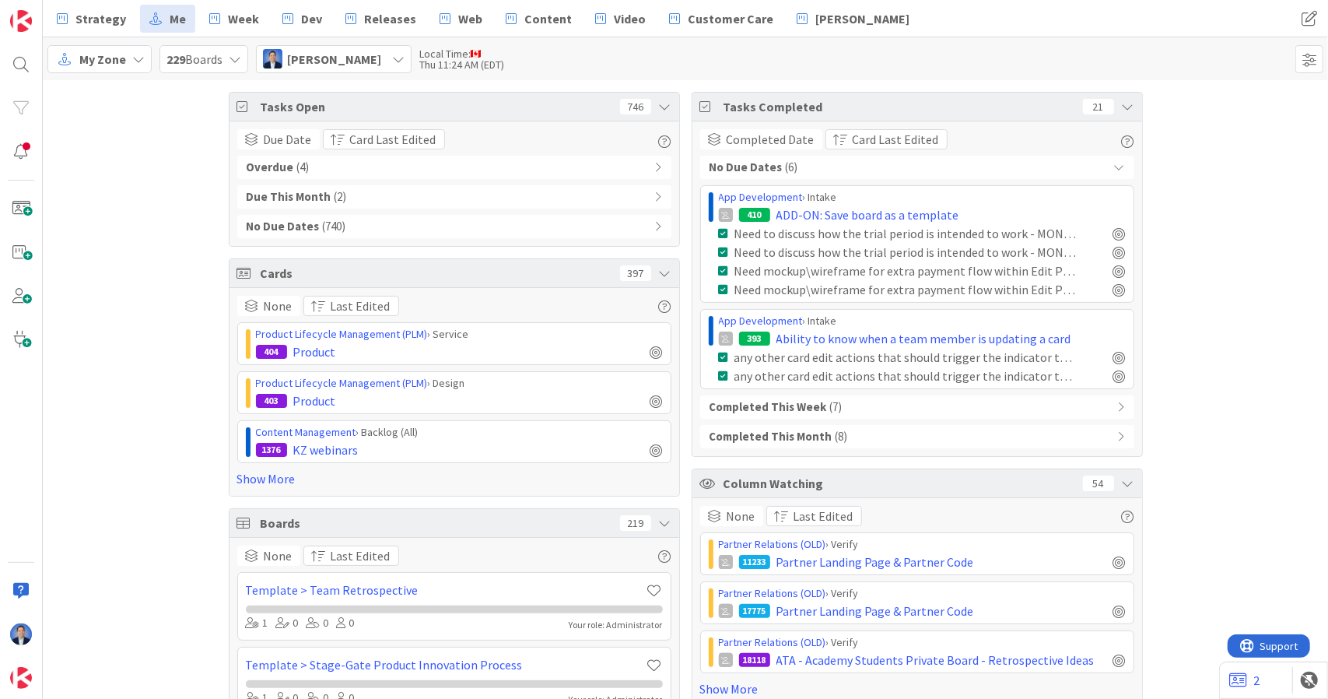
click at [1086, 169] on div "No Due Dates ( 6 )" at bounding box center [917, 167] width 434 height 23
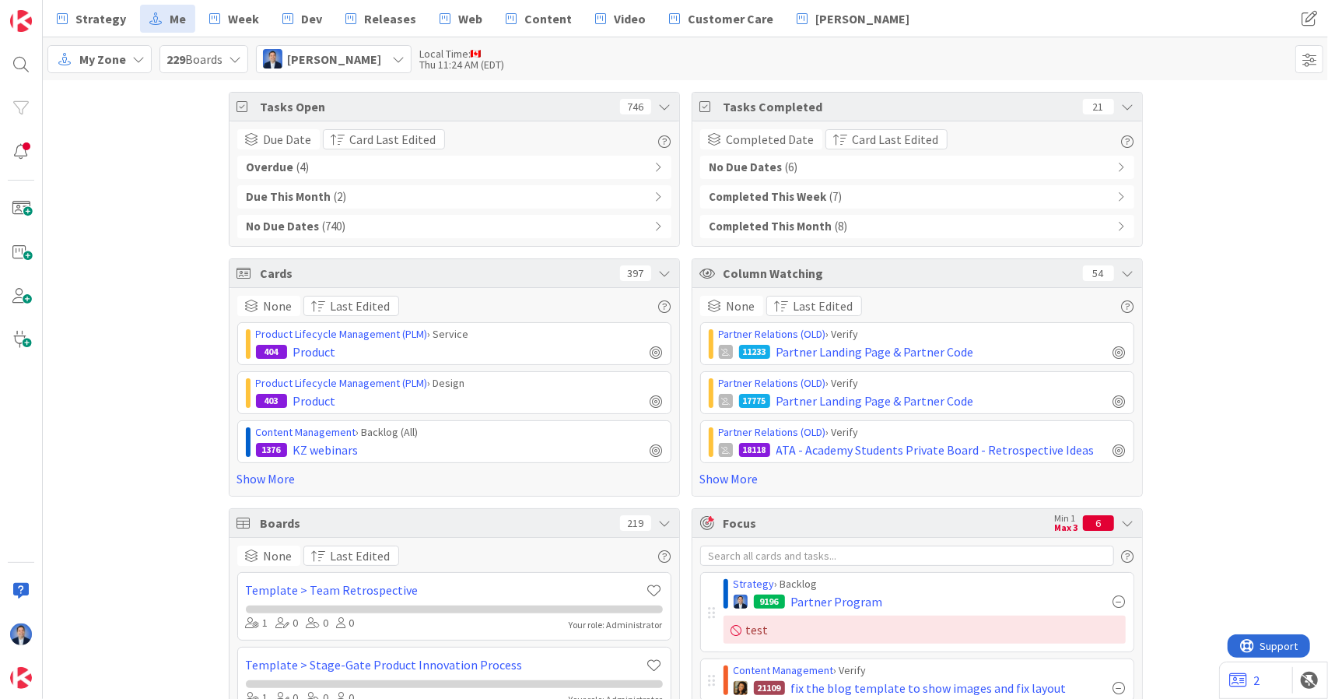
click at [116, 61] on span "My Zone" at bounding box center [102, 59] width 47 height 19
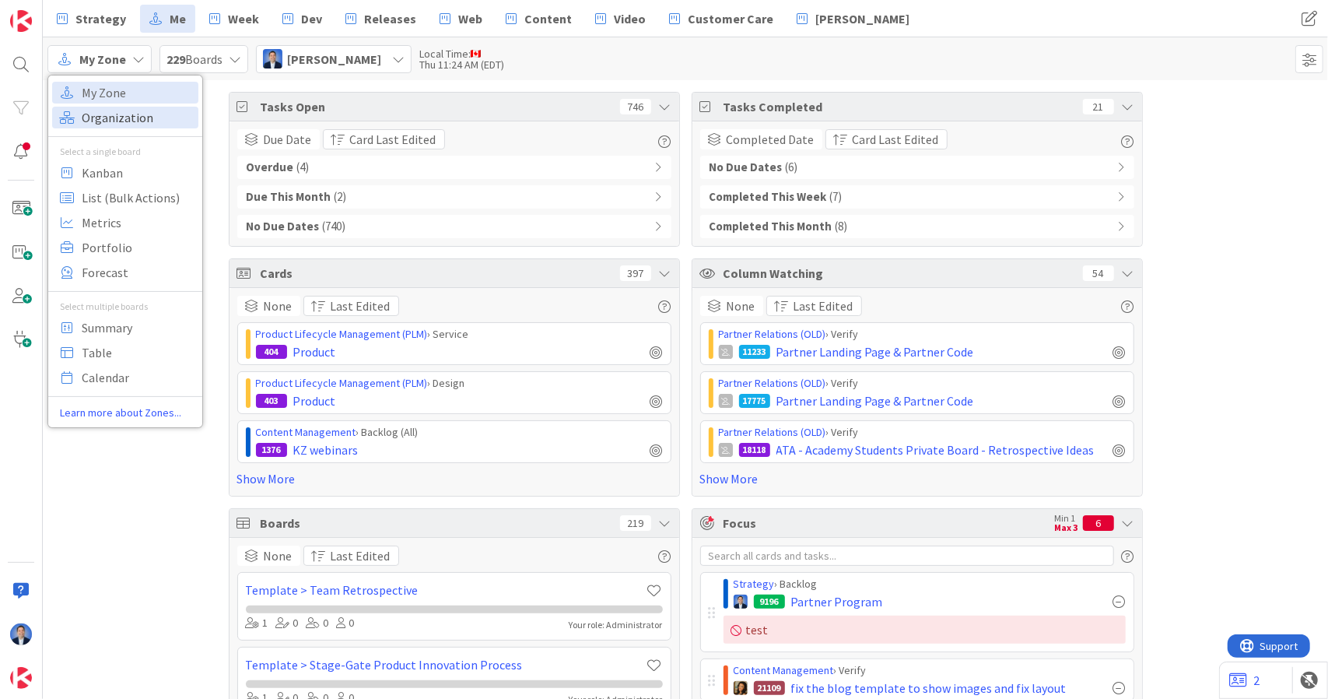
click at [136, 114] on span "Organization" at bounding box center [138, 117] width 112 height 23
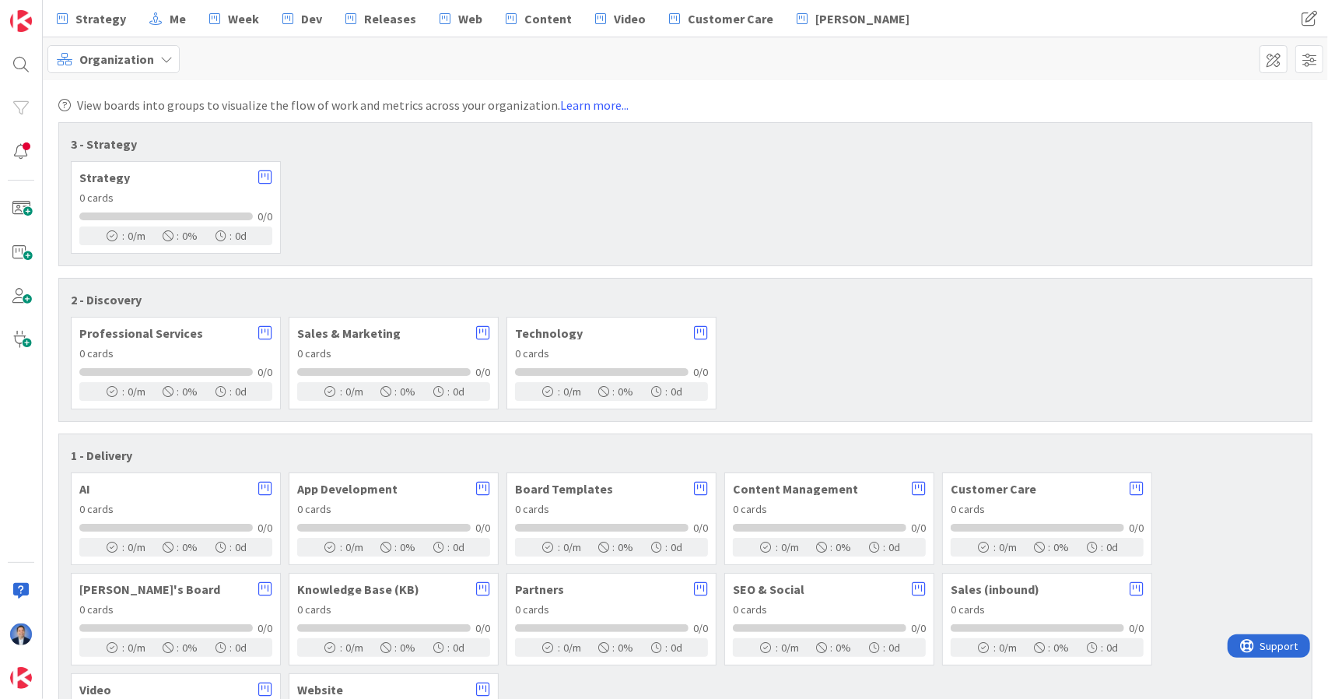
click at [107, 50] on span "Organization" at bounding box center [116, 59] width 75 height 19
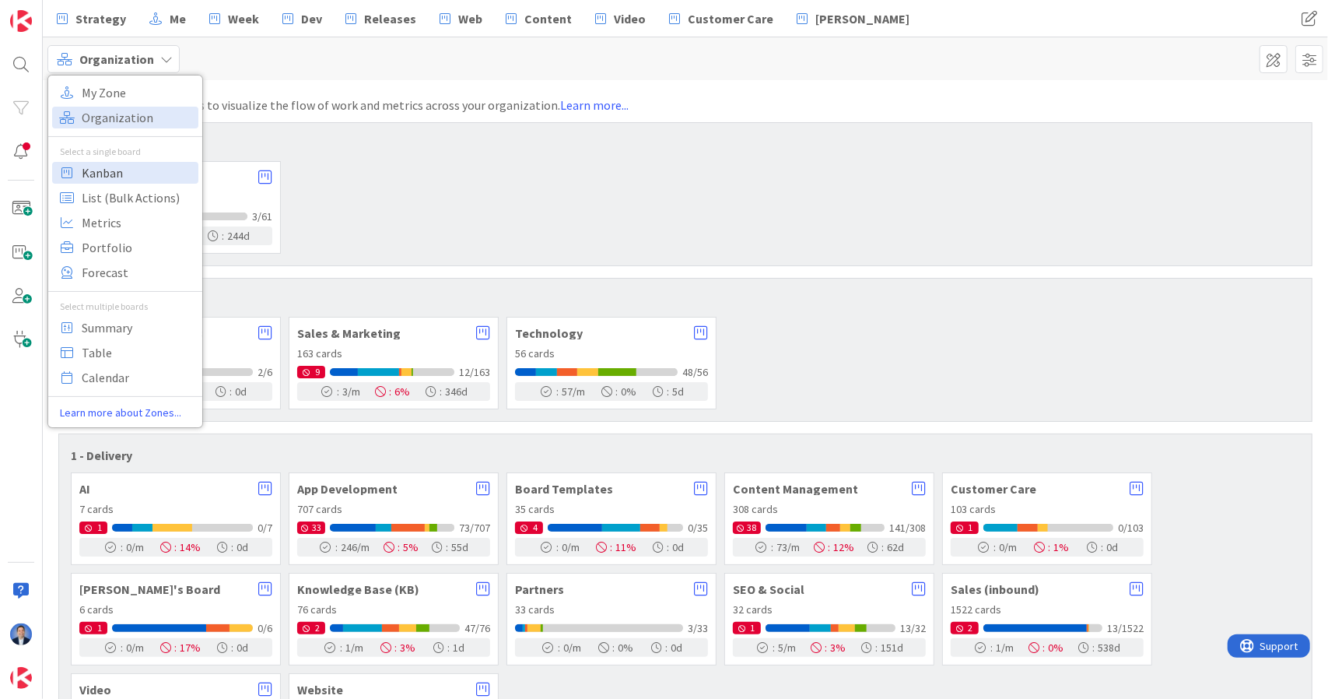
click at [137, 174] on span "Kanban" at bounding box center [138, 172] width 112 height 23
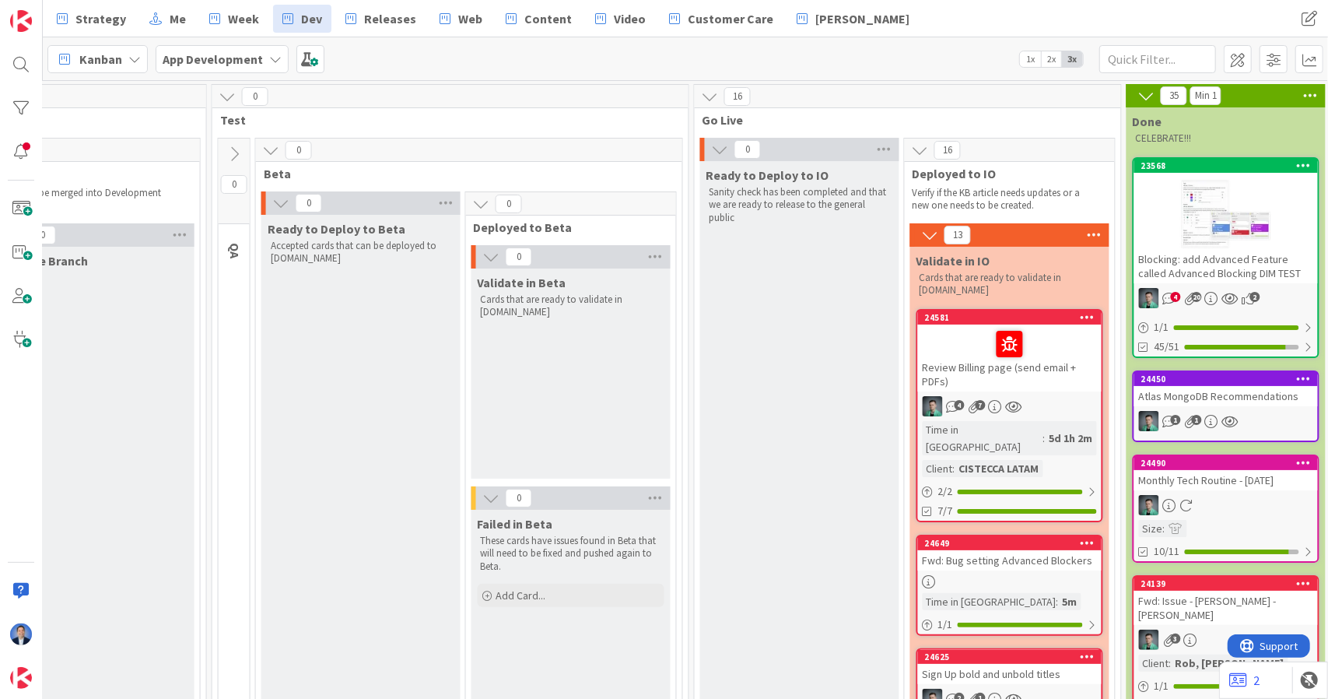
scroll to position [0, 1654]
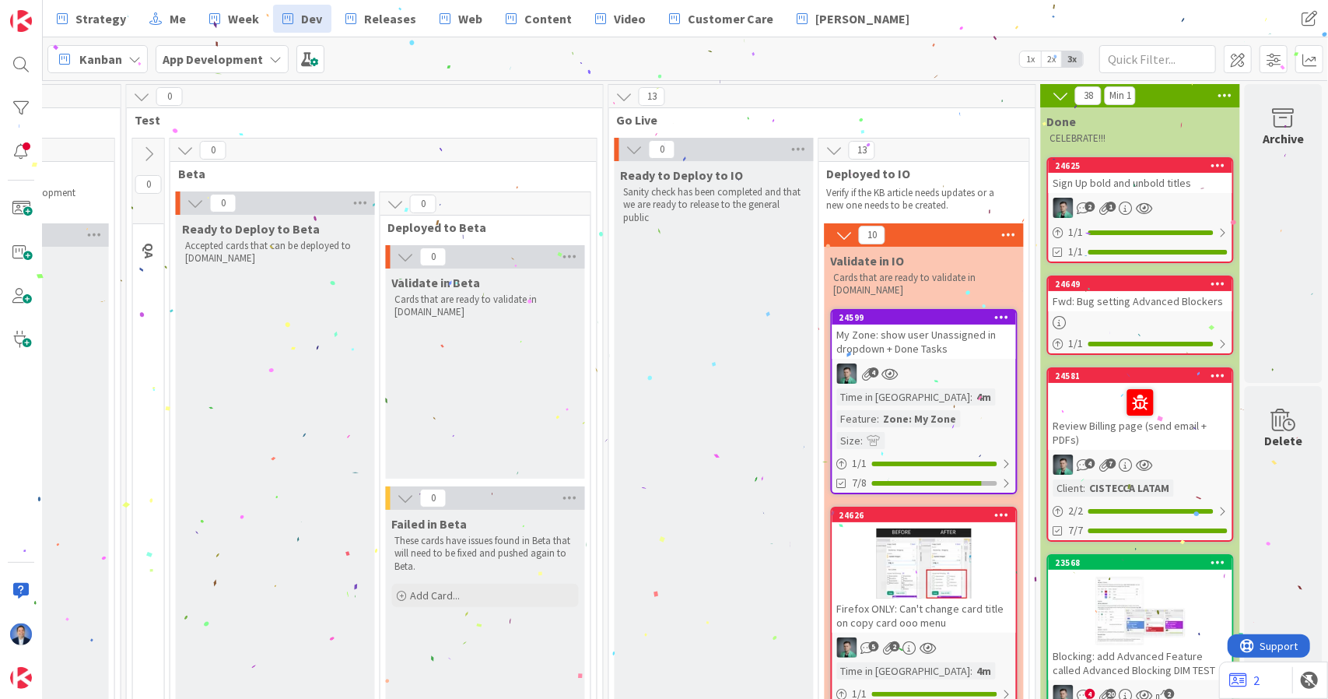
click at [1132, 191] on div "Sign Up bold and unbold titles" at bounding box center [1141, 183] width 184 height 20
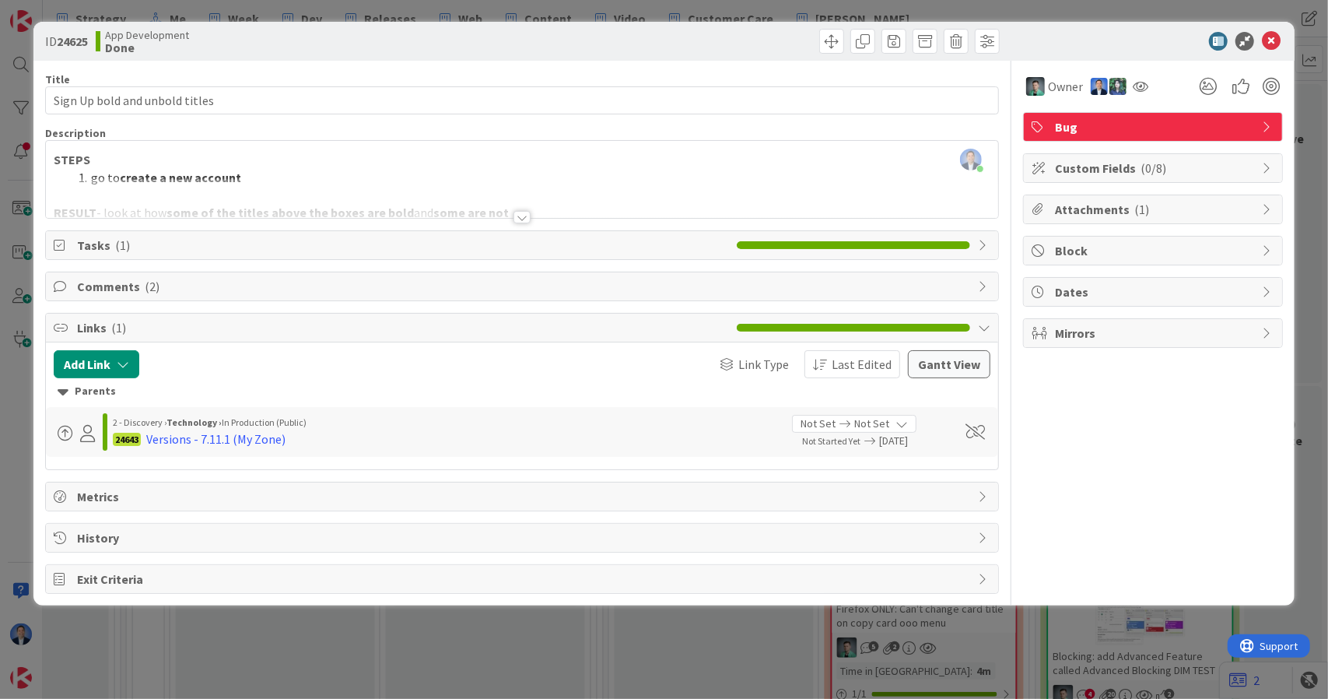
click at [289, 293] on span "Comments ( 2 )" at bounding box center [524, 286] width 894 height 19
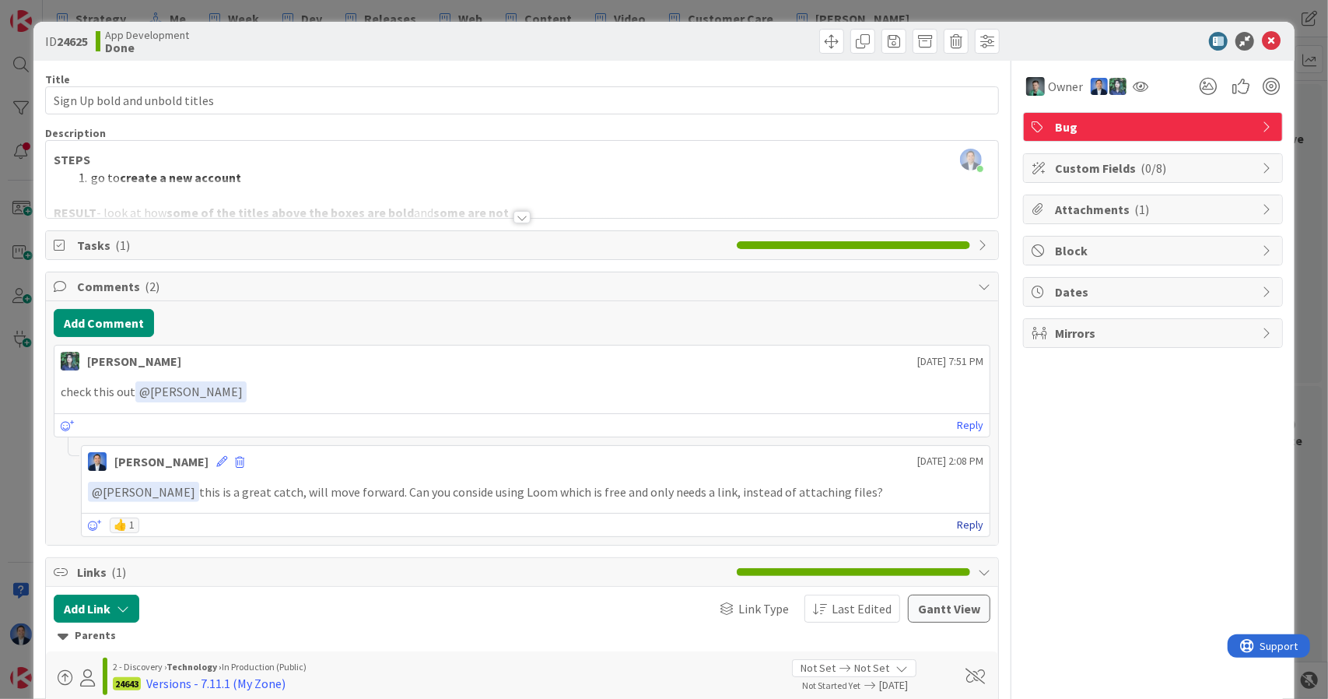
click at [957, 520] on link "Reply" at bounding box center [970, 524] width 26 height 19
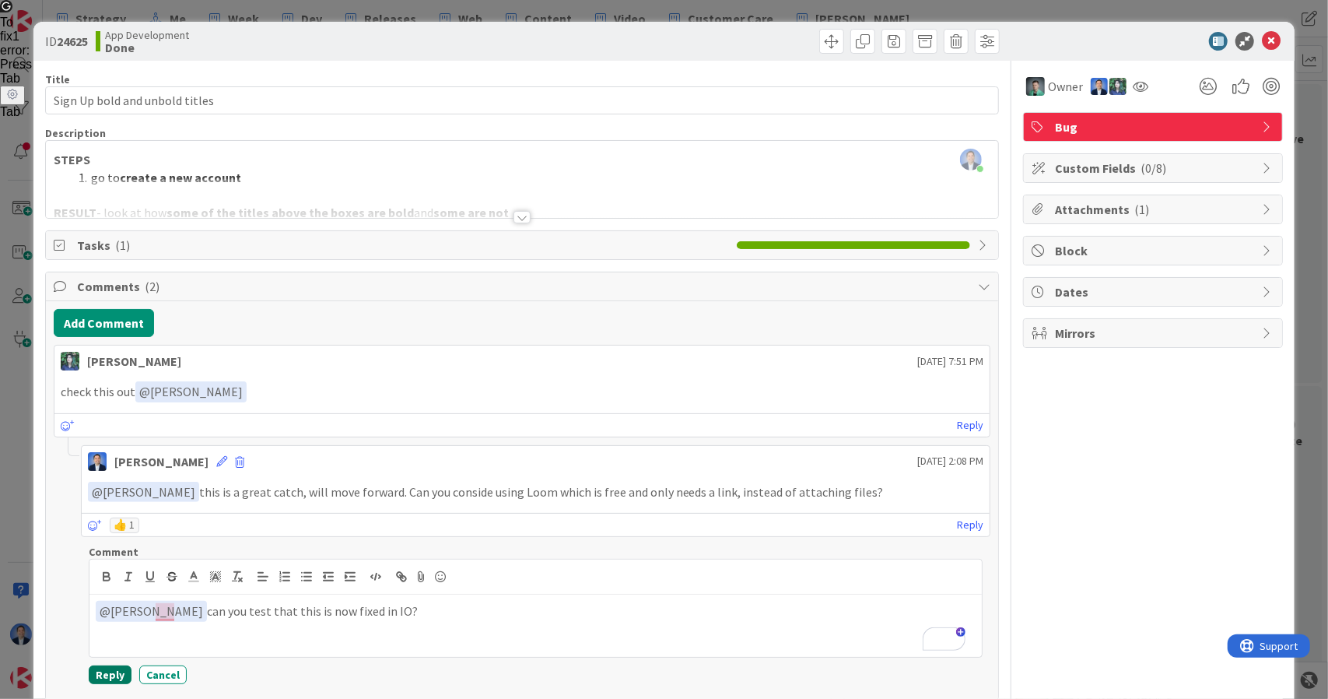
click at [101, 670] on button "Reply" at bounding box center [110, 674] width 43 height 19
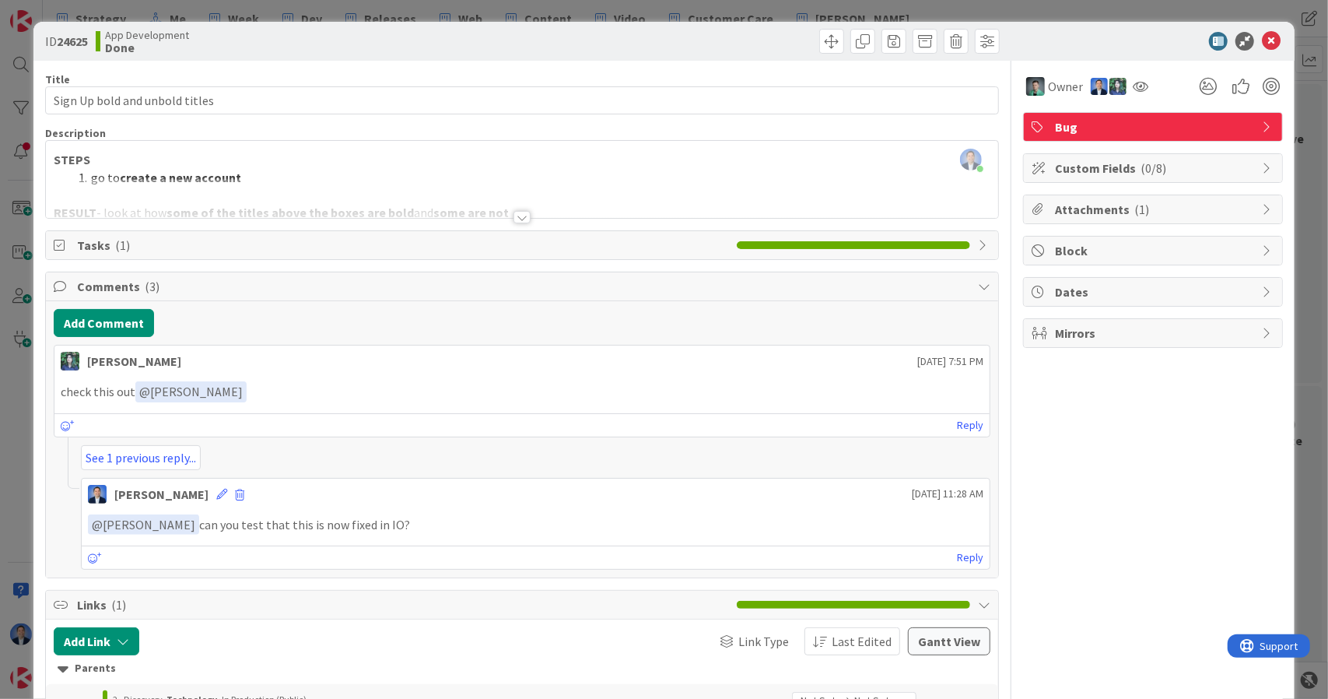
click at [1265, 30] on div "ID 24625 App Development Done" at bounding box center [664, 41] width 1262 height 39
click at [1262, 43] on icon at bounding box center [1271, 41] width 19 height 19
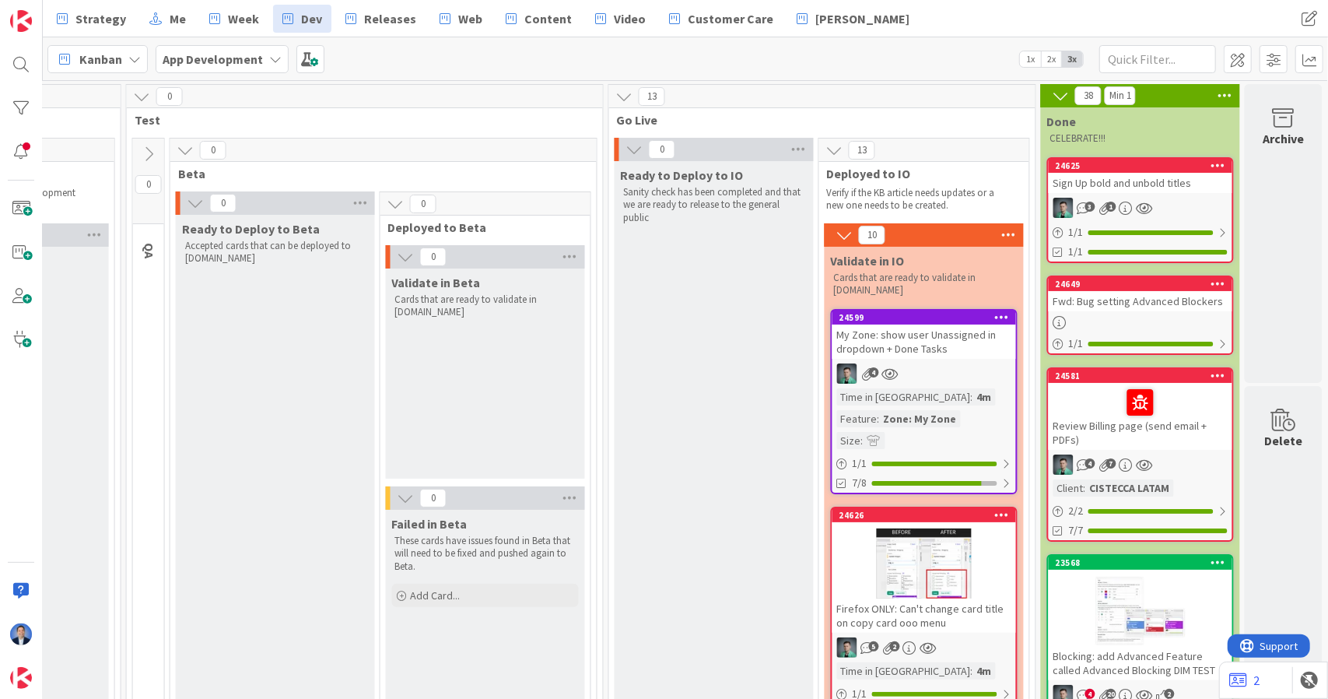
click at [927, 373] on div "4" at bounding box center [925, 373] width 184 height 20
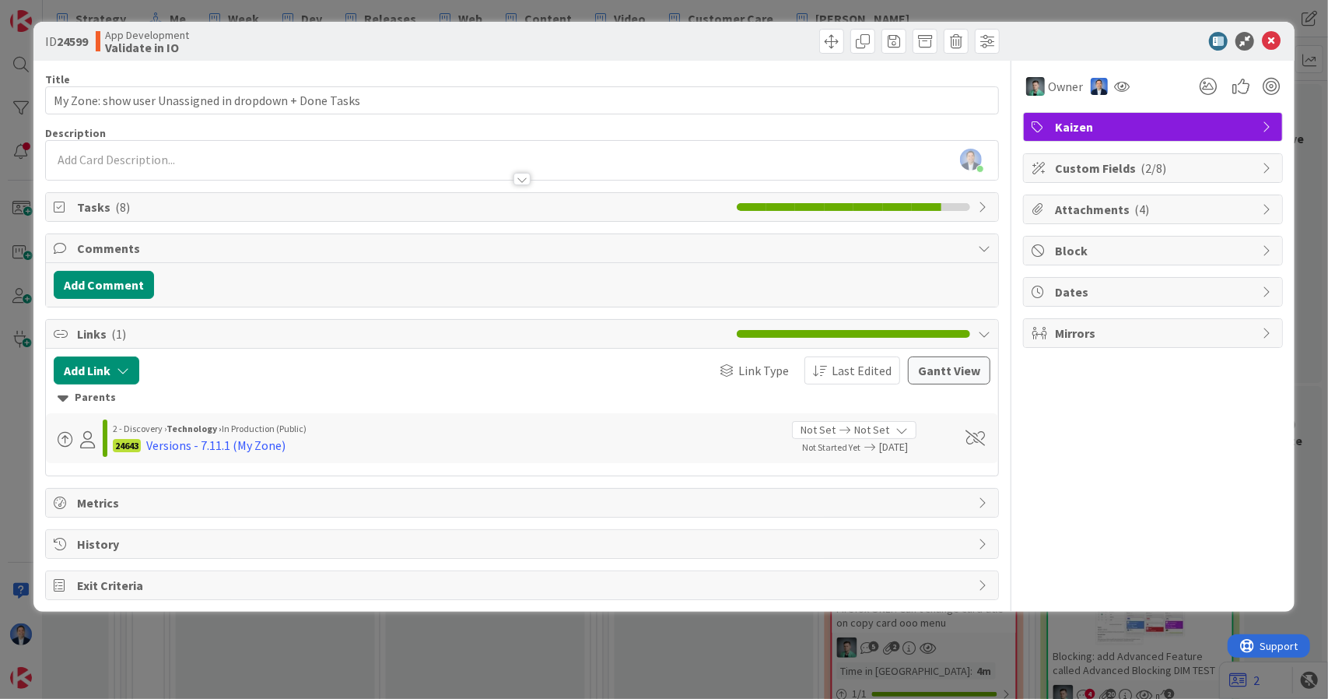
click at [206, 205] on span "Tasks ( 8 )" at bounding box center [403, 207] width 653 height 19
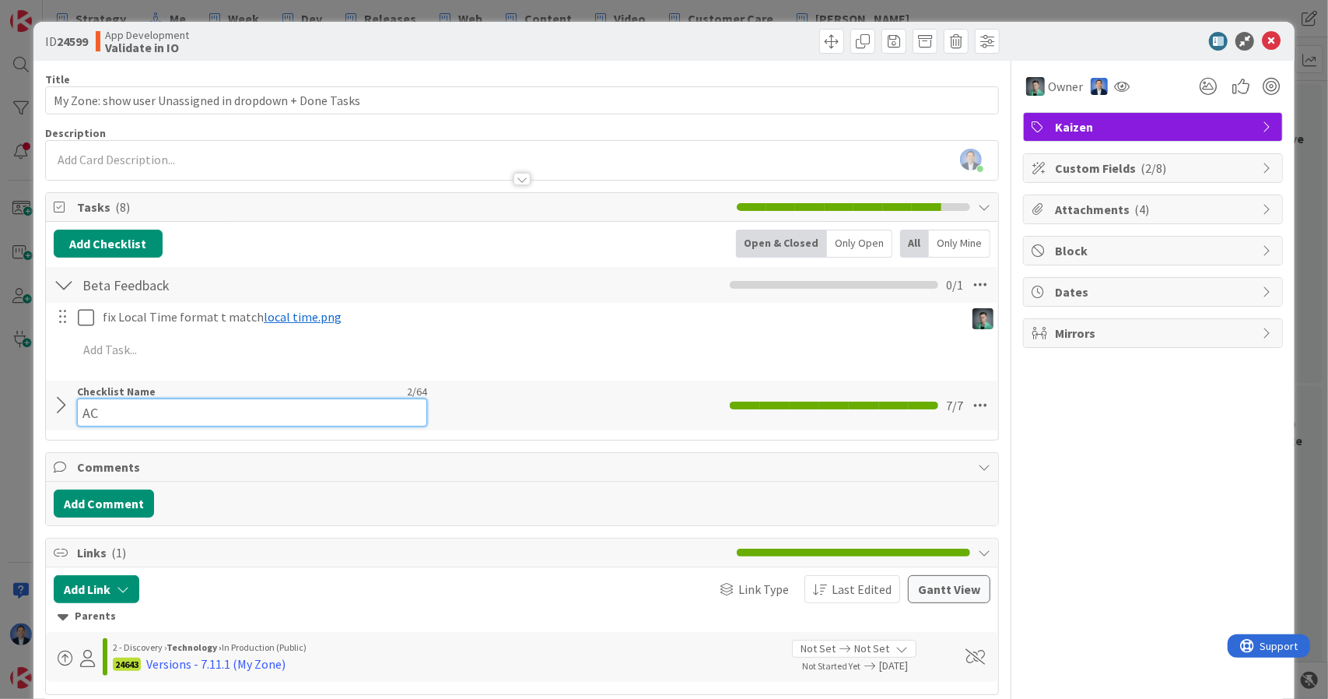
click at [139, 391] on div "Checklist Name 2 / 64 AC" at bounding box center [252, 405] width 350 height 42
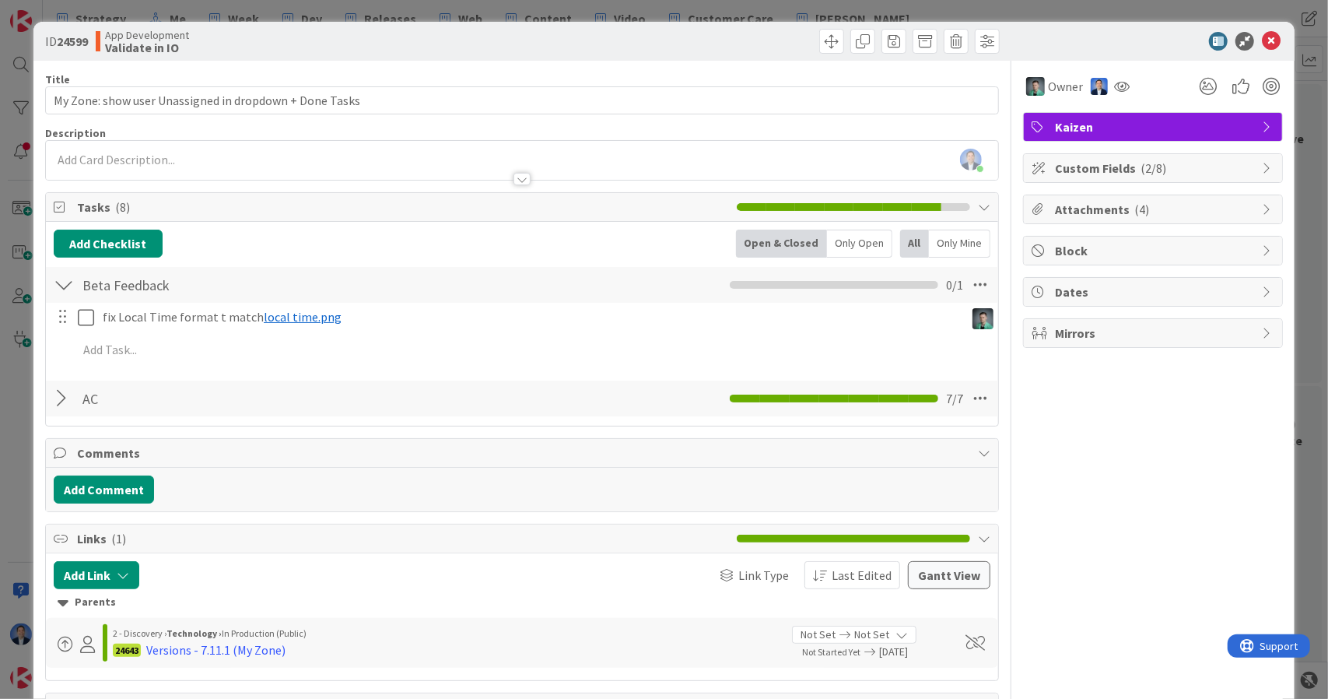
click at [62, 399] on div at bounding box center [64, 398] width 20 height 28
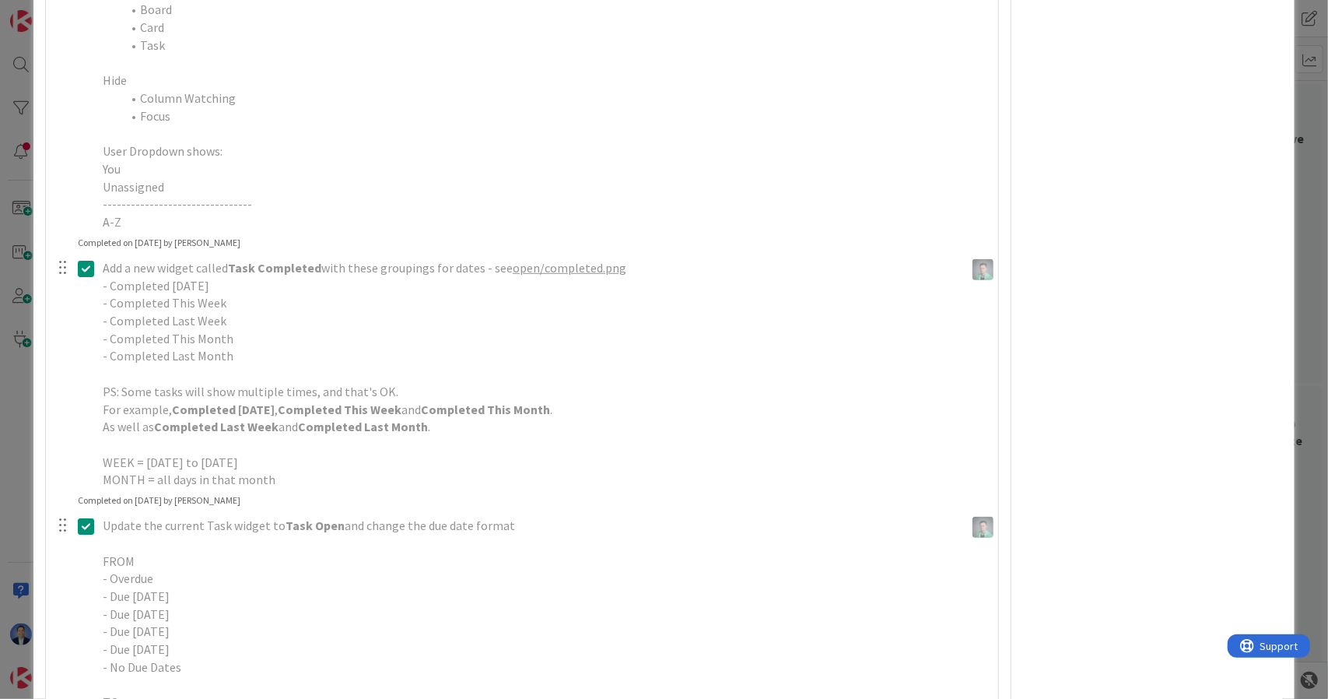
scroll to position [454, 0]
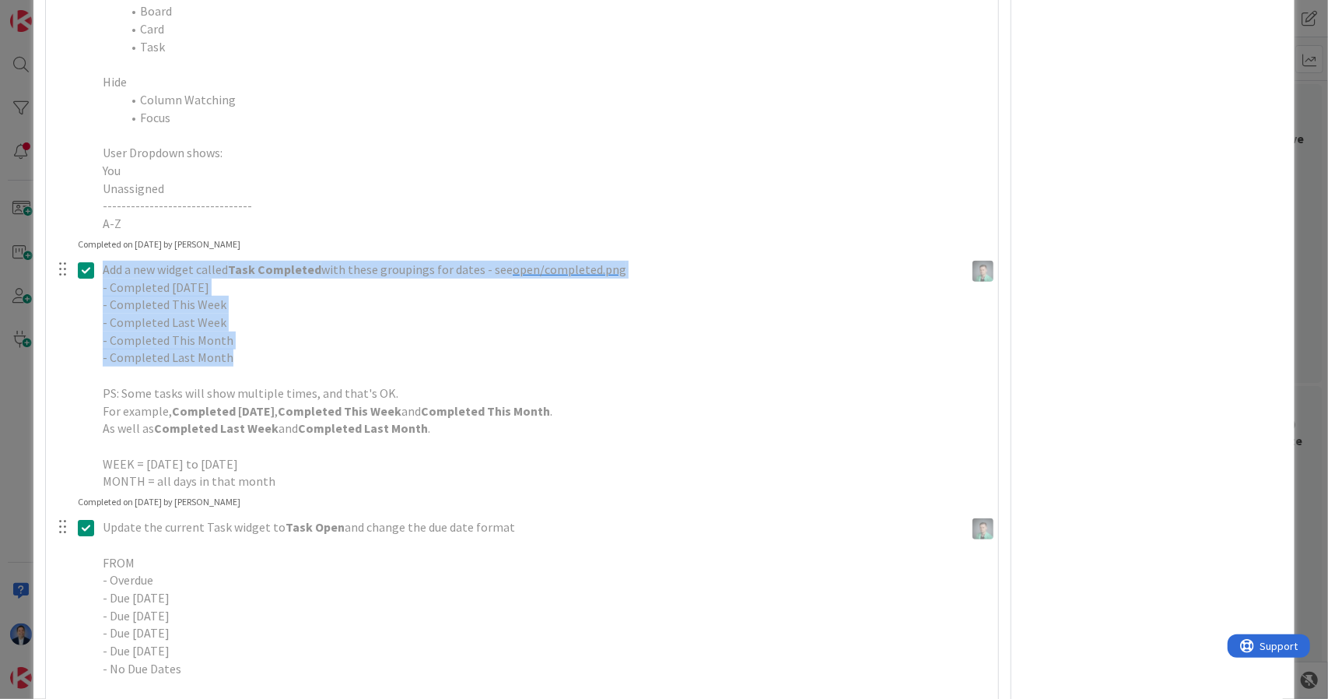
drag, startPoint x: 237, startPoint y: 358, endPoint x: 103, endPoint y: 273, distance: 158.5
click at [103, 273] on div "Add a new widget called Task Completed with these groupings for dates - see ﻿ o…" at bounding box center [531, 375] width 869 height 239
copy div "Add a new widget called Task Completed with these groupings for dates - see ﻿ o…"
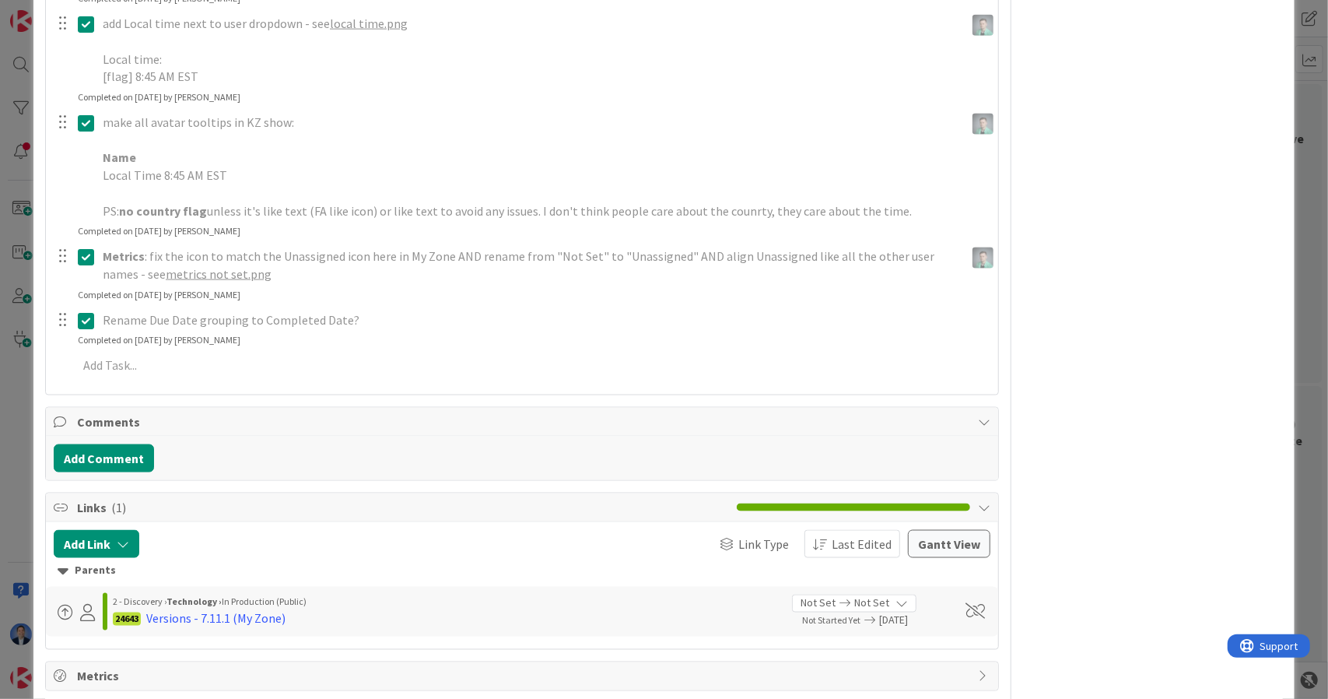
scroll to position [1531, 0]
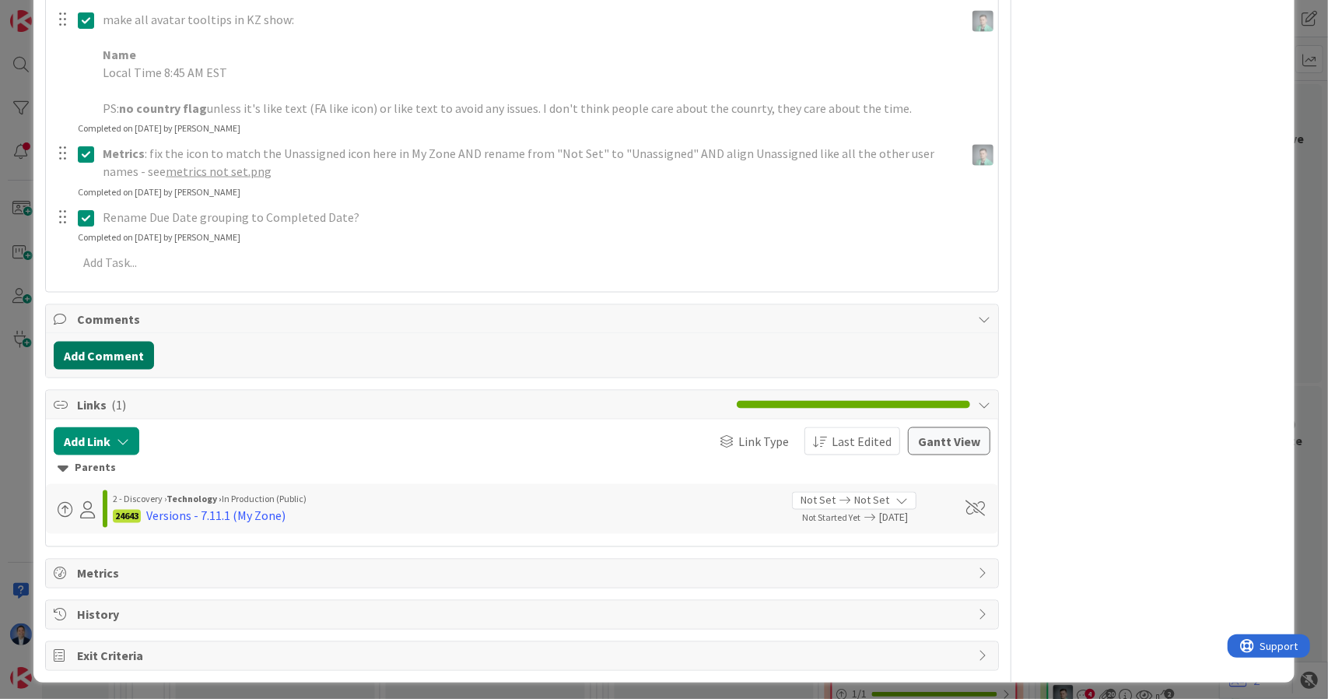
click at [76, 342] on button "Add Comment" at bounding box center [104, 356] width 100 height 28
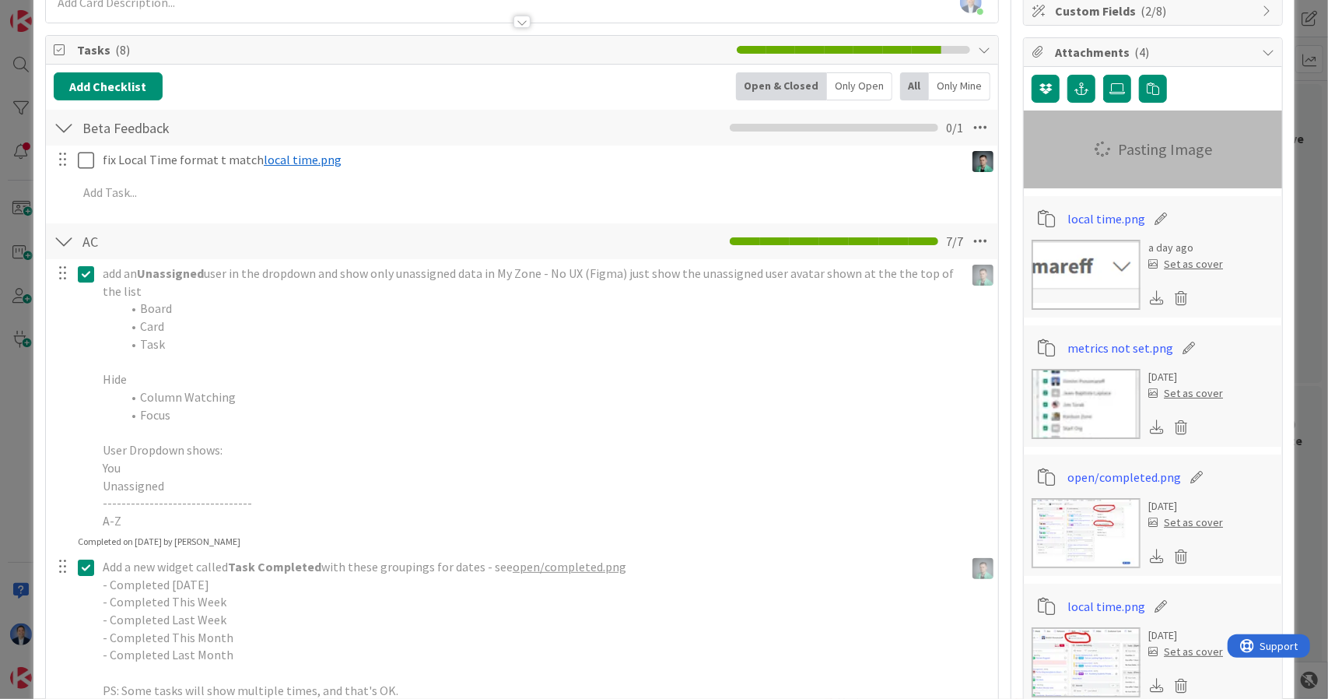
scroll to position [0, 0]
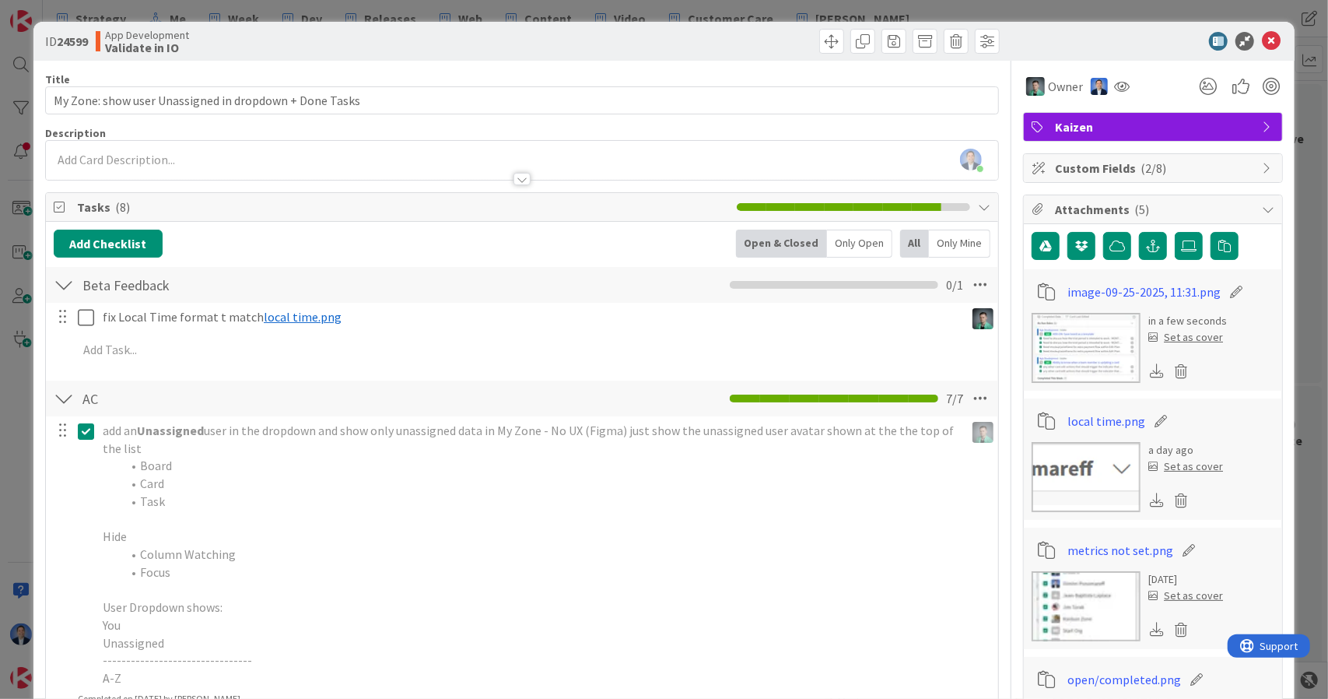
click at [1227, 292] on icon at bounding box center [1238, 292] width 22 height 16
click at [1128, 290] on input "image-09-25-2025, 11:31" at bounding box center [1156, 292] width 174 height 28
click at [1127, 290] on input "image-09-25-2025, 11:31" at bounding box center [1156, 292] width 174 height 28
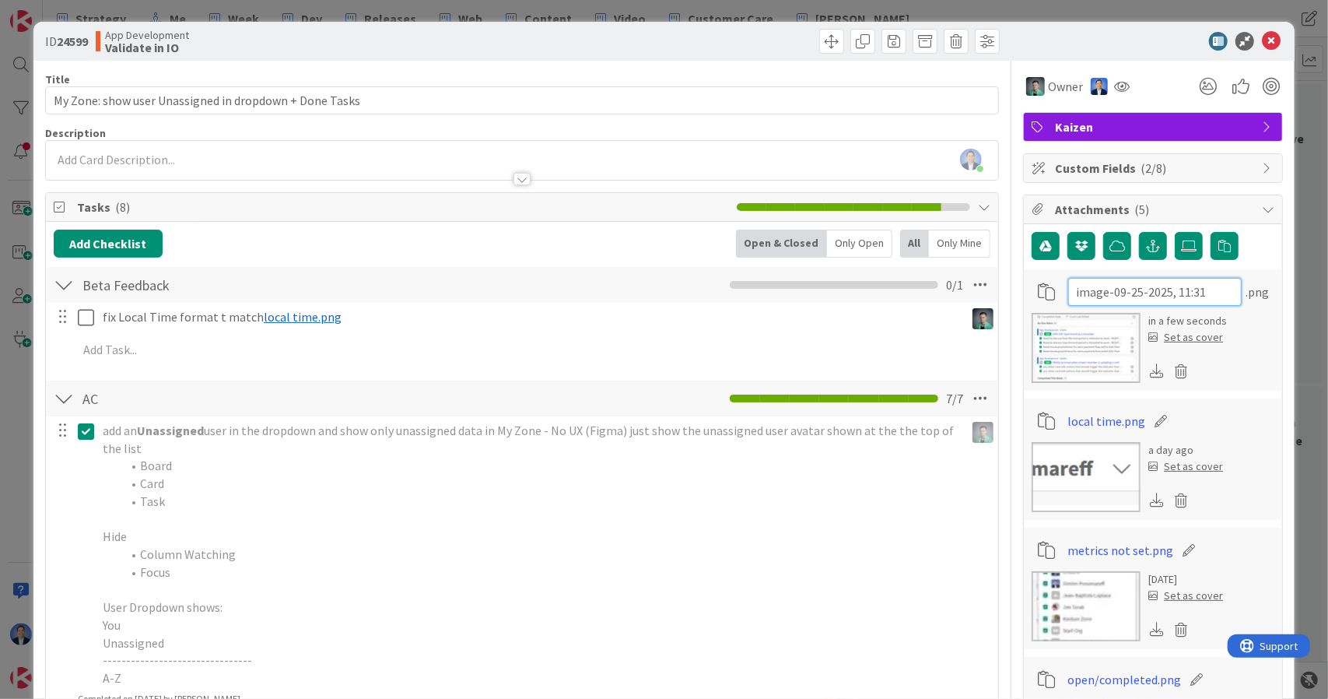
click at [1127, 290] on input "image-09-25-2025, 11:31" at bounding box center [1156, 292] width 174 height 28
type input "No Due Date"
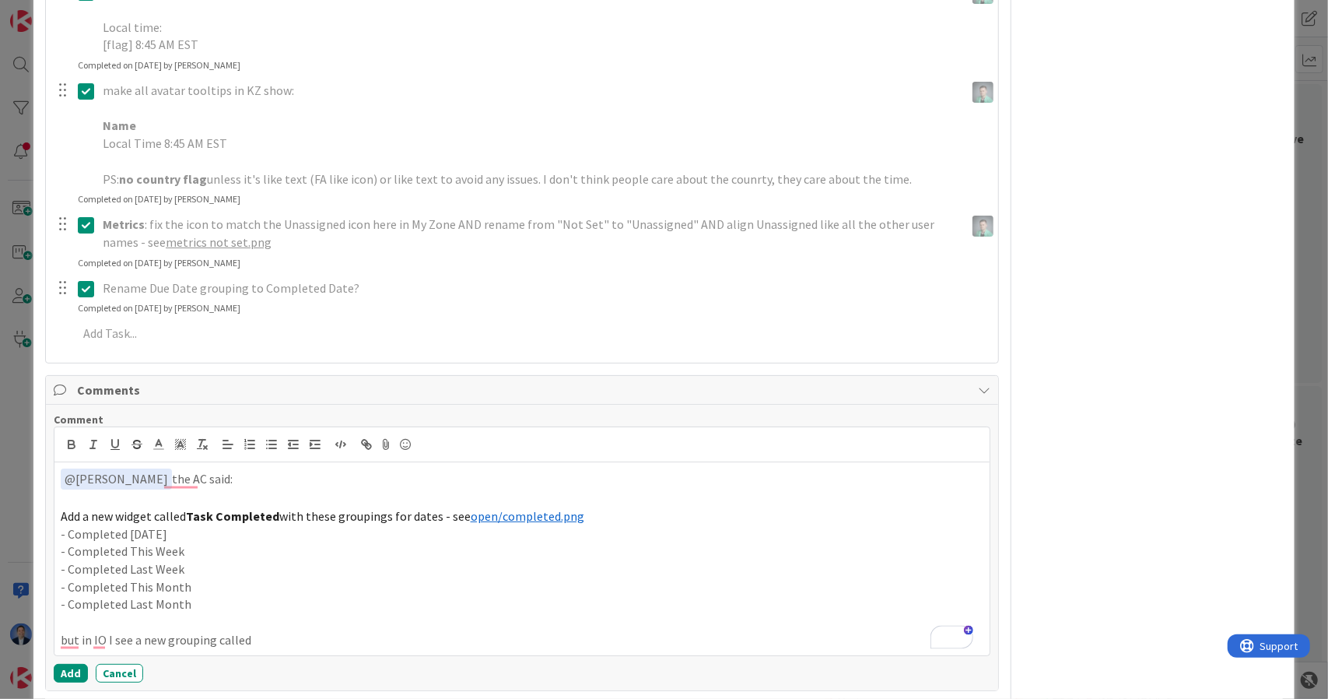
scroll to position [1771, 0]
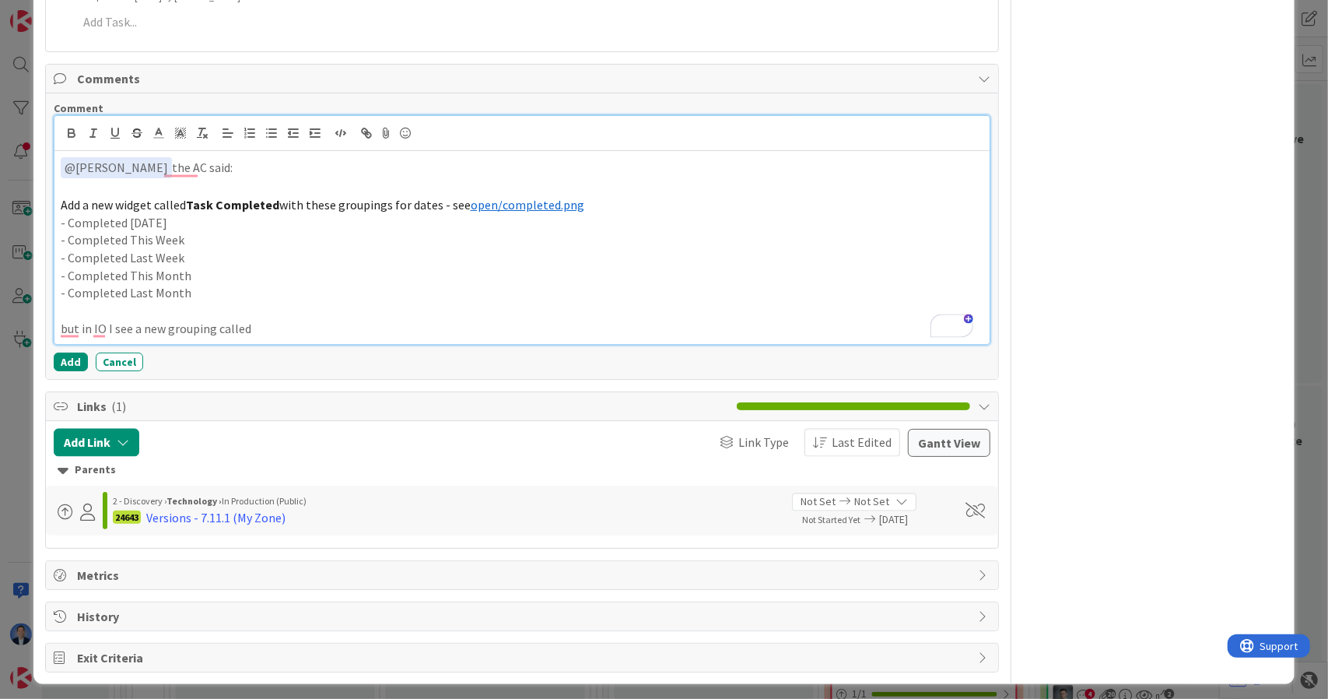
click at [300, 323] on p "but in IO I see a new grouping called" at bounding box center [523, 329] width 924 height 18
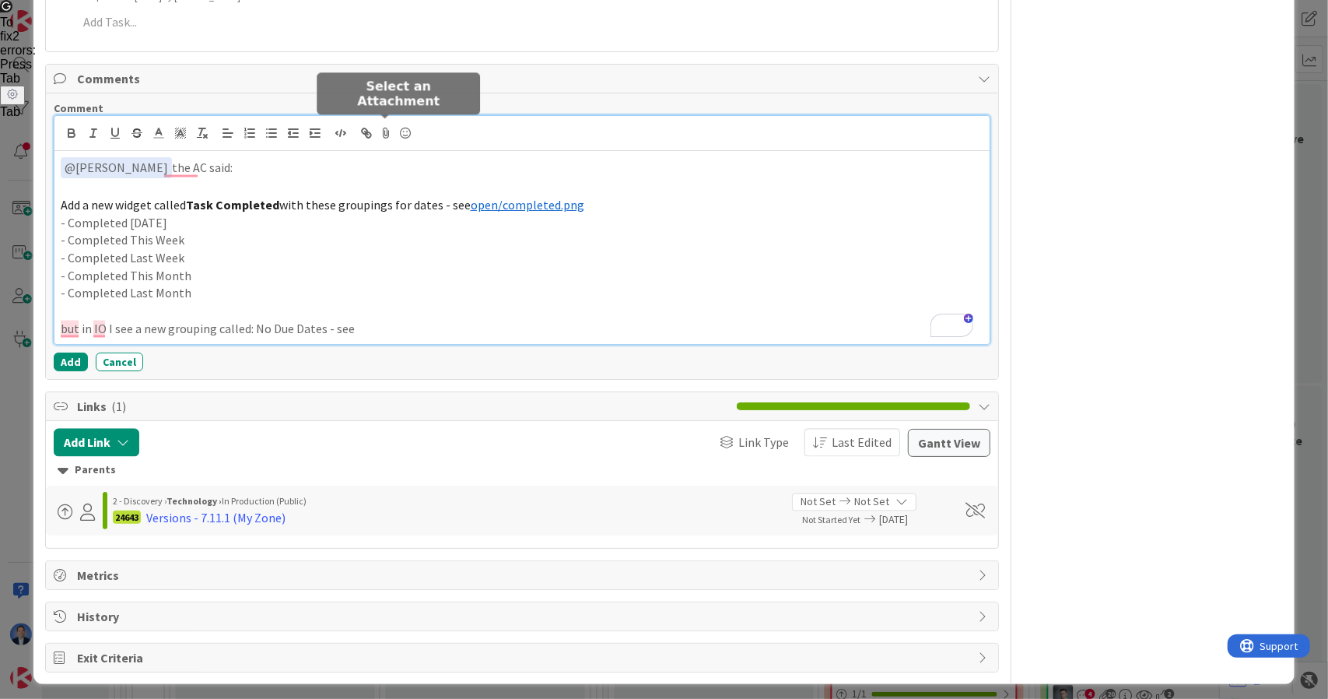
click at [379, 134] on icon at bounding box center [386, 133] width 19 height 22
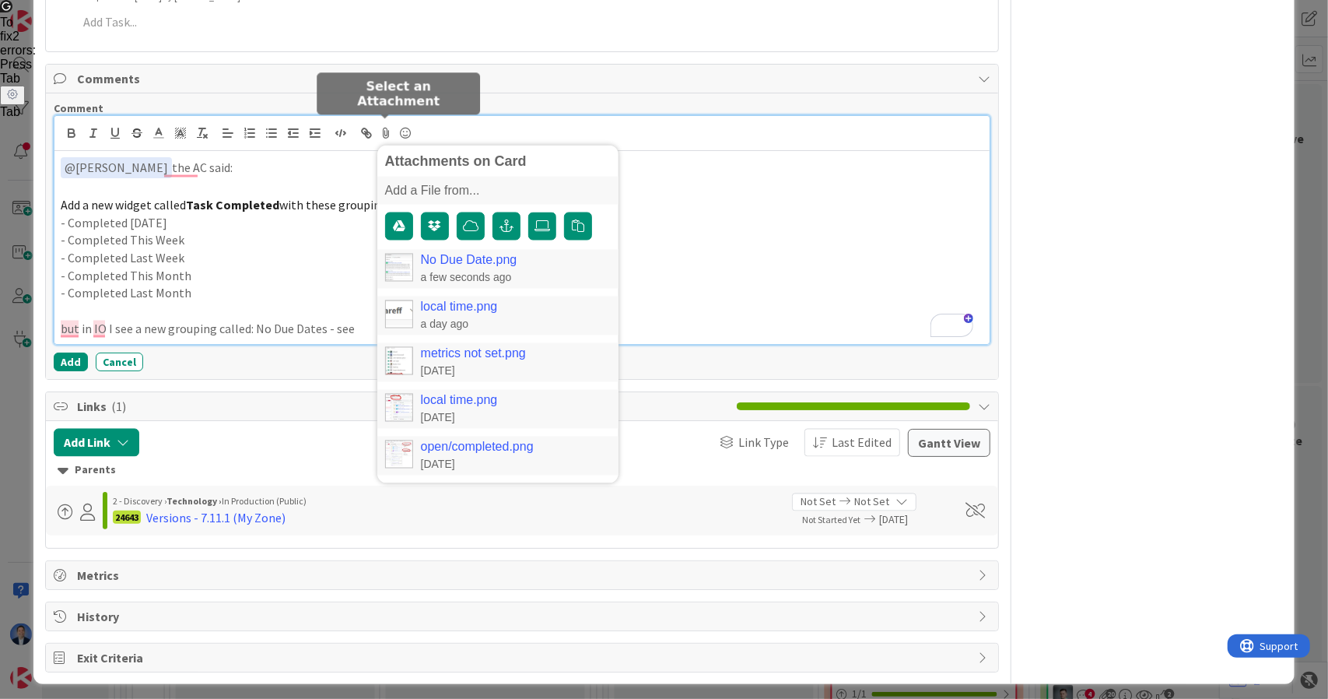
click at [473, 258] on link "No Due Date.png" at bounding box center [469, 261] width 97 height 14
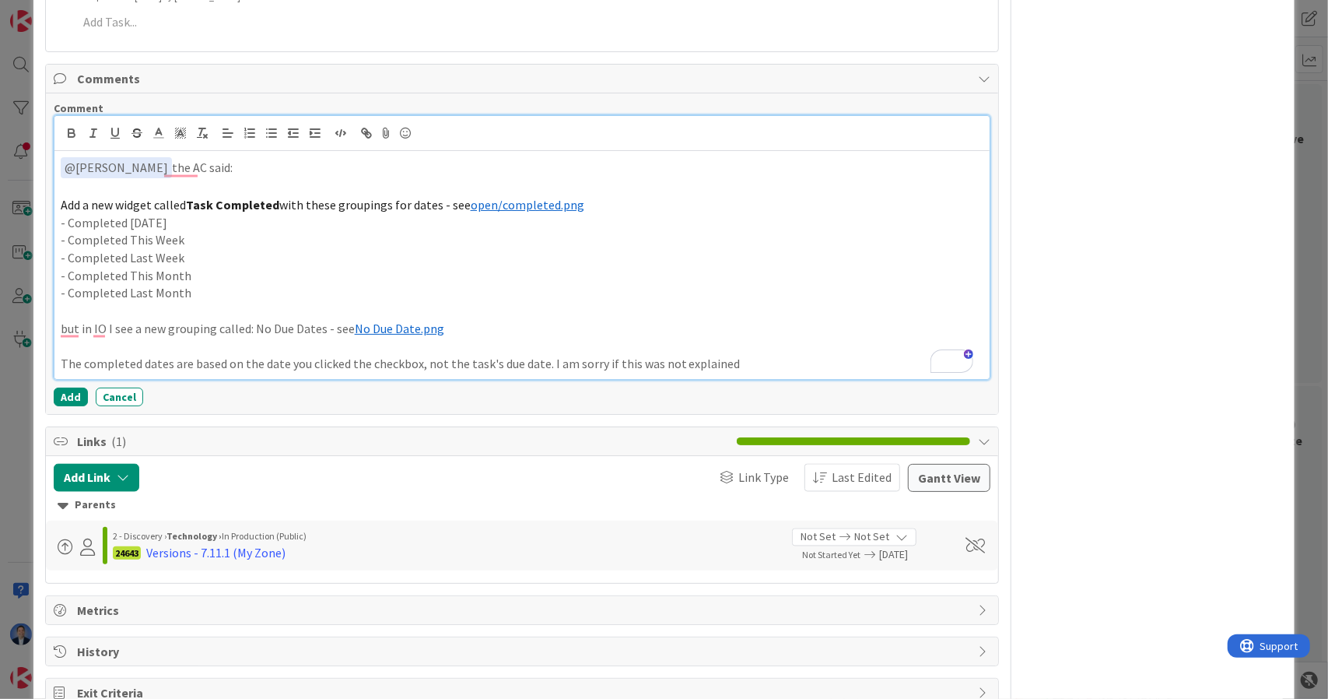
click at [744, 363] on p "The completed dates are based on the date you clicked the checkbox, not the tas…" at bounding box center [523, 364] width 924 height 18
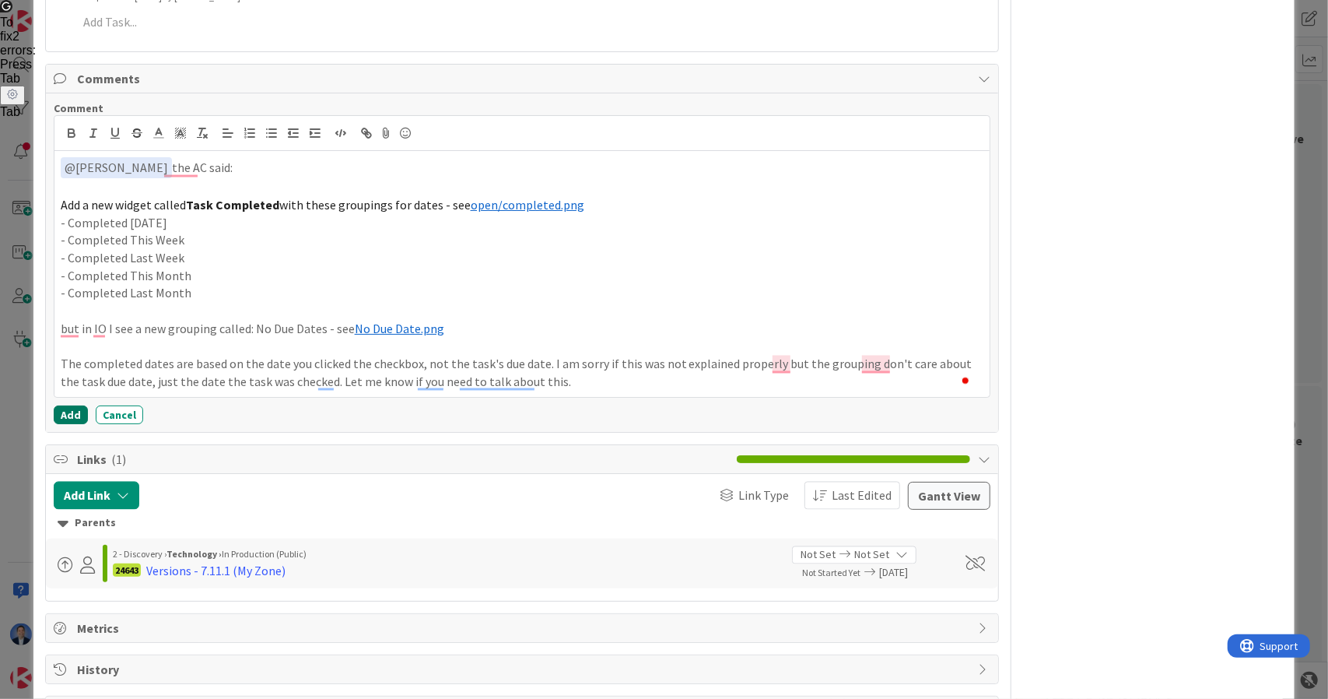
click at [72, 405] on button "Add" at bounding box center [71, 414] width 34 height 19
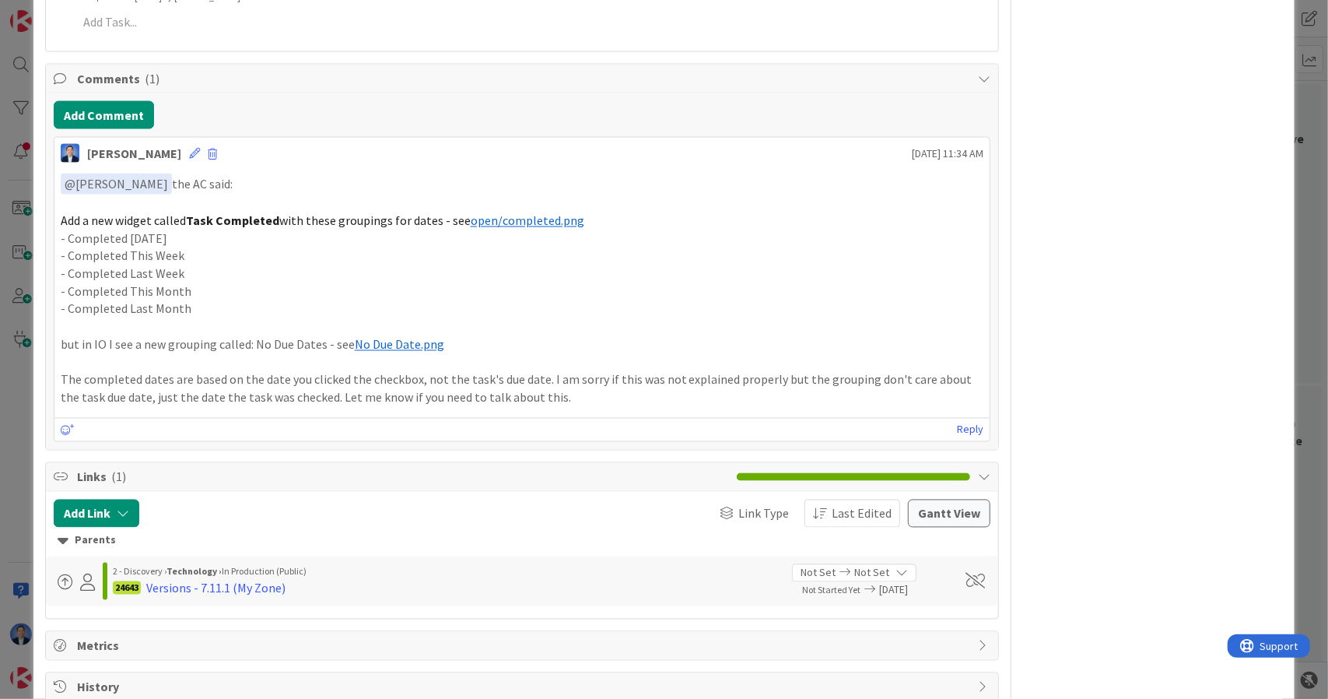
click at [20, 387] on div "ID 24599 App Development Validate in IO Title 54 / 128 My Zone: show user Unass…" at bounding box center [664, 349] width 1328 height 699
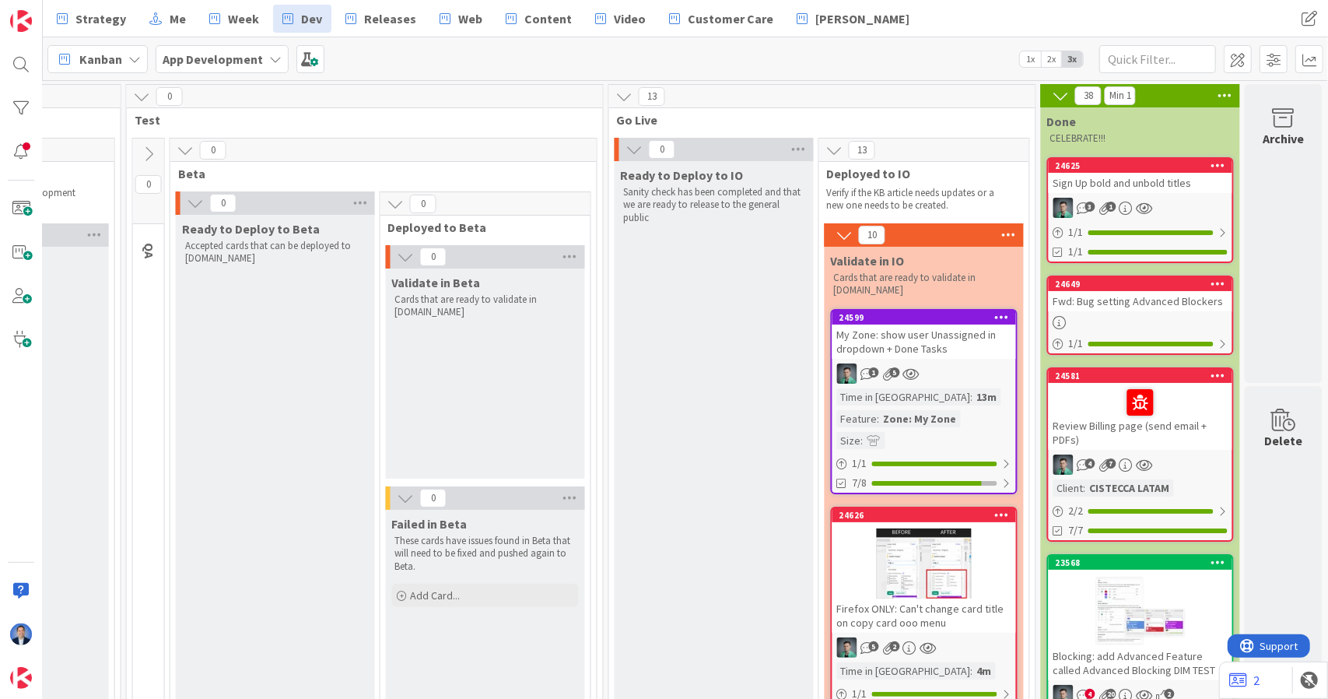
click at [121, 64] on span "Kanban" at bounding box center [100, 59] width 43 height 19
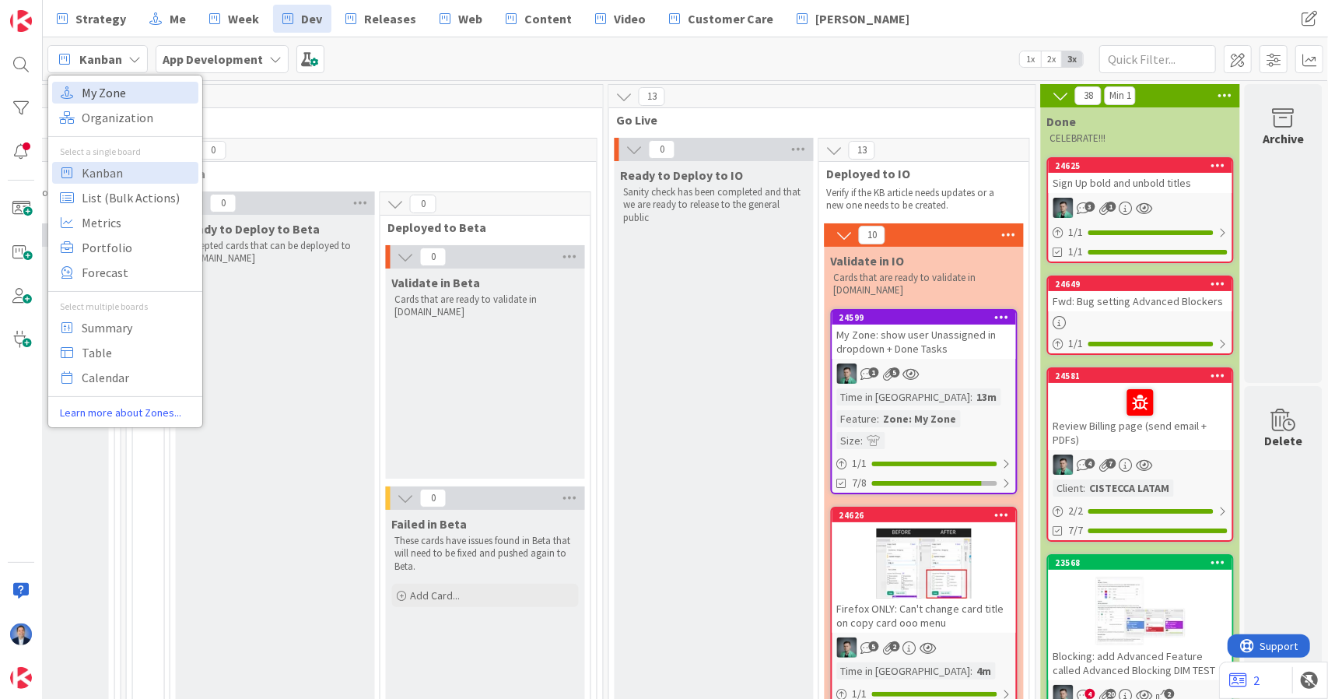
click at [123, 100] on span "My Zone" at bounding box center [138, 92] width 112 height 23
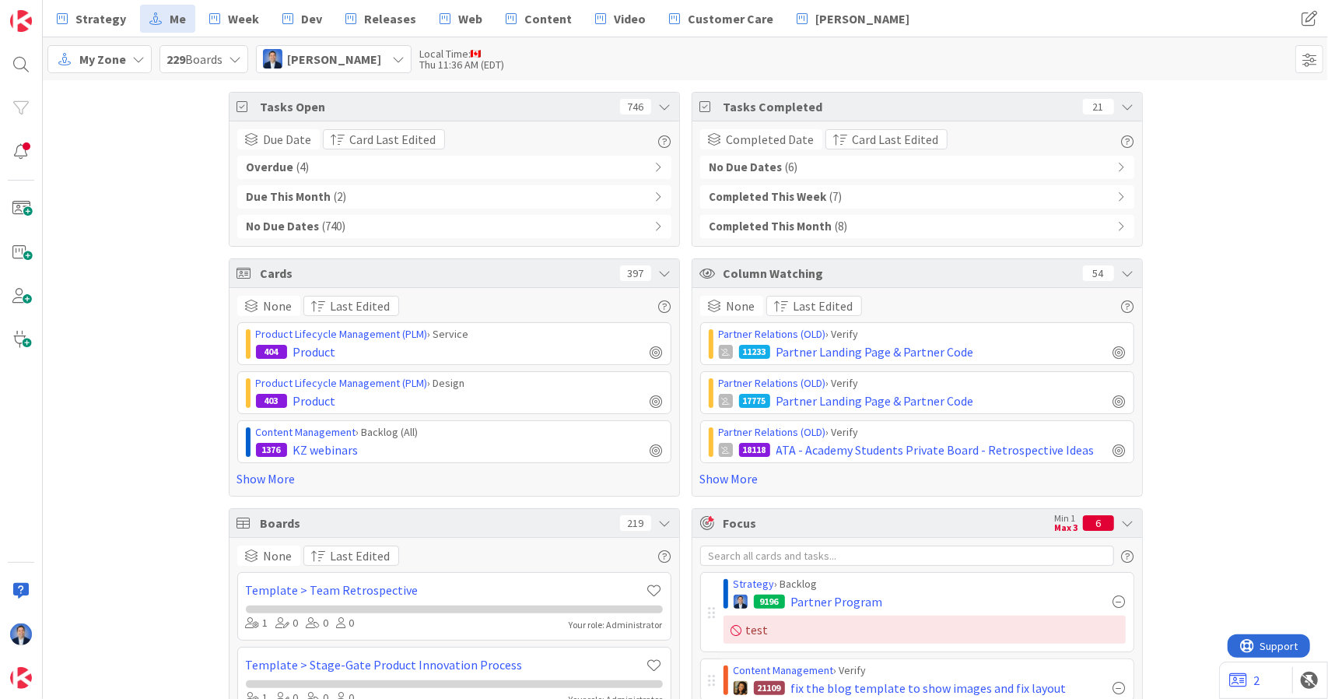
click at [872, 200] on div "Completed This Week ( 7 )" at bounding box center [917, 196] width 434 height 23
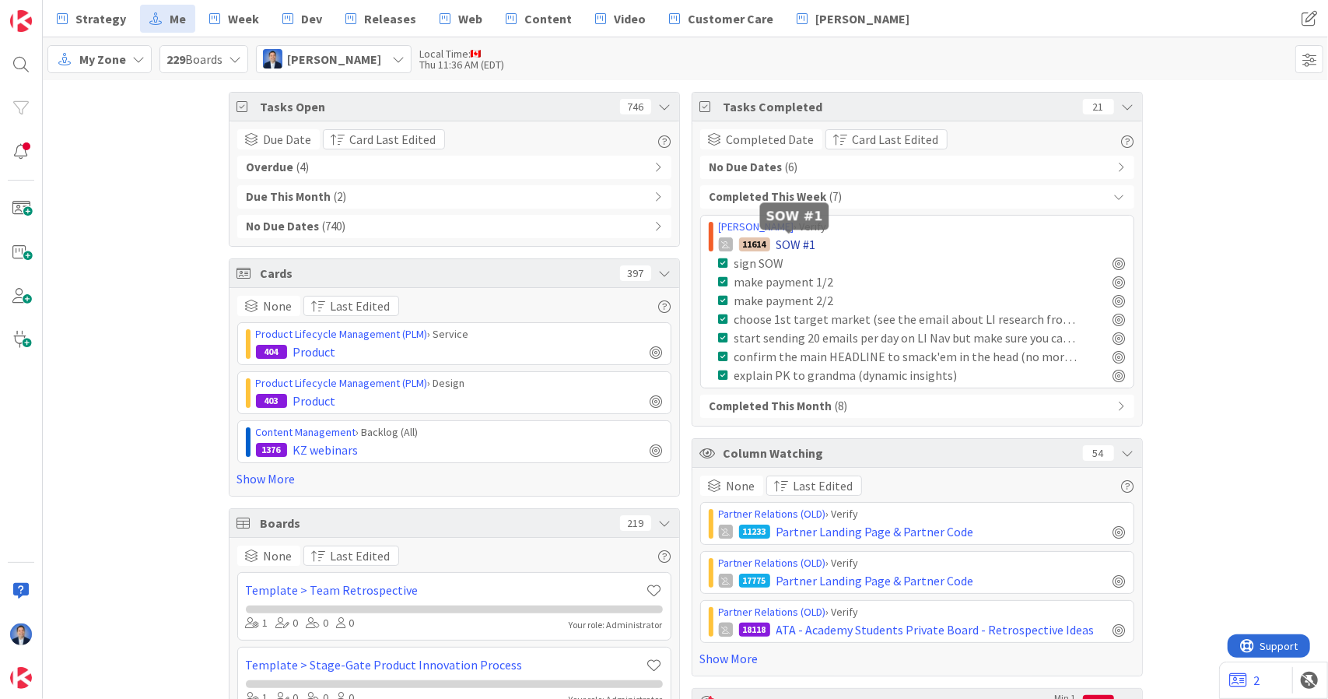
click at [795, 244] on span "SOW #1" at bounding box center [797, 244] width 40 height 19
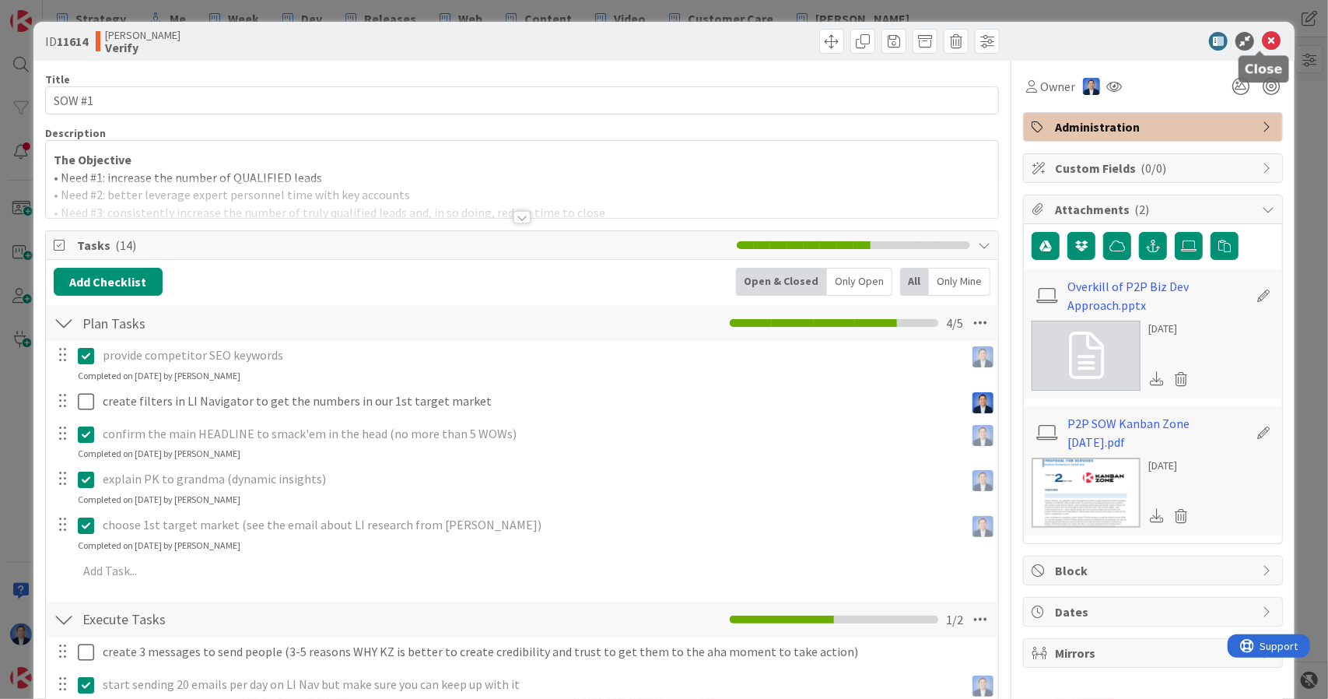
click at [1262, 43] on icon at bounding box center [1271, 41] width 19 height 19
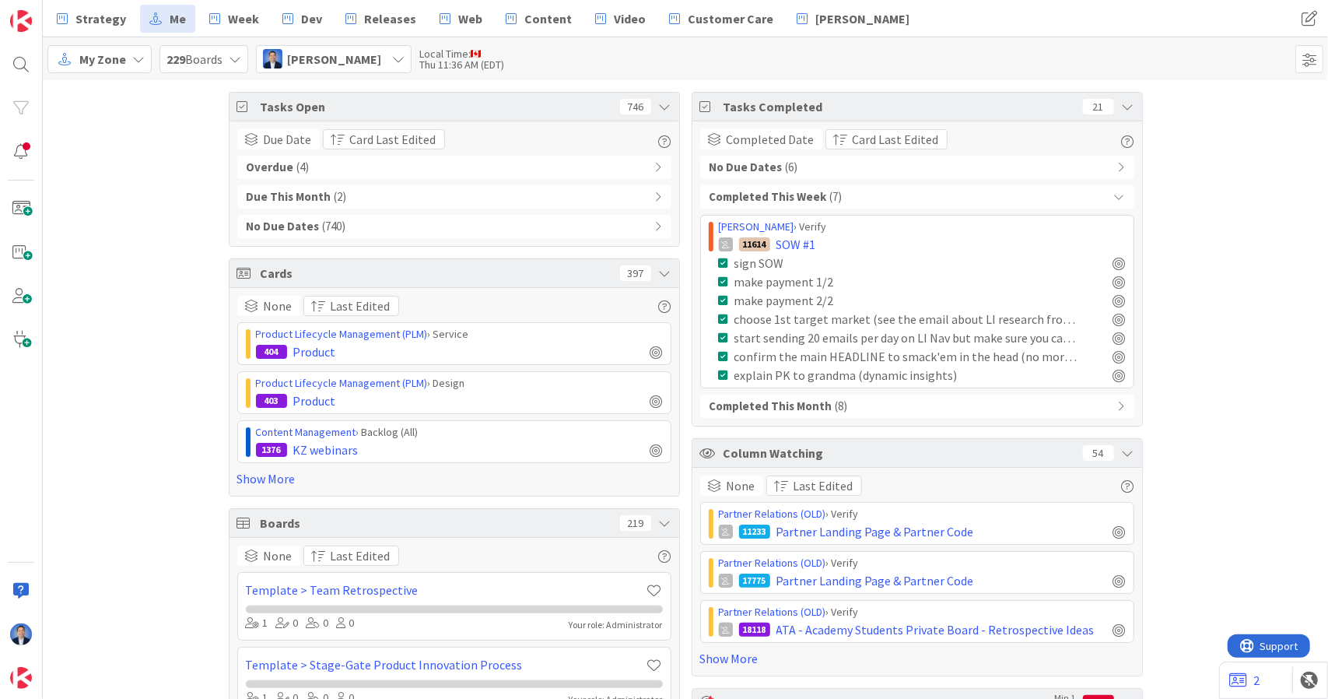
click at [856, 407] on div "Completed This Month ( 8 )" at bounding box center [917, 406] width 434 height 23
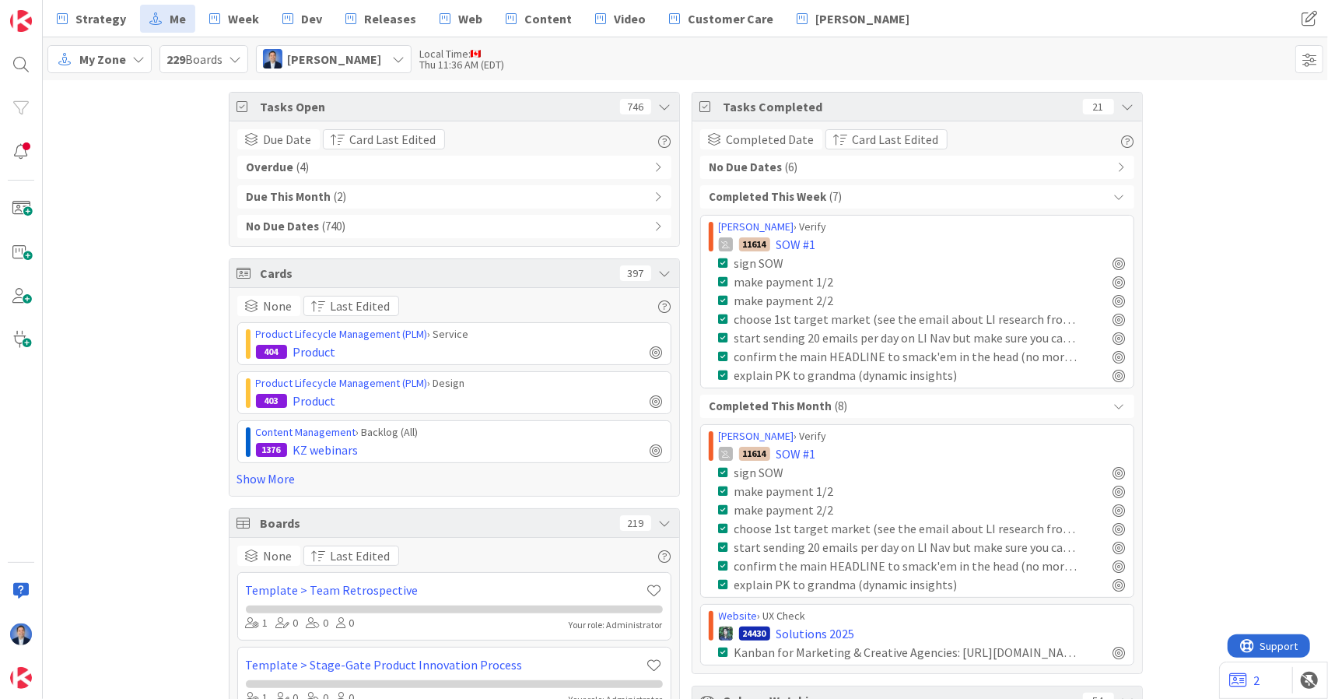
click at [845, 169] on div "No Due Dates ( 6 )" at bounding box center [917, 167] width 434 height 23
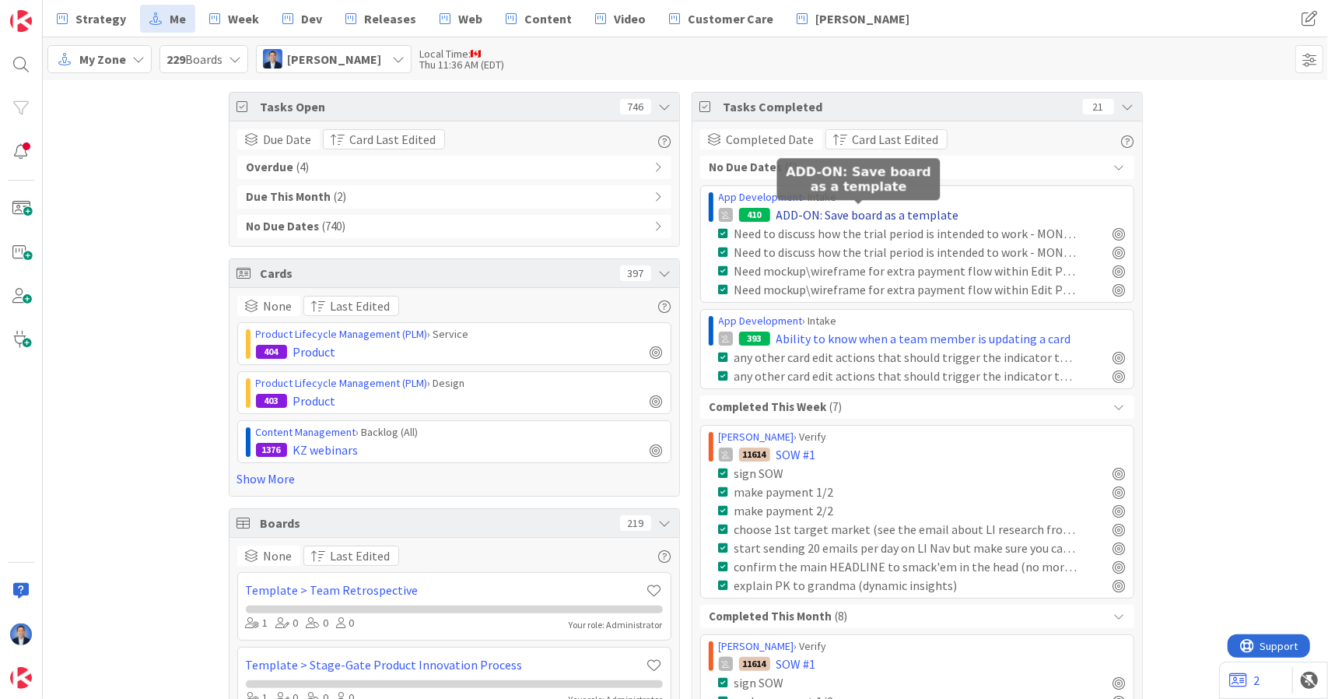
click at [834, 213] on span "ADD-ON: Save board as a template" at bounding box center [868, 214] width 183 height 19
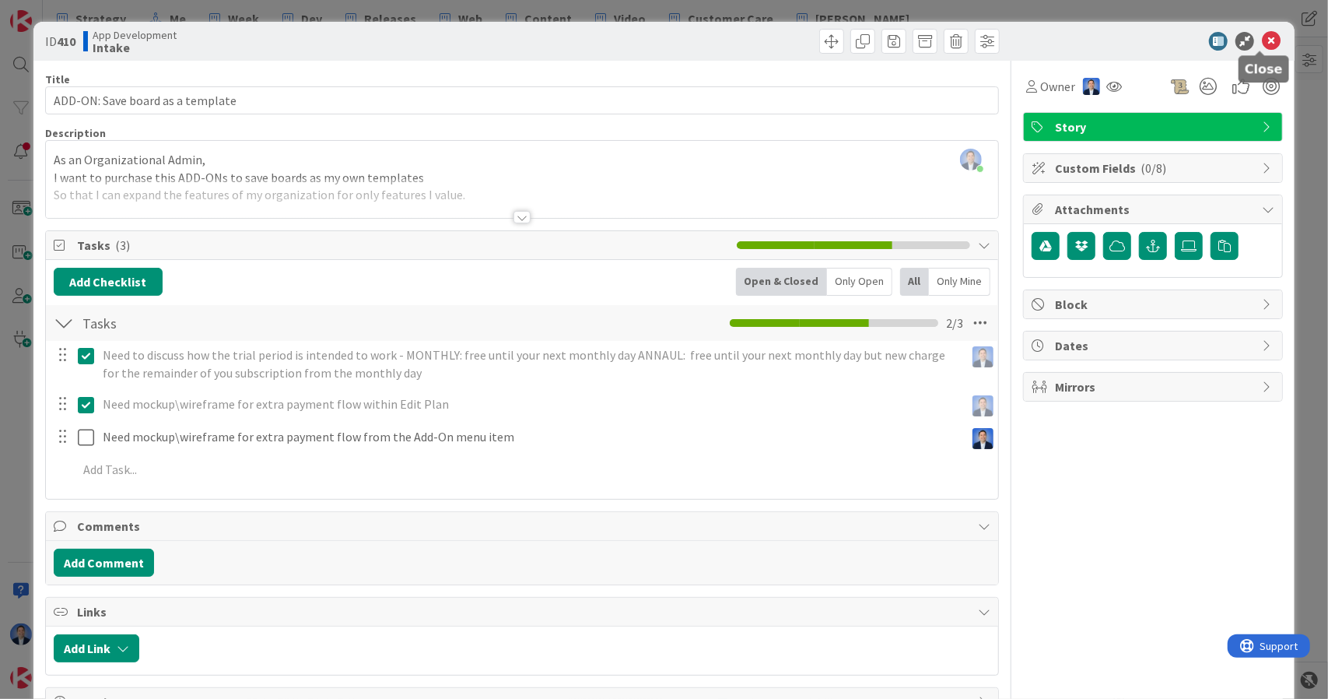
click at [1263, 49] on icon at bounding box center [1271, 41] width 19 height 19
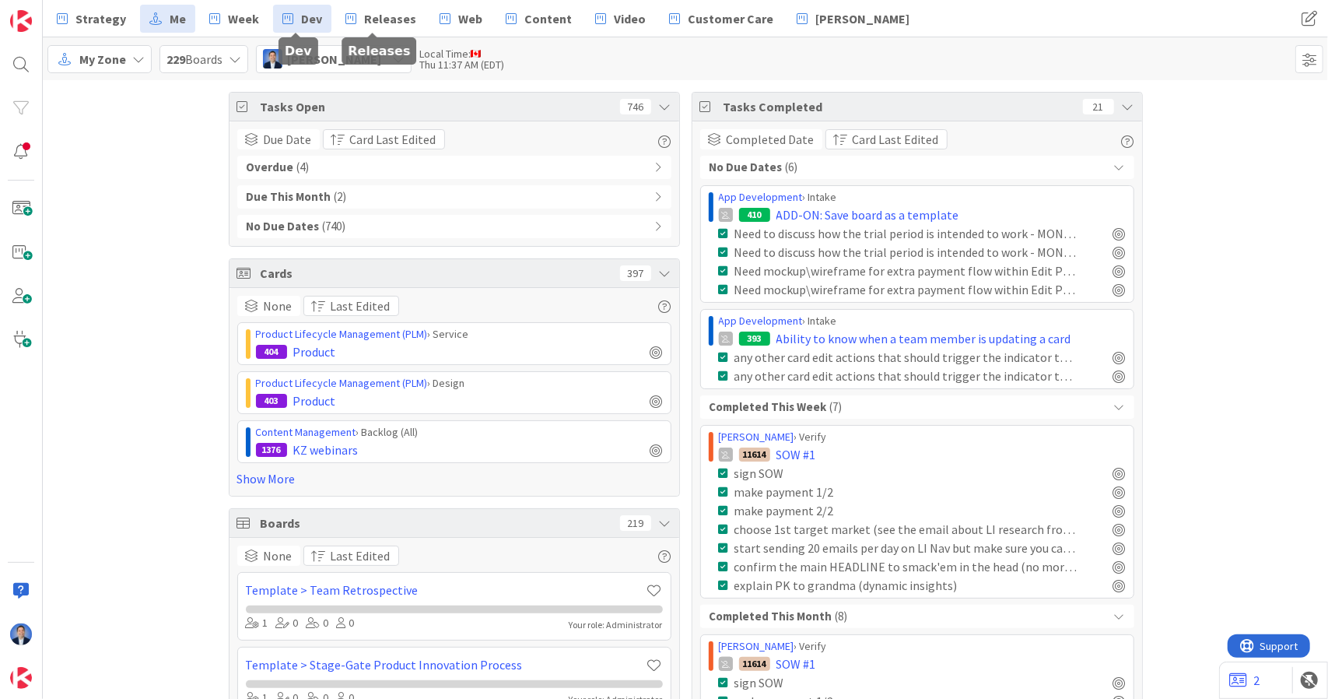
click at [305, 18] on span "Dev" at bounding box center [311, 18] width 21 height 19
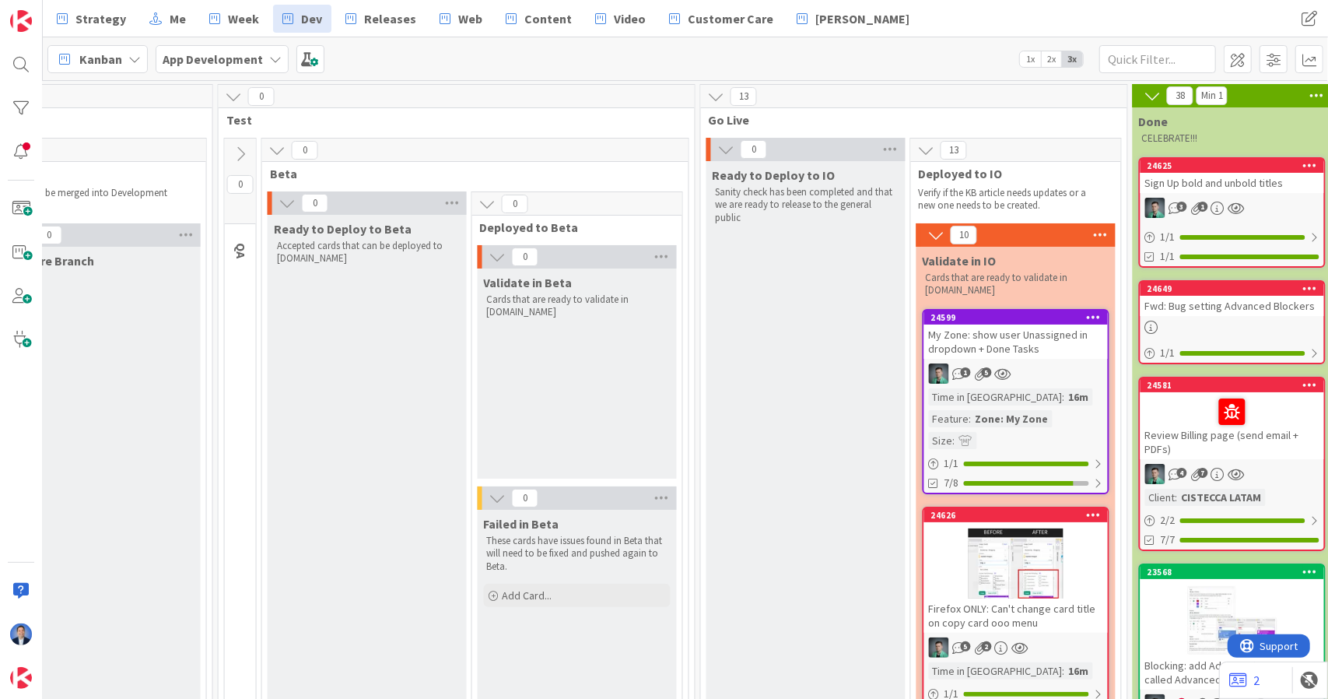
scroll to position [0, 1654]
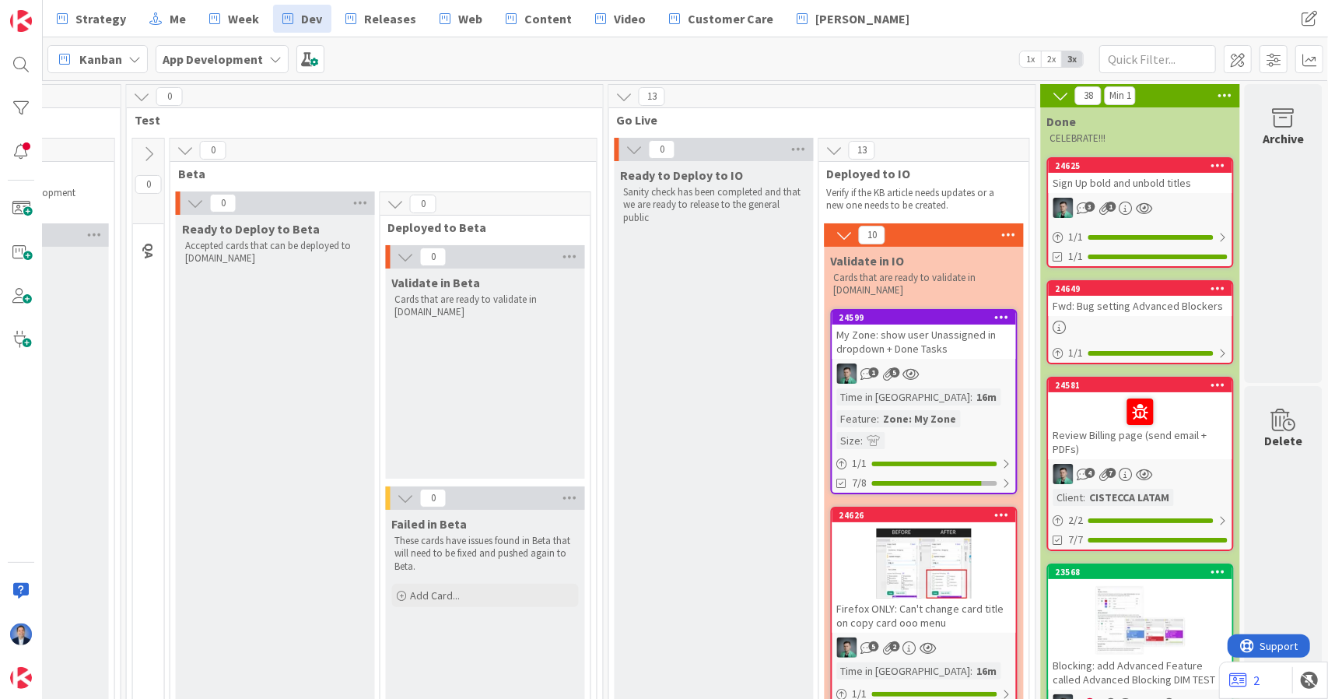
click at [965, 349] on div "My Zone: show user Unassigned in dropdown + Done Tasks" at bounding box center [925, 342] width 184 height 34
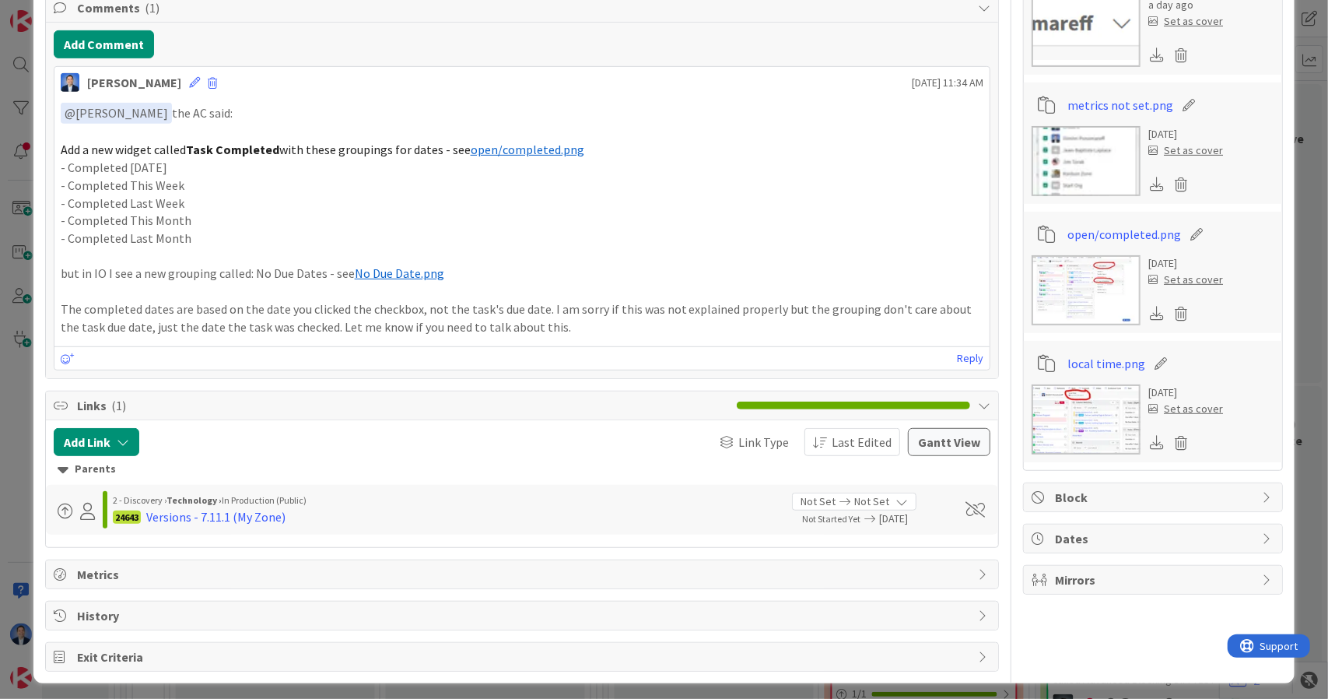
drag, startPoint x: 237, startPoint y: 203, endPoint x: 256, endPoint y: 199, distance: 19.8
click at [237, 203] on p "- Completed Last Week" at bounding box center [523, 204] width 924 height 18
click at [957, 356] on link "Reply" at bounding box center [970, 358] width 26 height 19
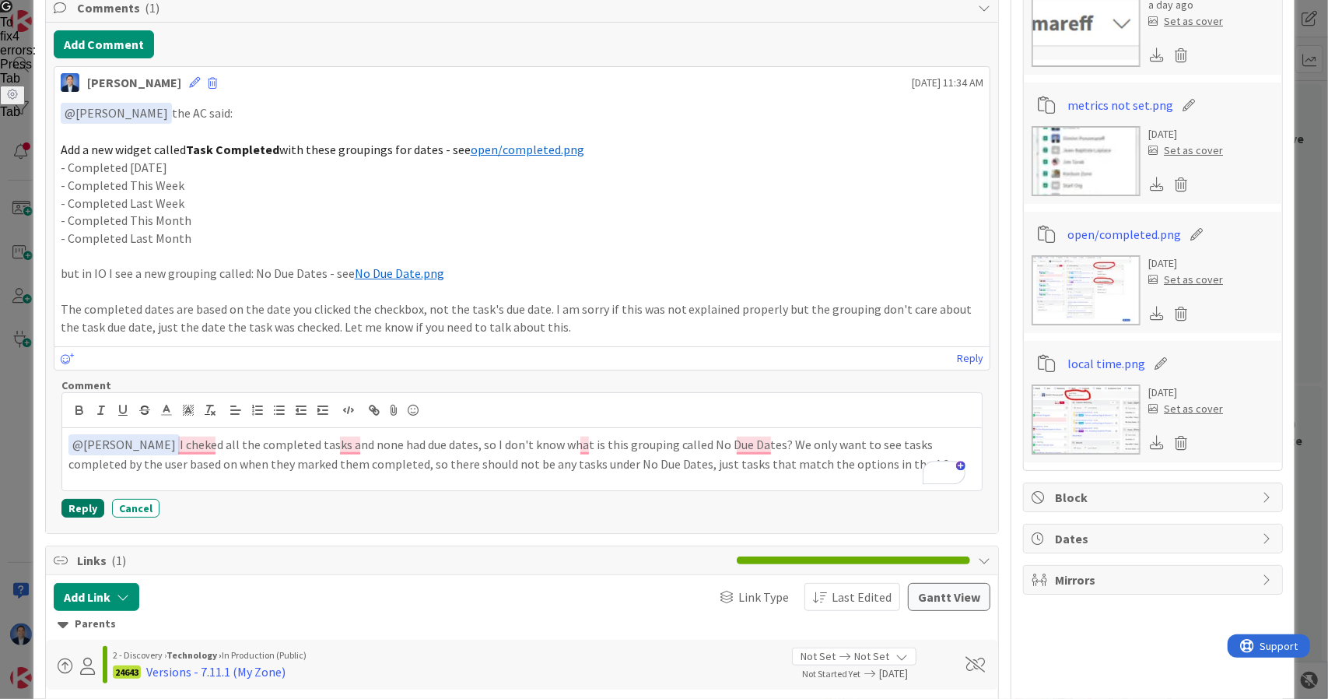
click at [90, 504] on button "Reply" at bounding box center [82, 508] width 43 height 19
